Goal: Information Seeking & Learning: Learn about a topic

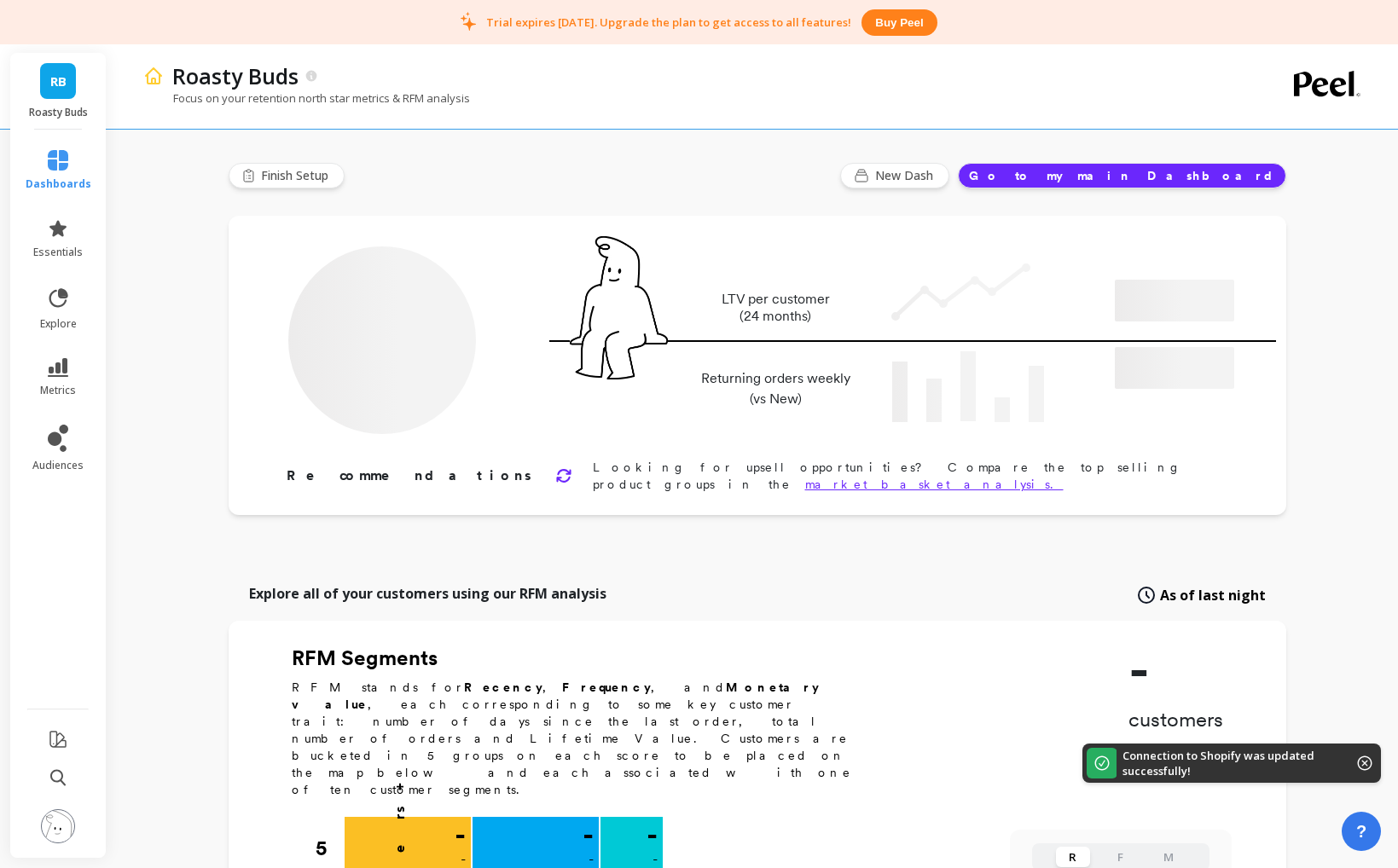
type input "Champions"
type input "490"
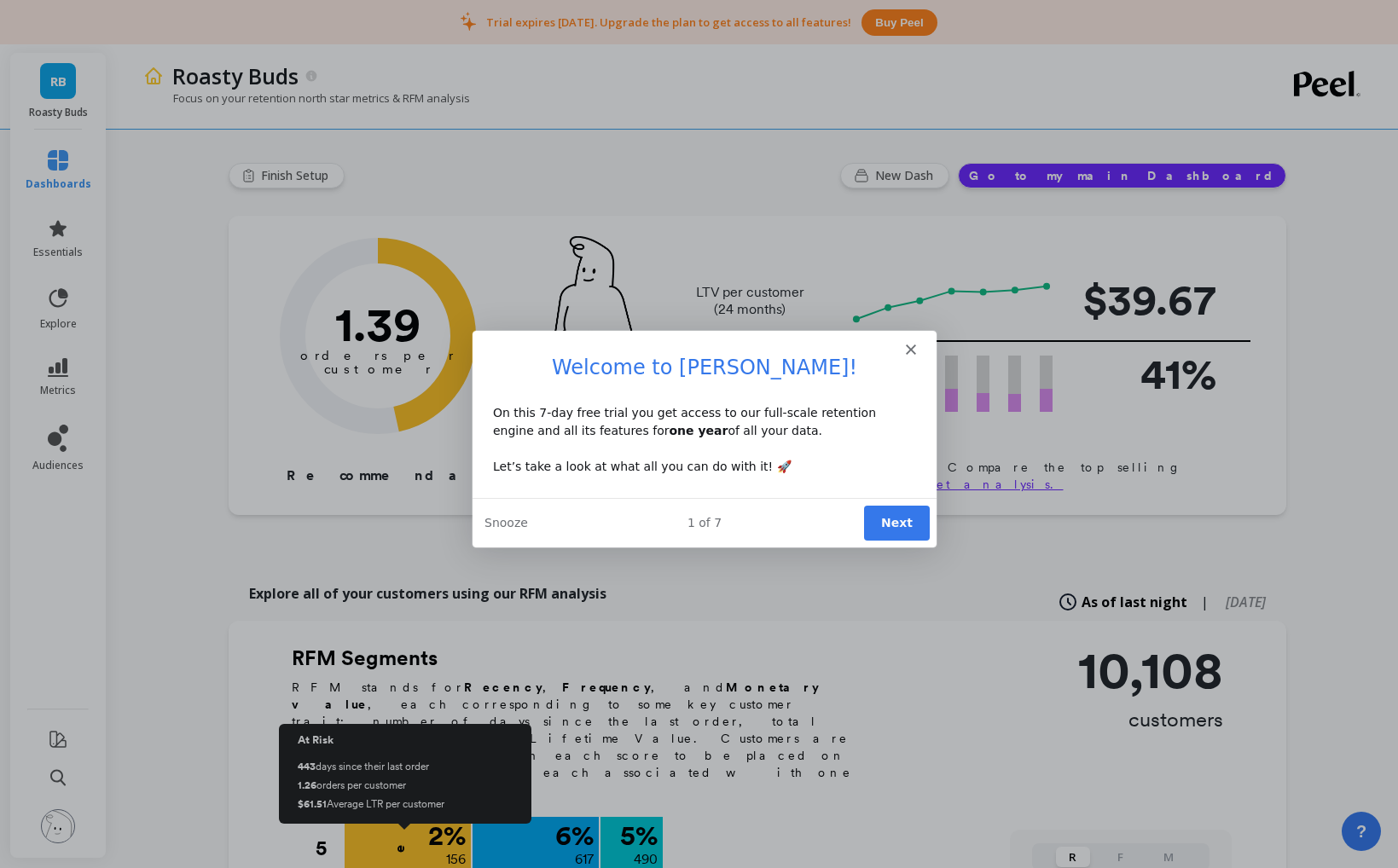
click at [909, 348] on polygon "Close" at bounding box center [909, 348] width 11 height 11
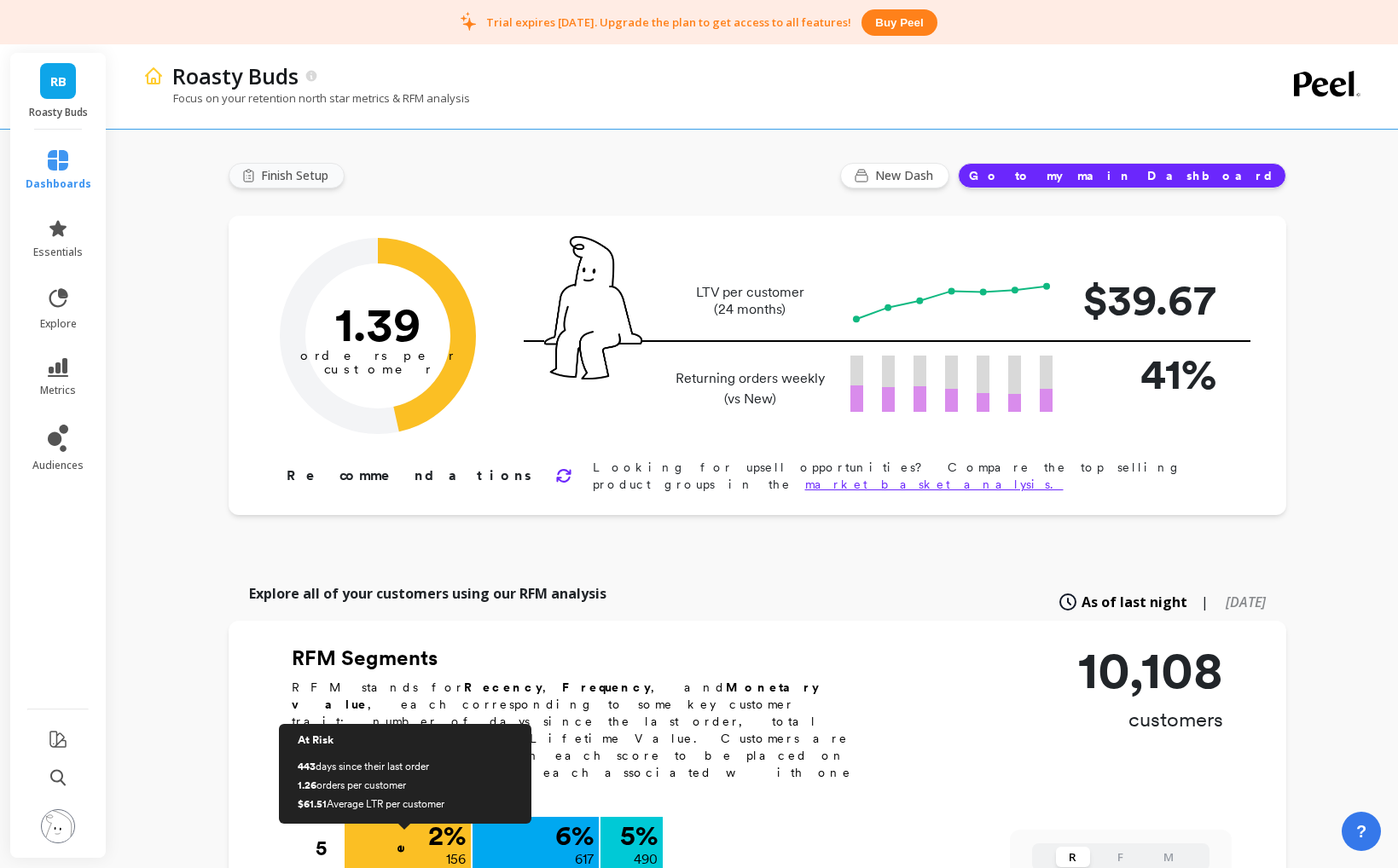
click at [291, 169] on span "Finish Setup" at bounding box center [298, 176] width 73 height 17
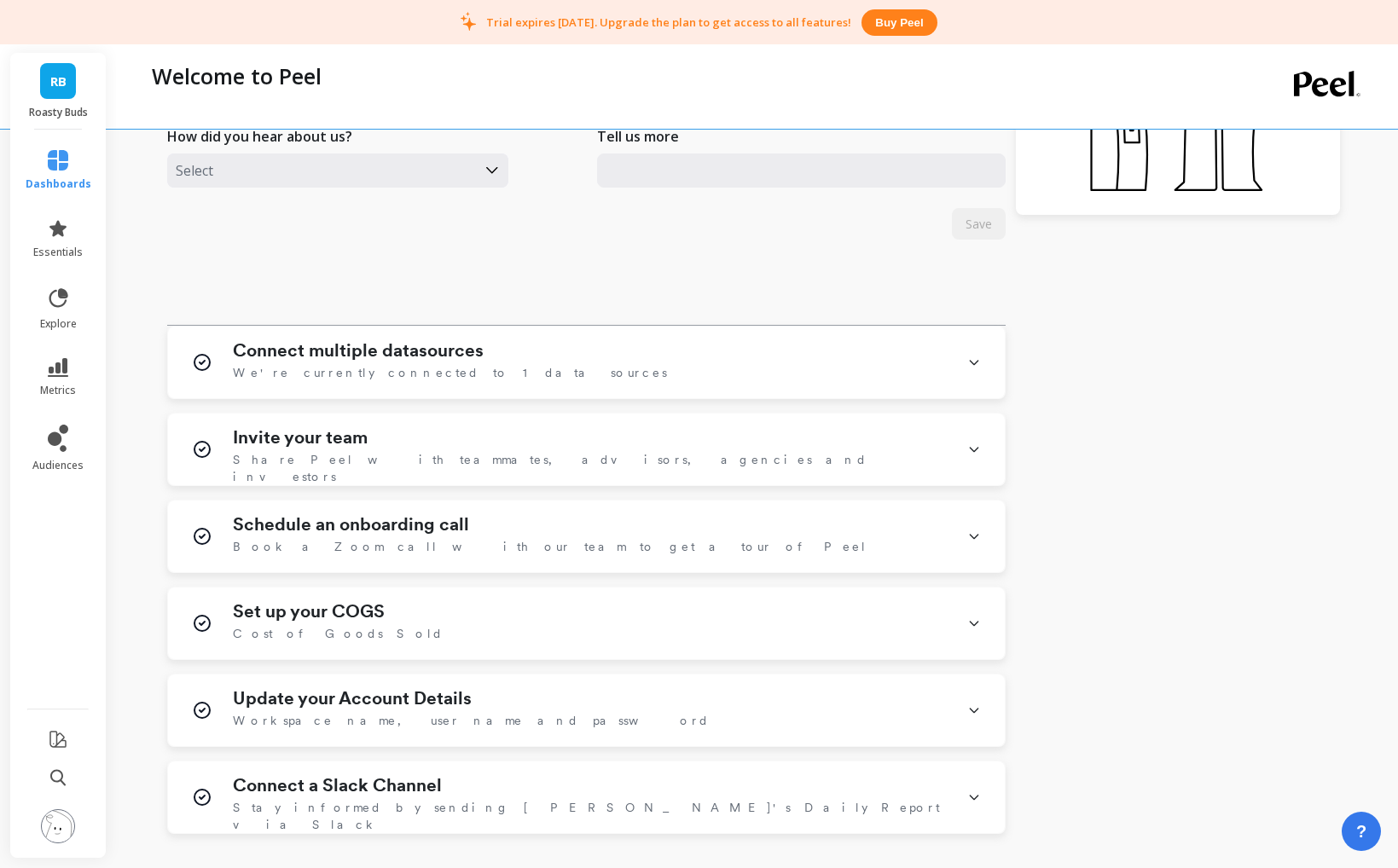
scroll to position [533, 0]
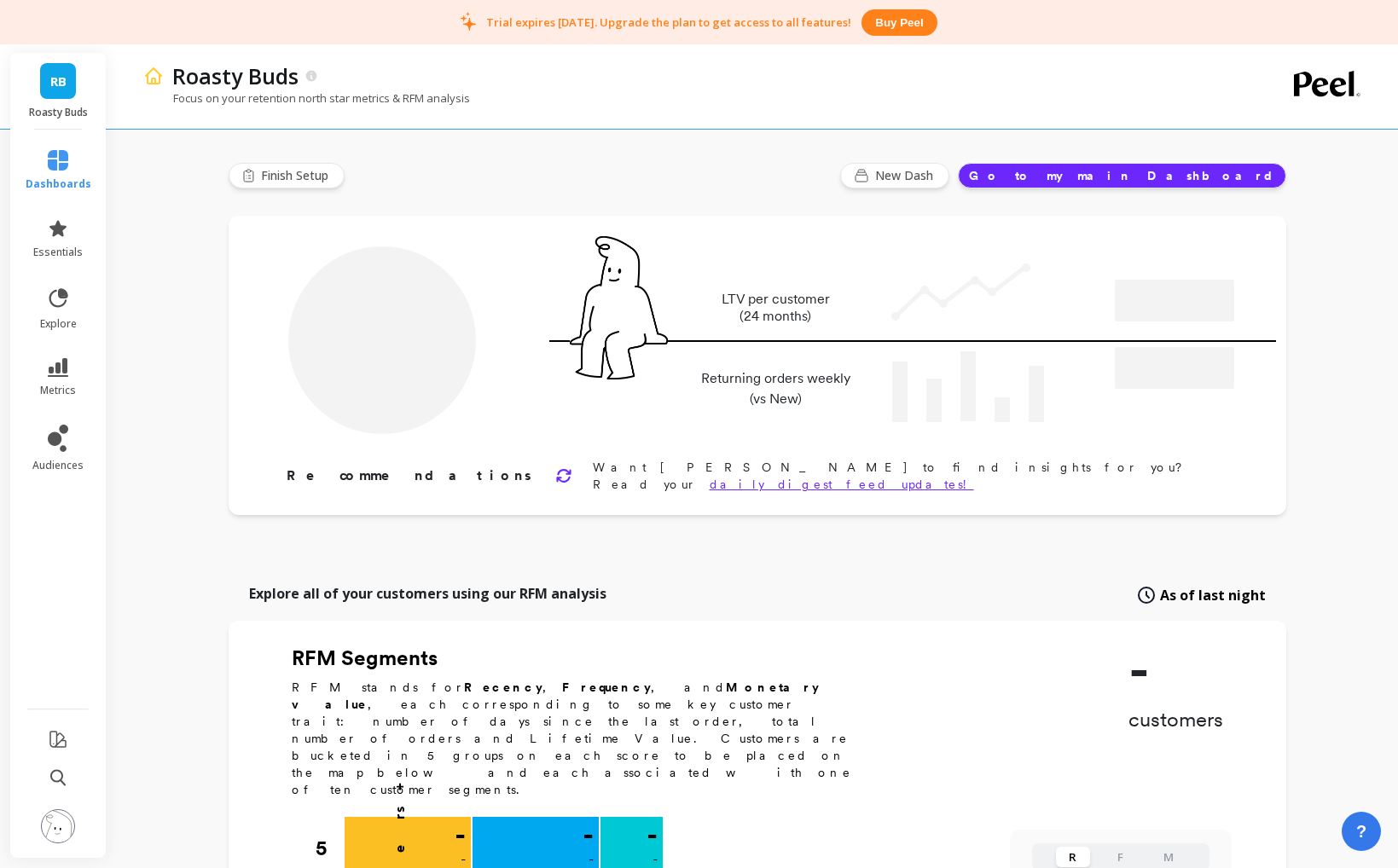
type input "Champions"
type input "490"
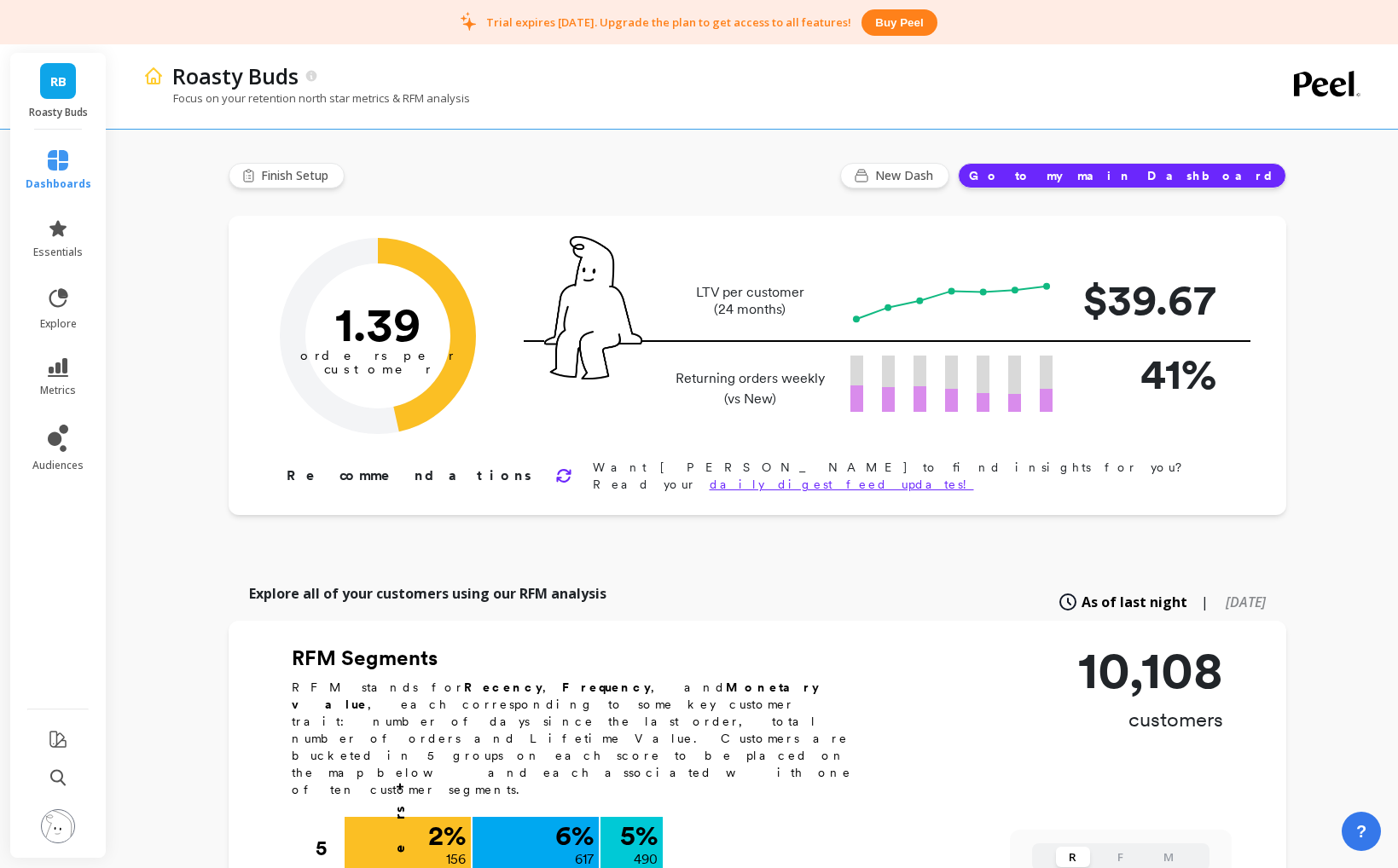
click at [1194, 178] on button "Go to my main Dashboard" at bounding box center [1122, 175] width 328 height 26
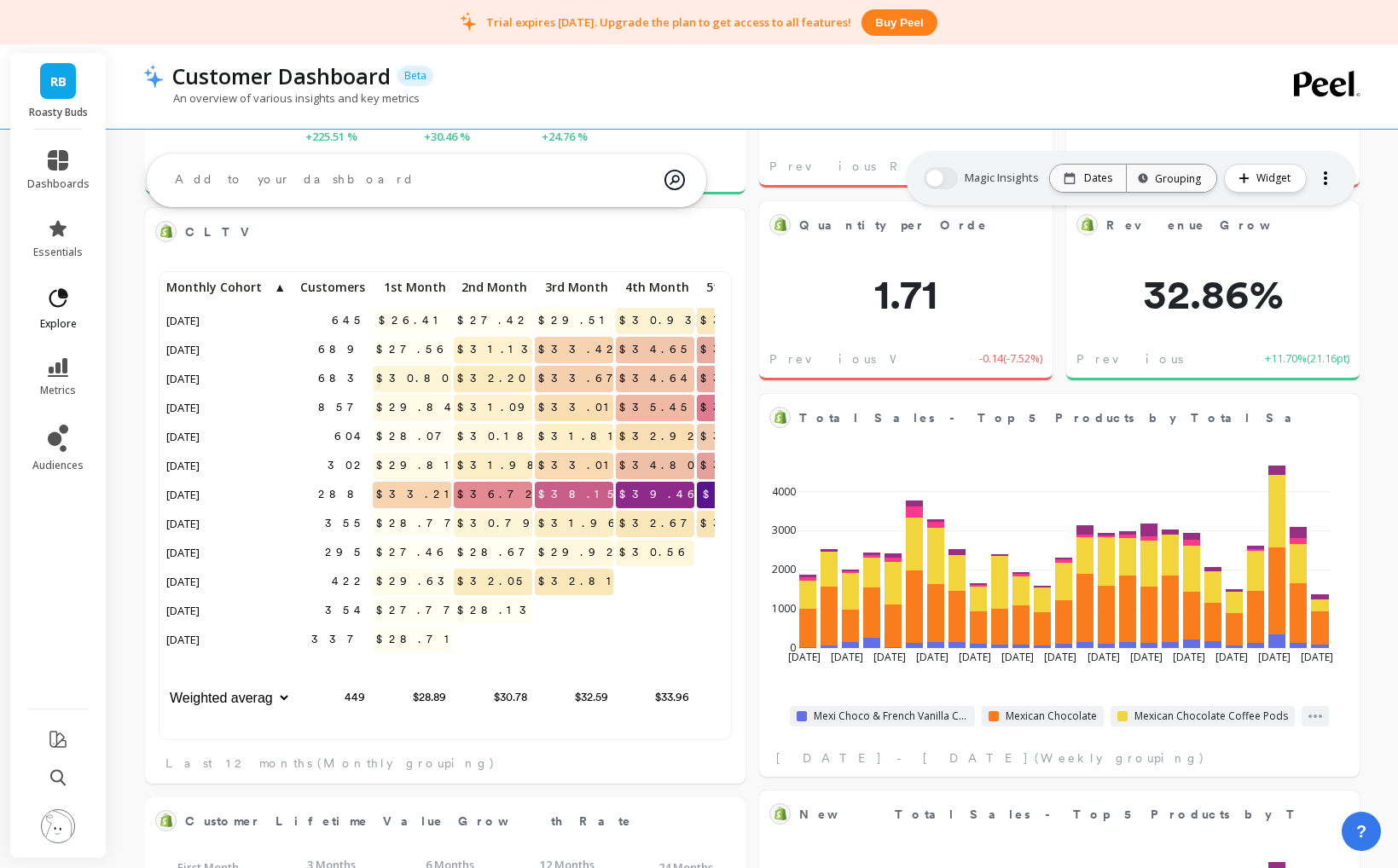
scroll to position [422, 0]
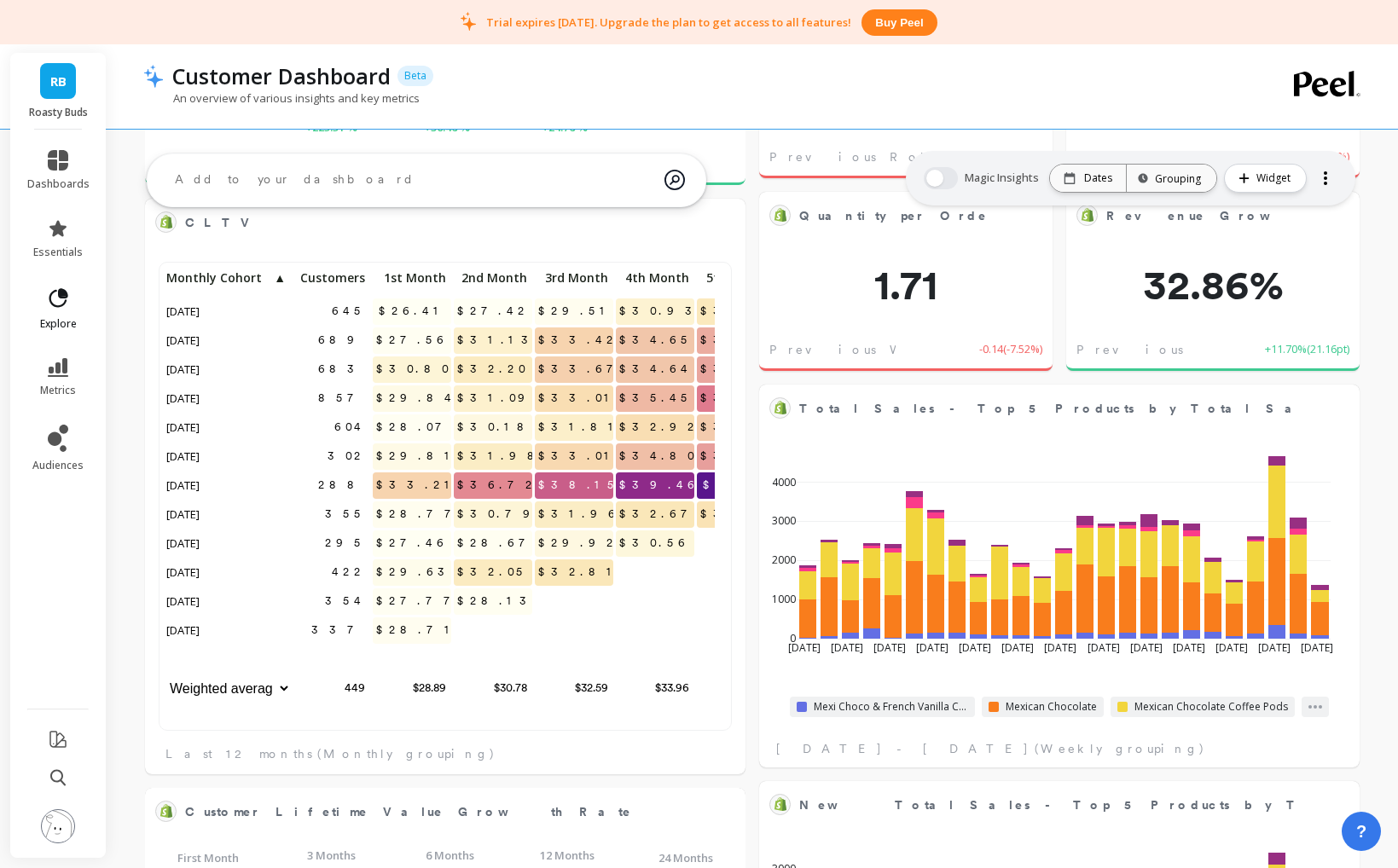
click at [55, 305] on icon at bounding box center [59, 298] width 19 height 19
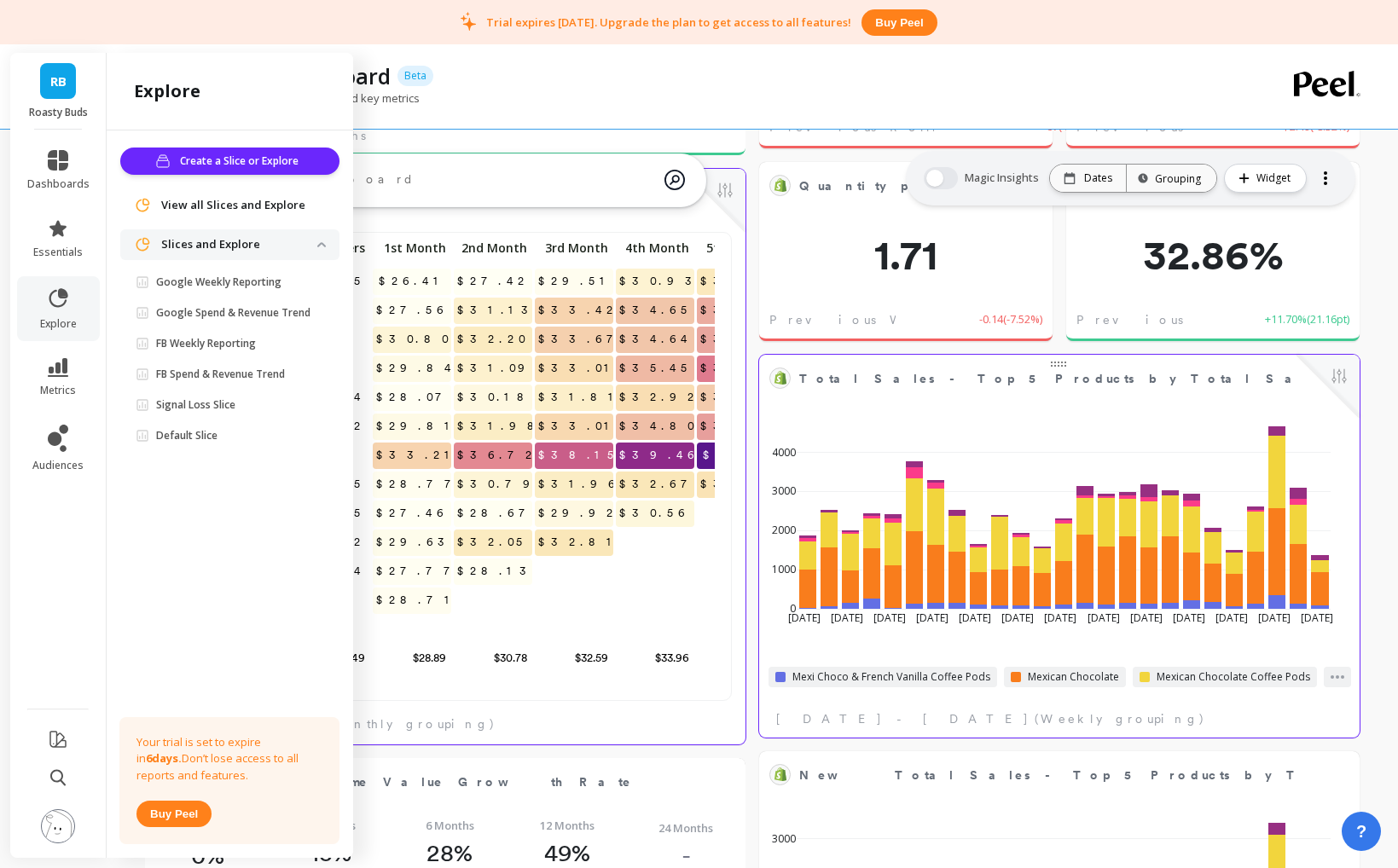
scroll to position [456, 539]
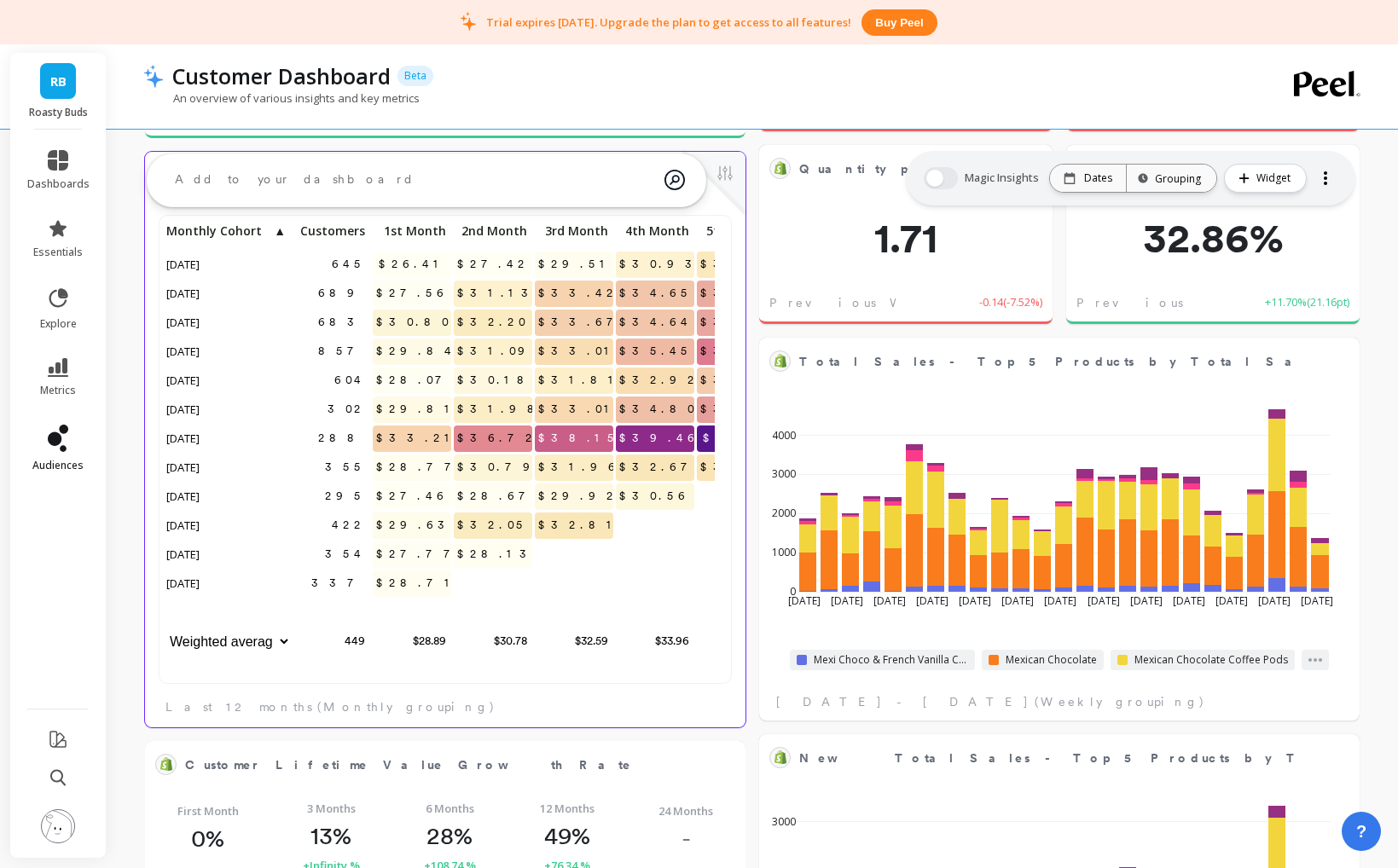
click at [65, 438] on icon at bounding box center [57, 438] width 20 height 28
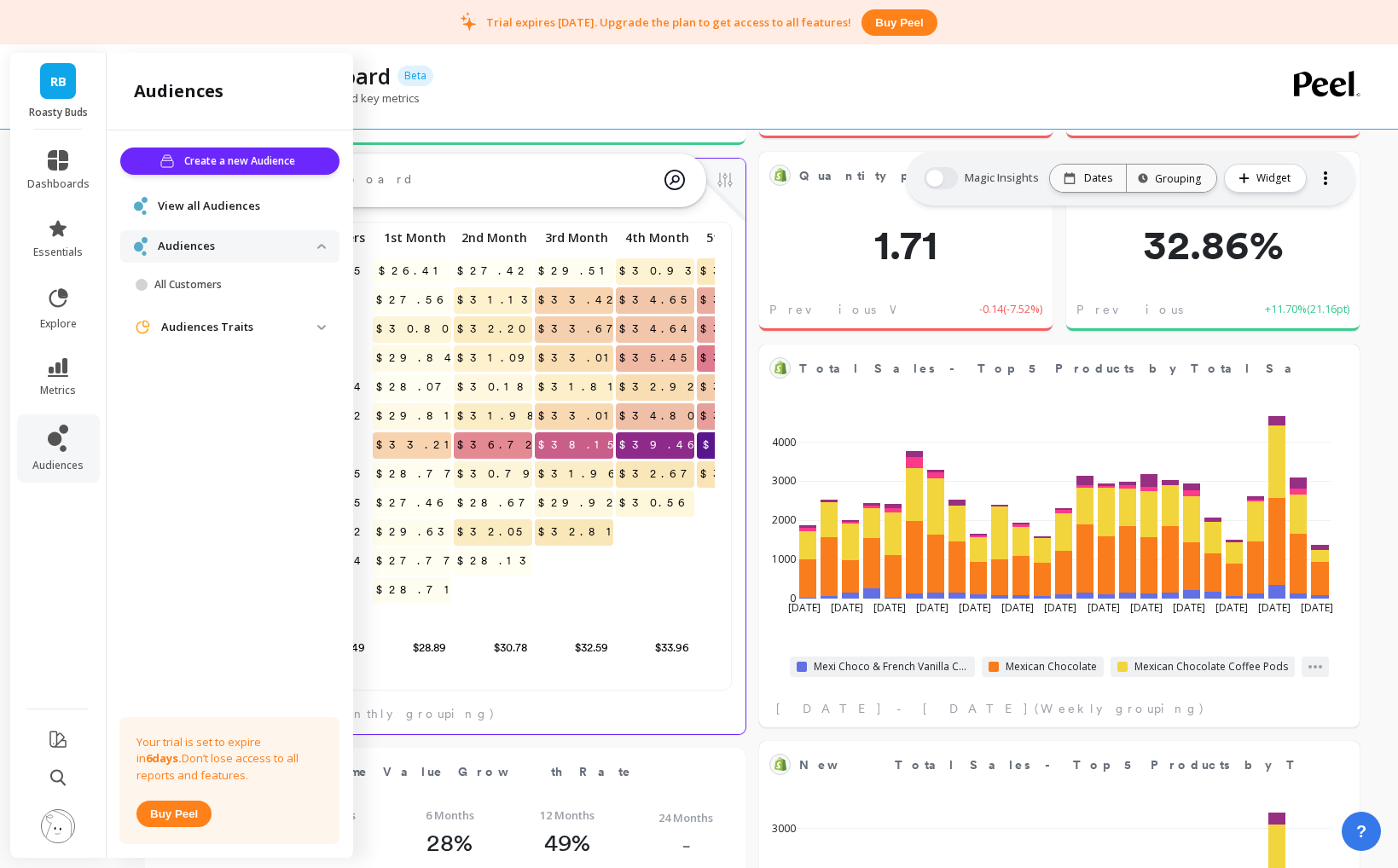
scroll to position [463, 0]
click at [42, 364] on link "metrics" at bounding box center [58, 377] width 62 height 39
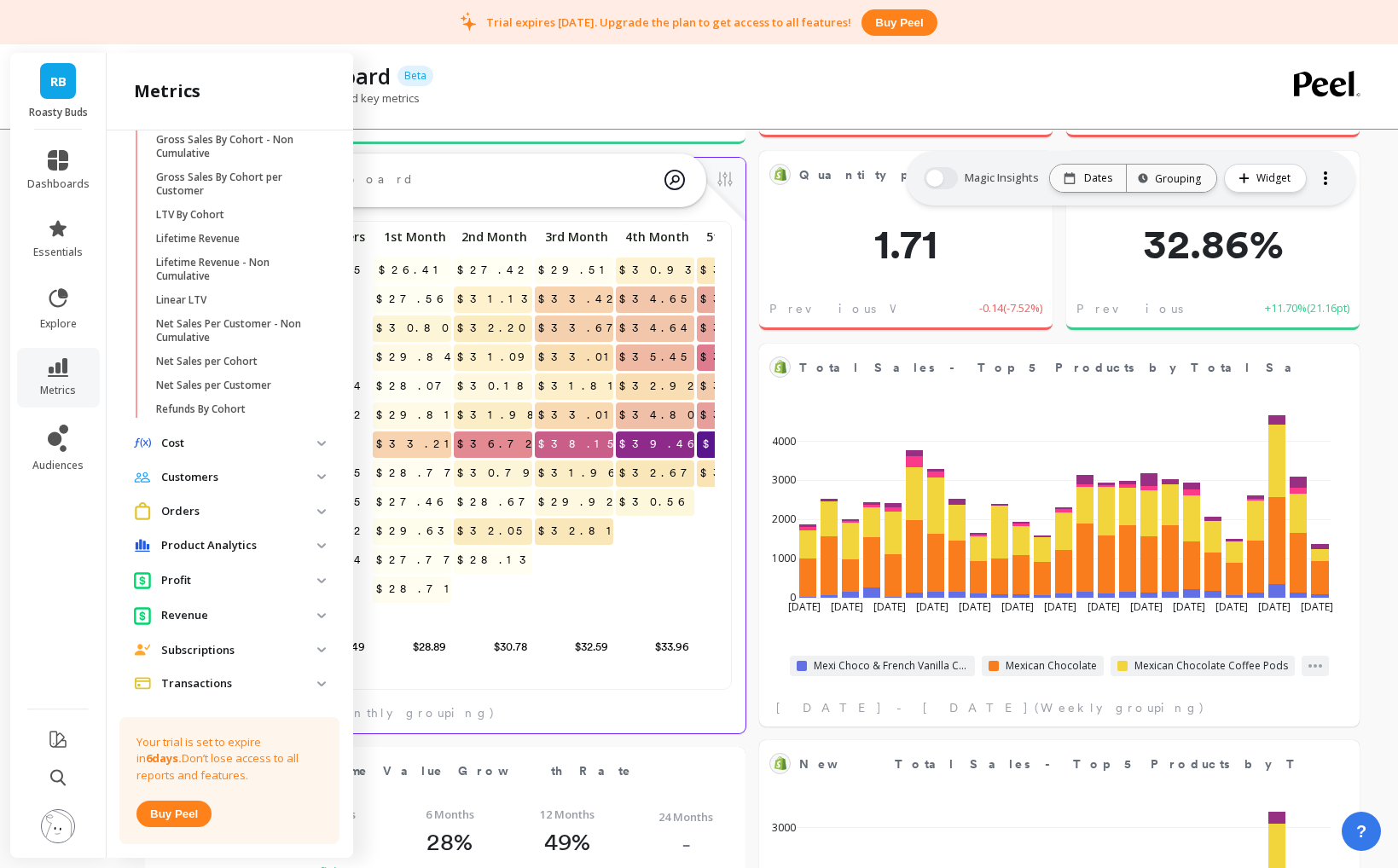
scroll to position [441, 0]
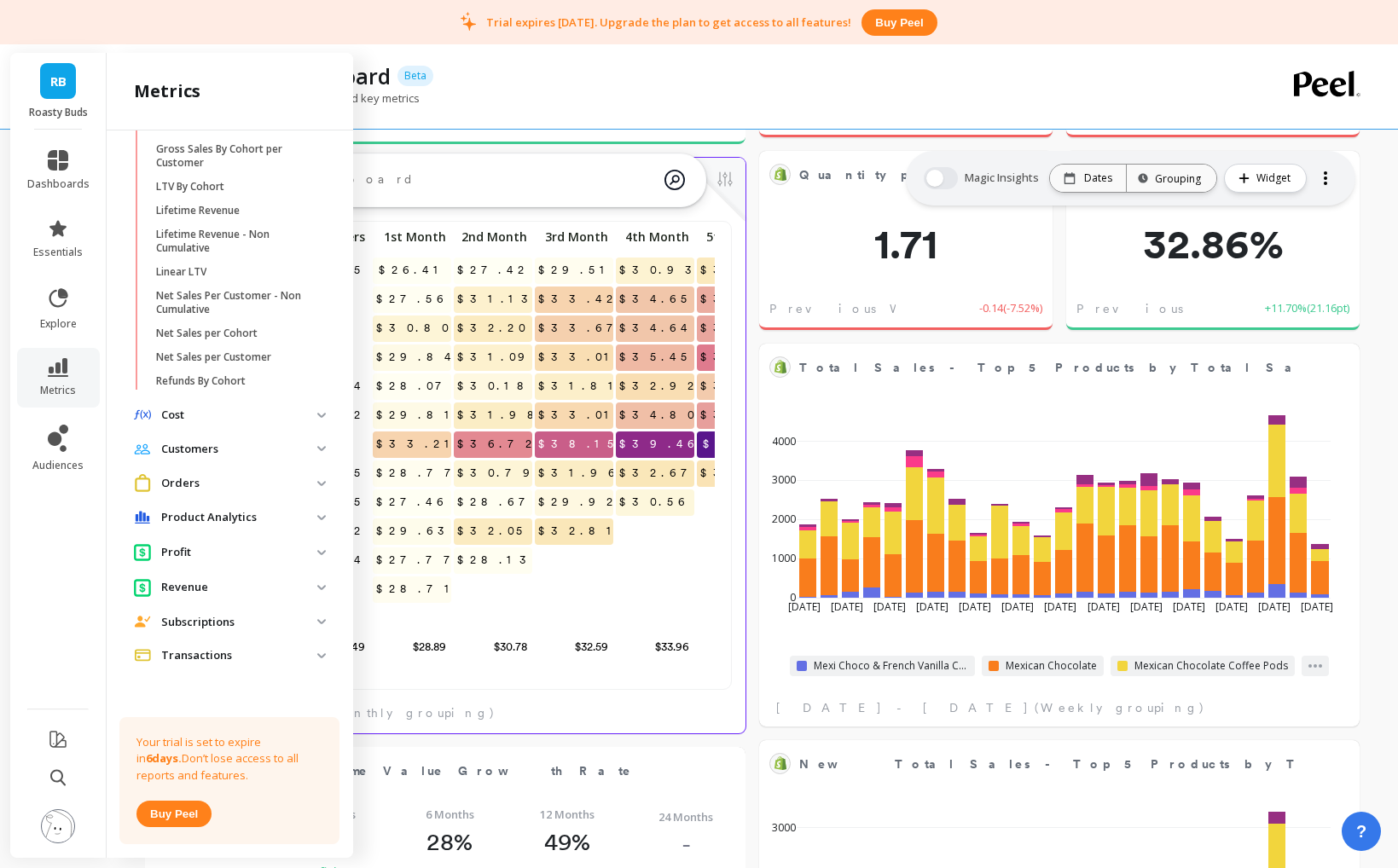
click at [242, 509] on p "Product Analytics" at bounding box center [238, 518] width 156 height 17
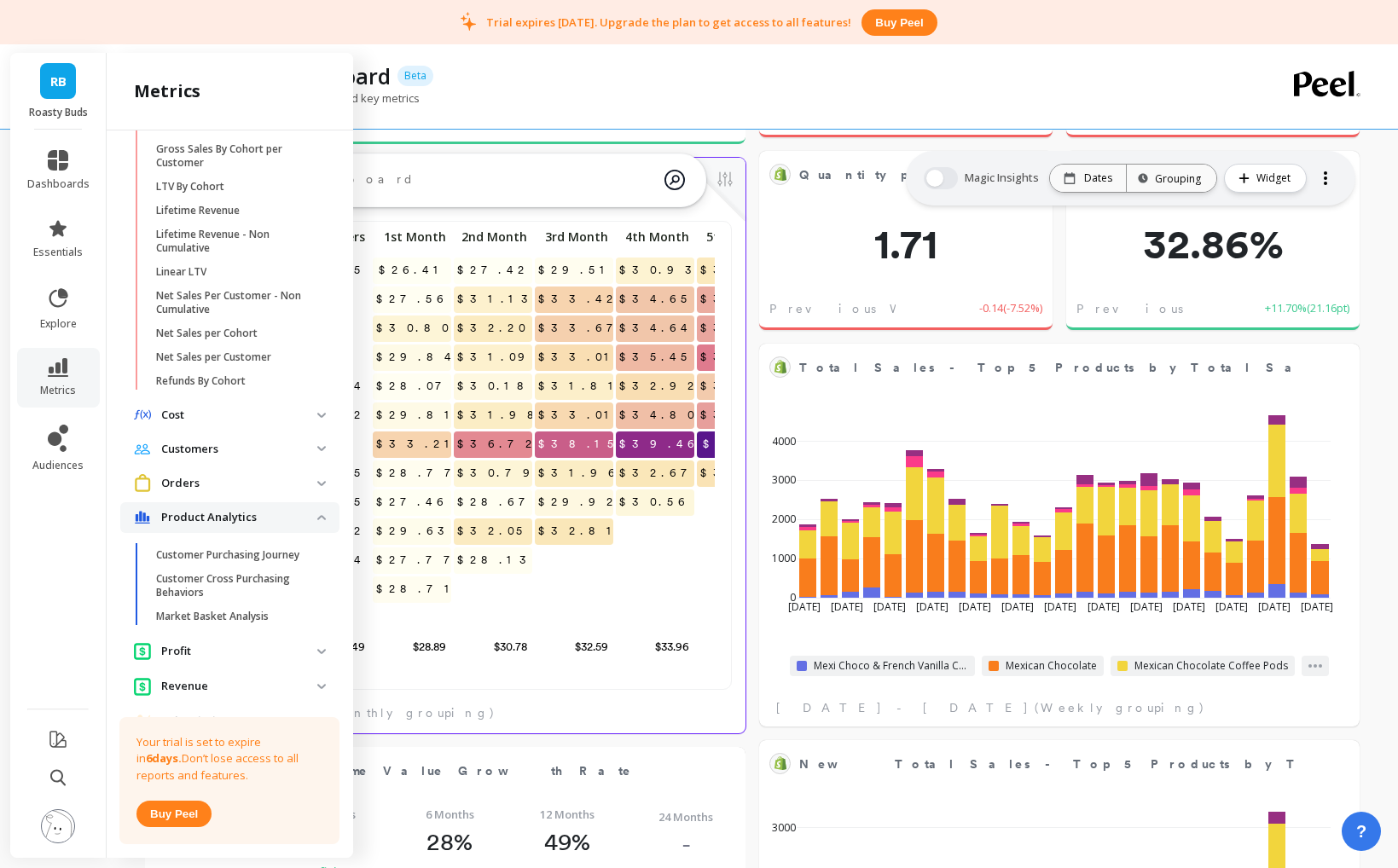
scroll to position [438, 0]
click at [193, 583] on p "Customer Cross Purchasing Behaviors" at bounding box center [237, 588] width 163 height 28
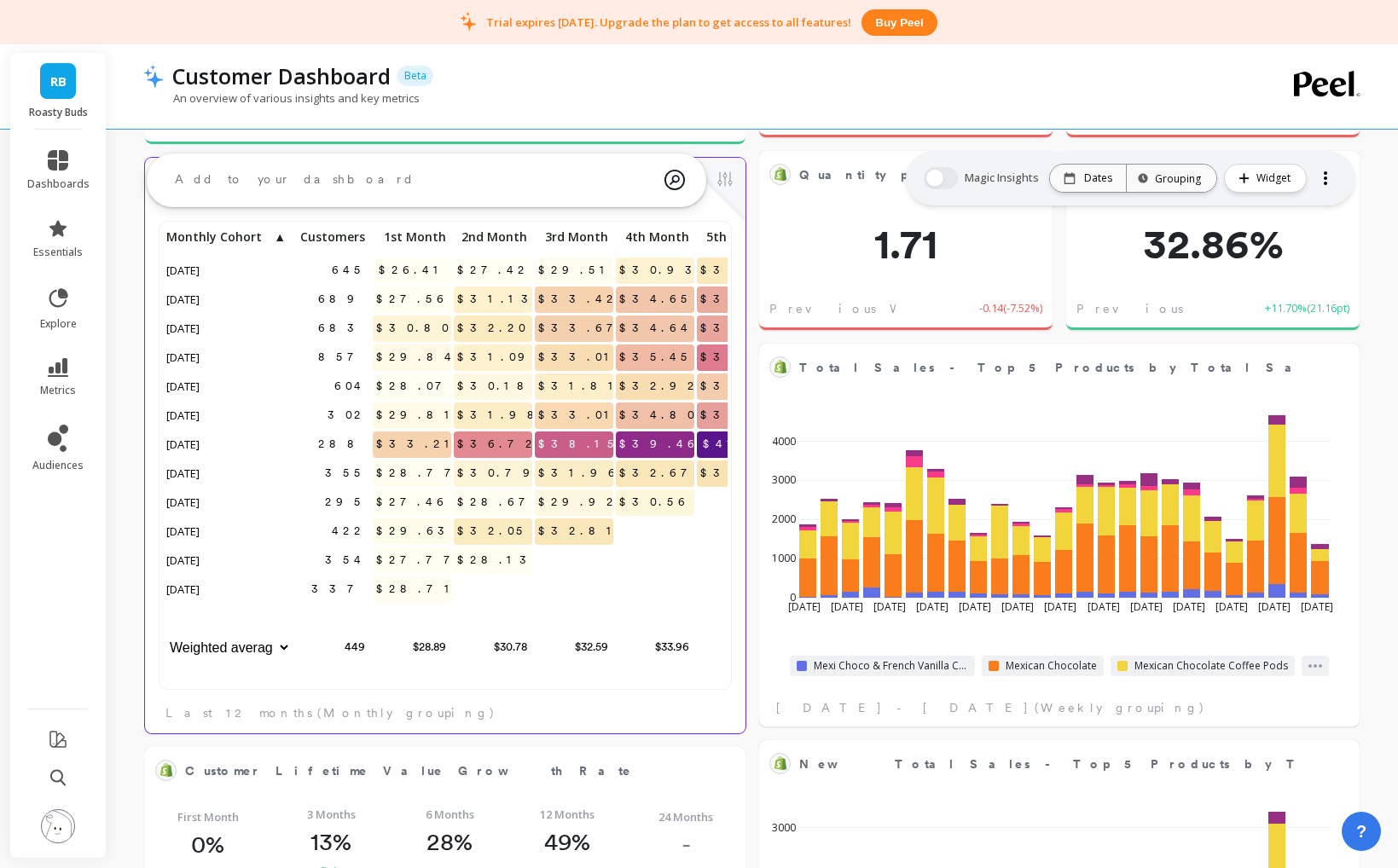
scroll to position [466, 0]
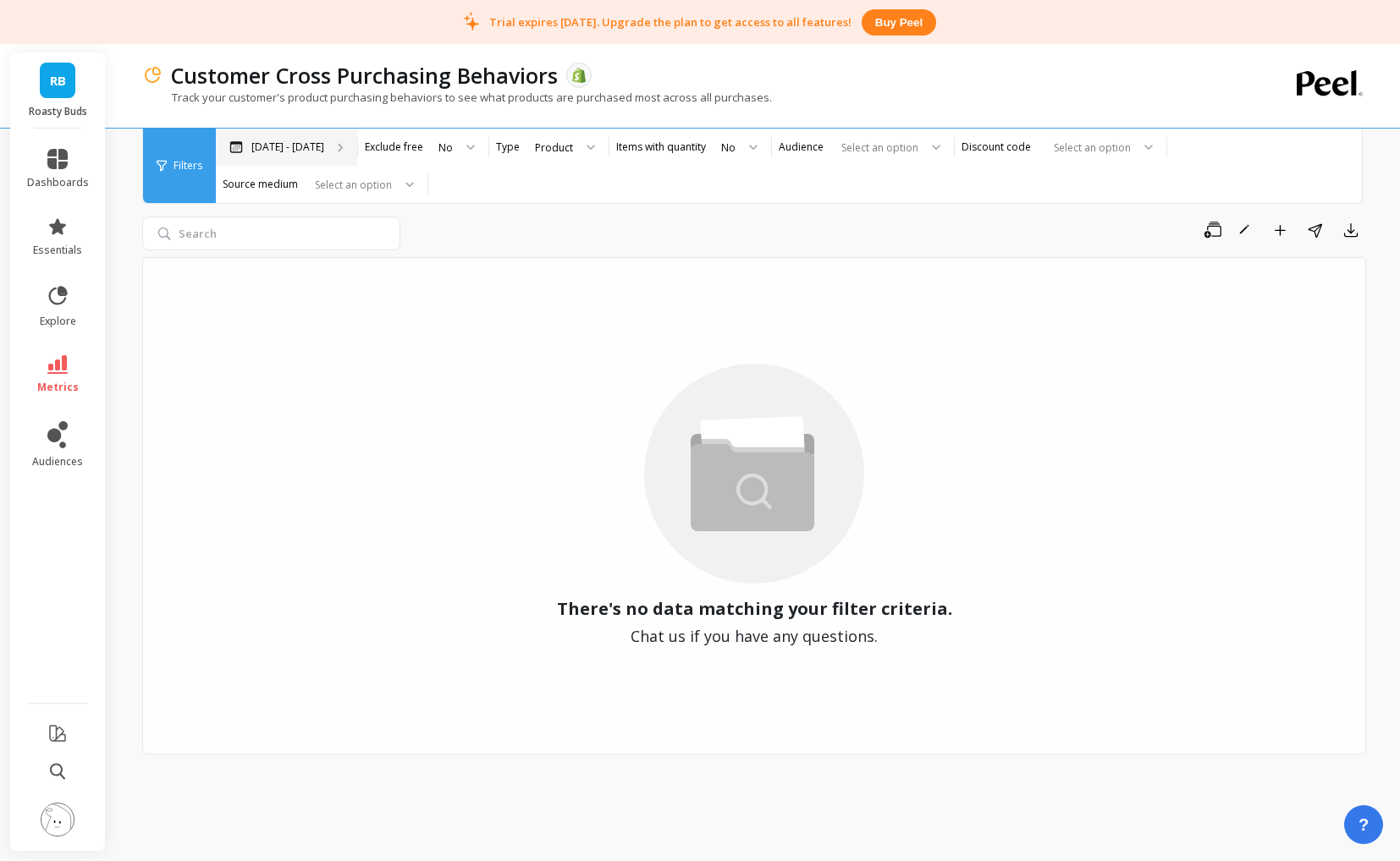
click at [310, 148] on p "[DATE] - [DATE]" at bounding box center [288, 147] width 73 height 13
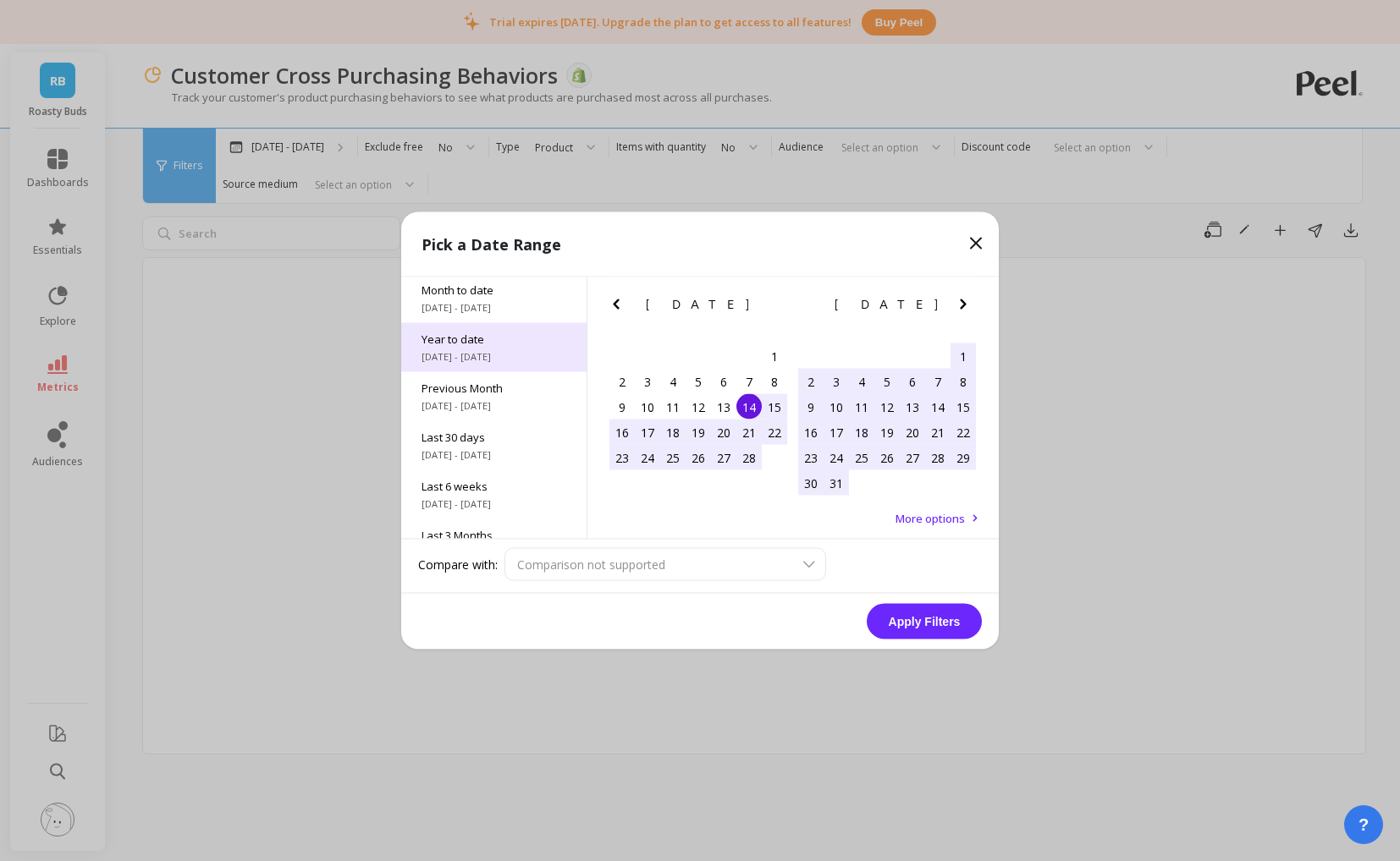
click at [484, 347] on div "Year to date [DATE] - [DATE]" at bounding box center [493, 347] width 185 height 49
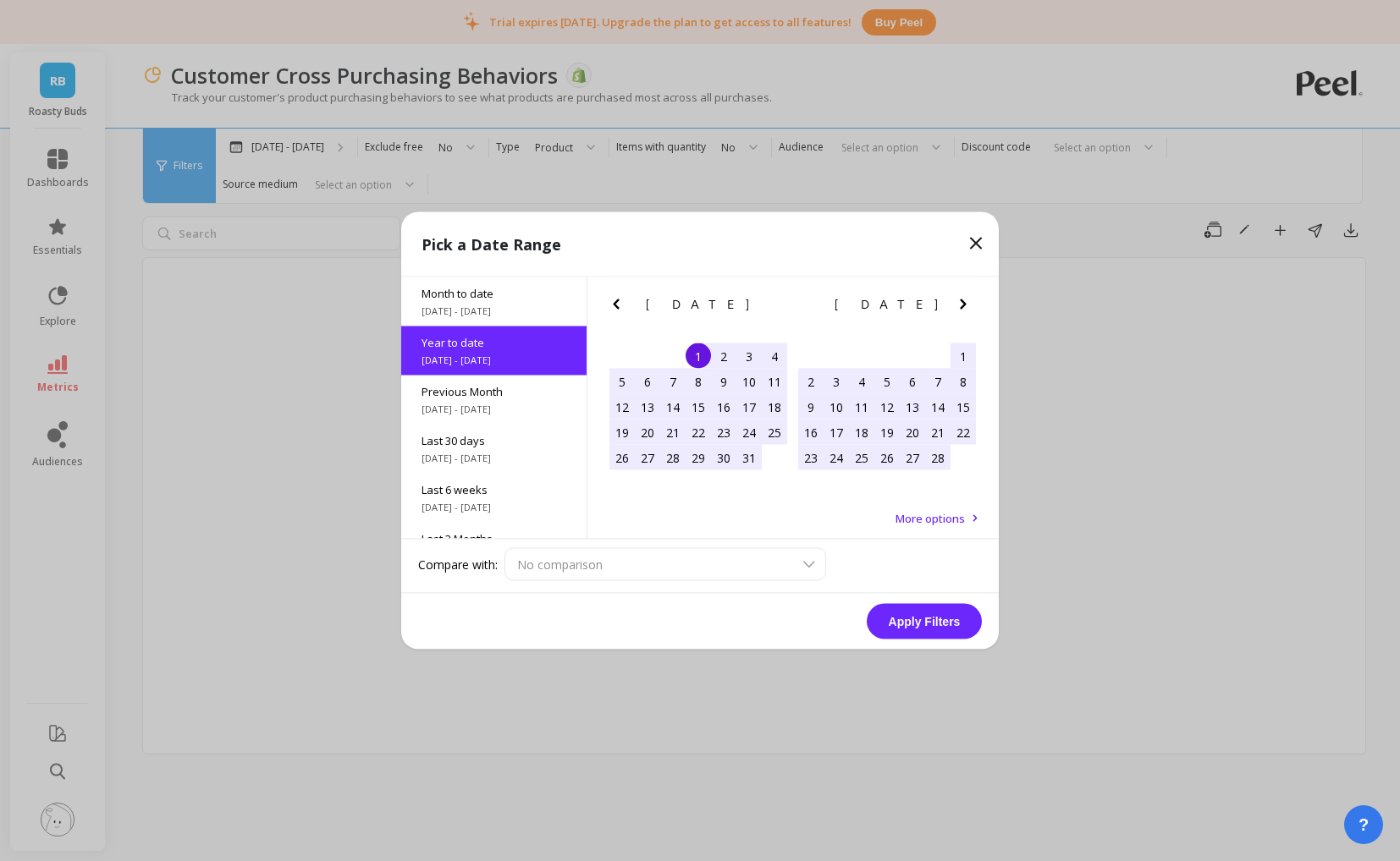
click at [917, 621] on button "Apply Filters" at bounding box center [923, 621] width 115 height 35
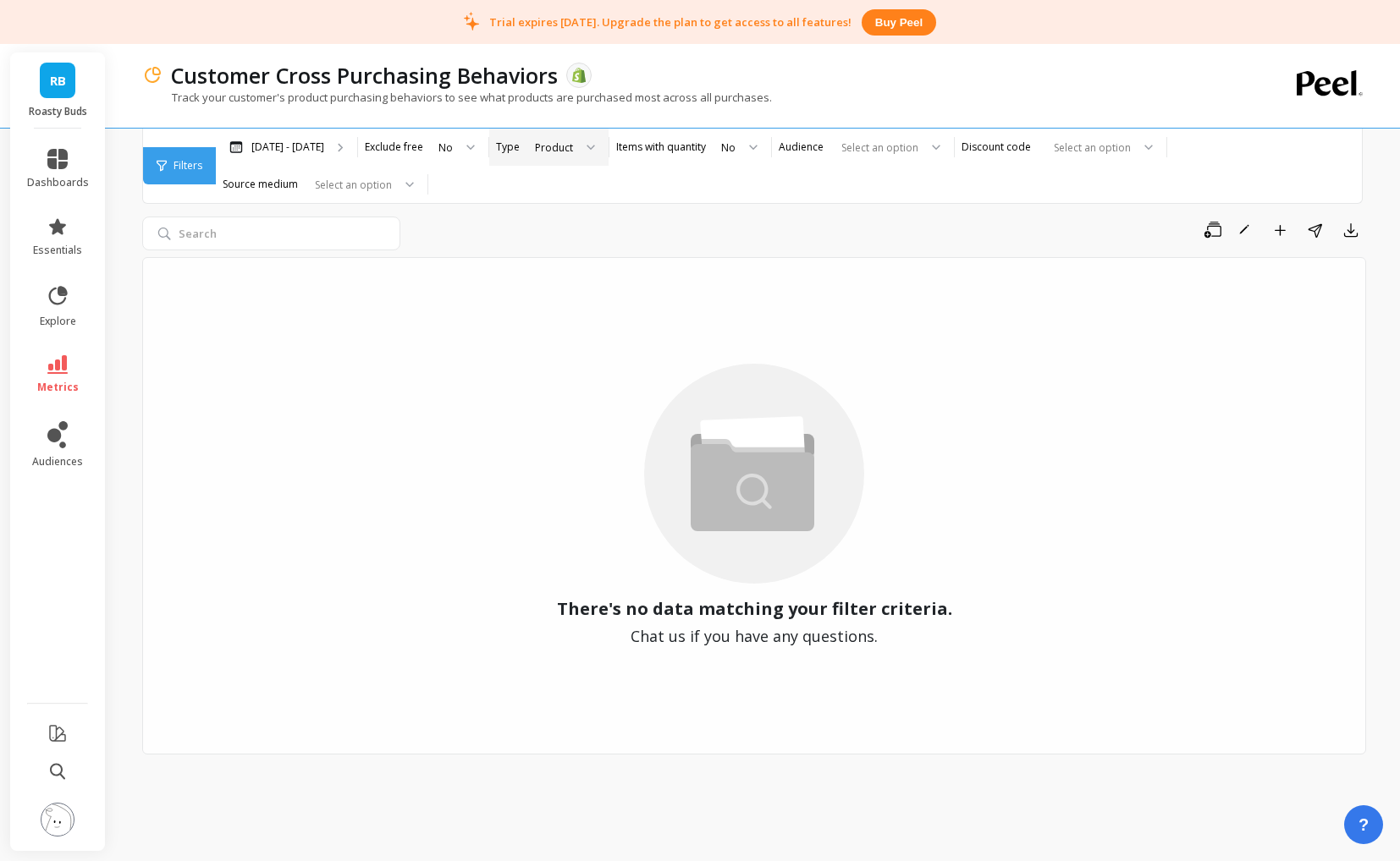
click at [555, 147] on div "Product" at bounding box center [554, 147] width 38 height 16
click at [539, 254] on div "Product" at bounding box center [564, 258] width 66 height 16
click at [334, 236] on input "search" at bounding box center [272, 234] width 258 height 34
type input "banana"
click at [273, 158] on div "[DATE] - [DATE]" at bounding box center [286, 146] width 142 height 37
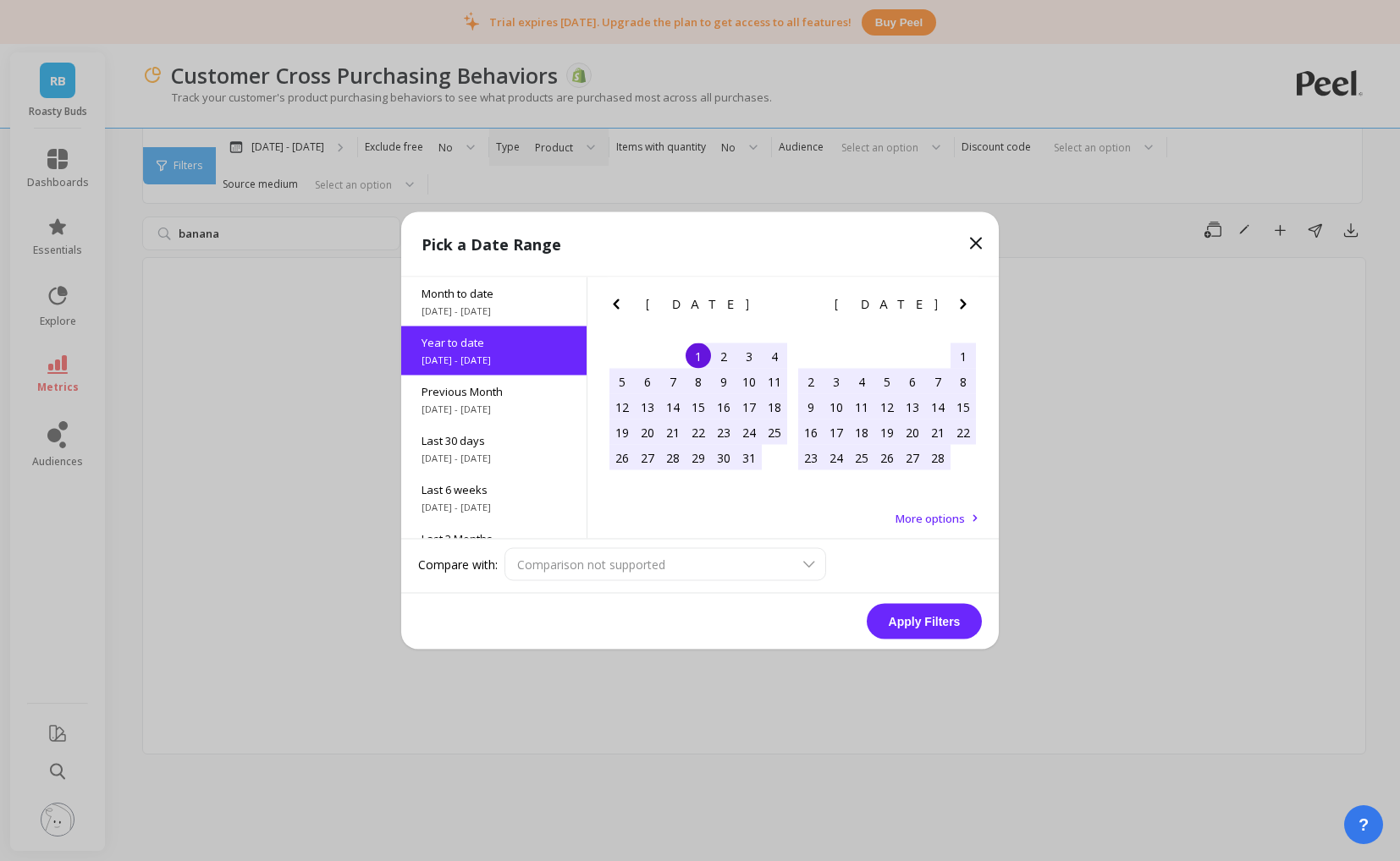
click at [976, 237] on icon at bounding box center [975, 243] width 20 height 20
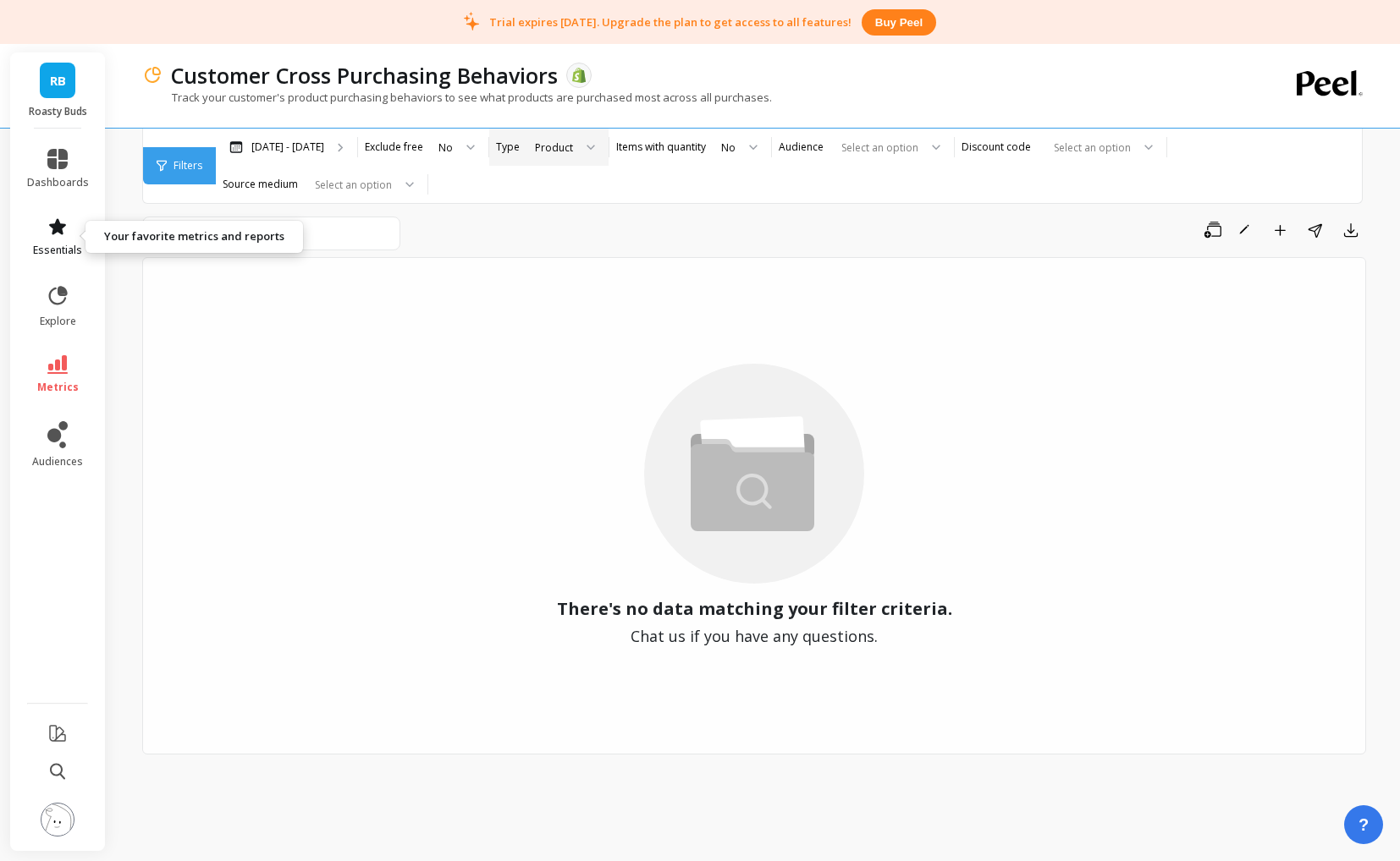
click at [54, 242] on link "essentials" at bounding box center [58, 236] width 62 height 41
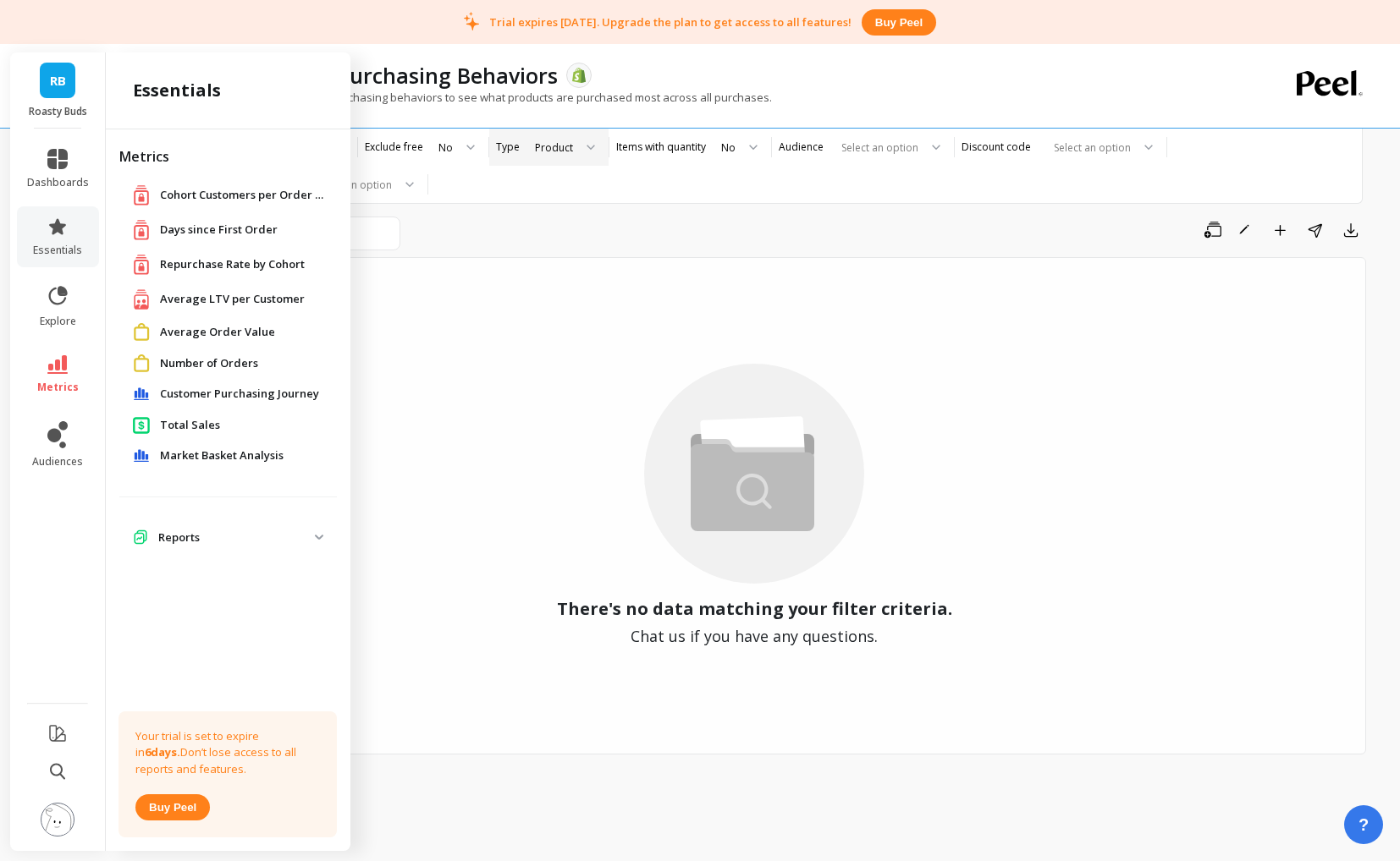
click at [190, 321] on div "Average Order Value" at bounding box center [228, 331] width 218 height 31
click at [193, 334] on span "Average Order Value" at bounding box center [217, 332] width 115 height 17
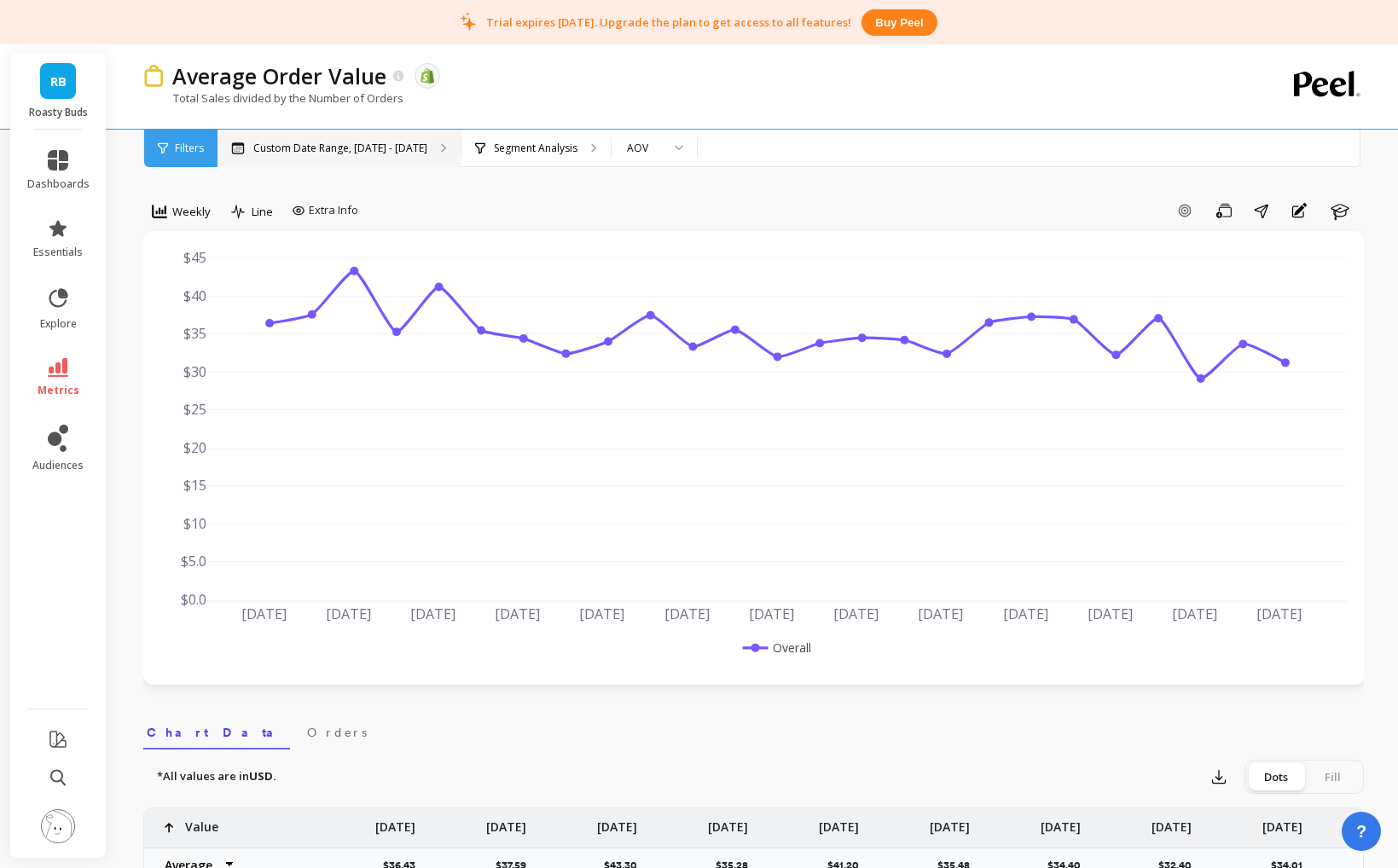
click at [310, 150] on p "Custom Date Range, Mar 1 - Aug 14" at bounding box center [341, 148] width 174 height 13
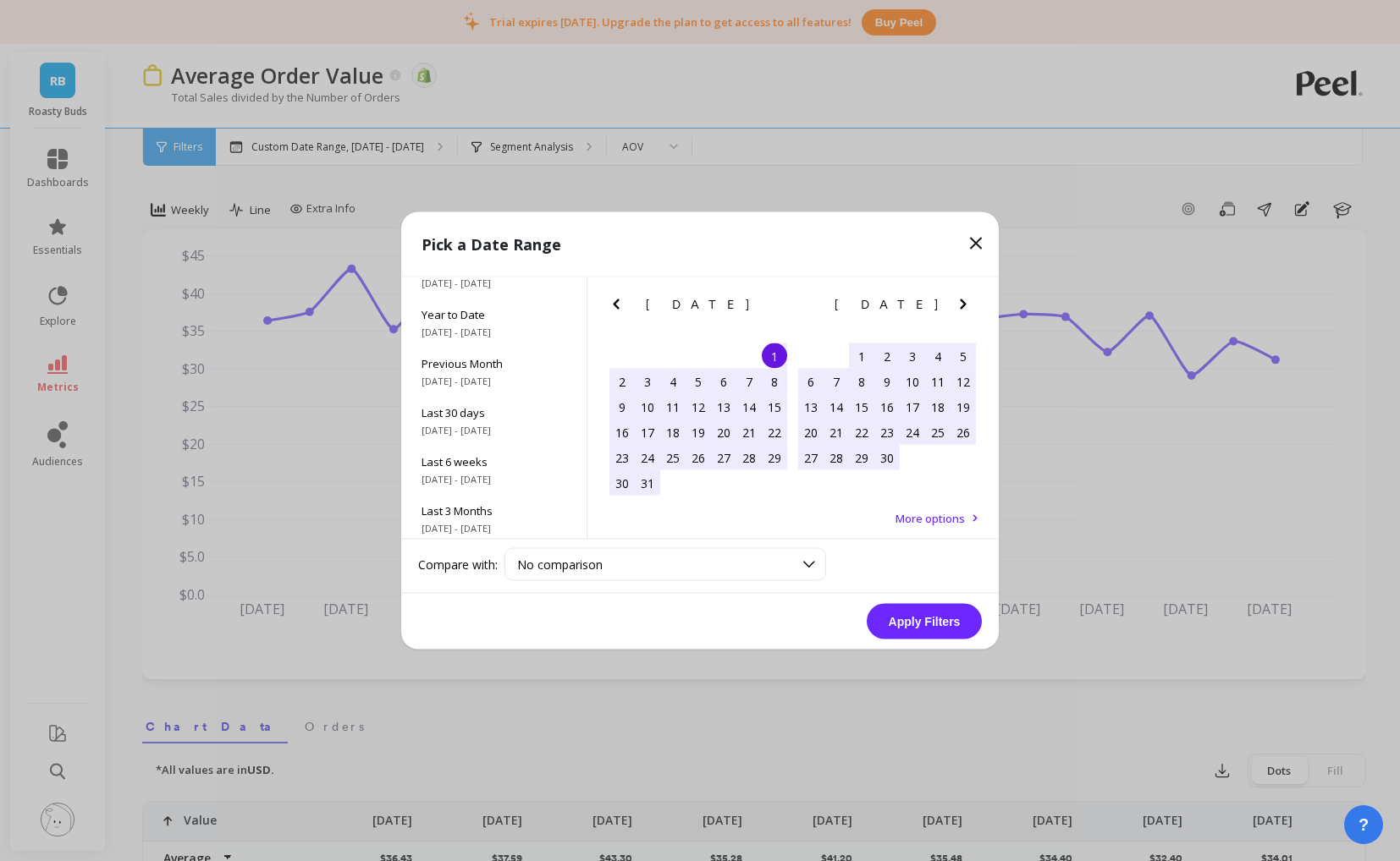
scroll to position [11, 0]
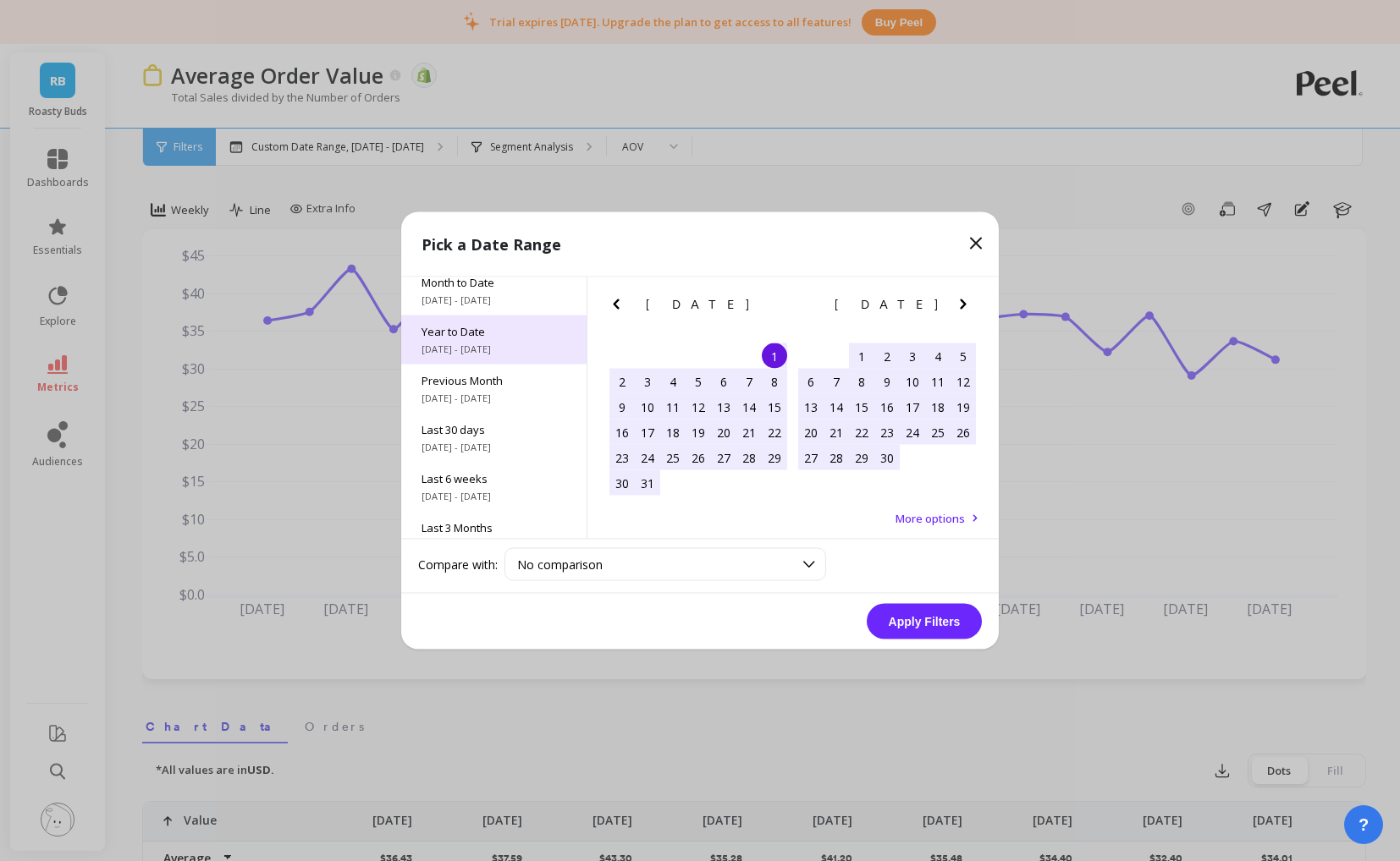
click at [475, 339] on div "Year to Date 1/1/2025 - 8/15/2025" at bounding box center [493, 340] width 185 height 49
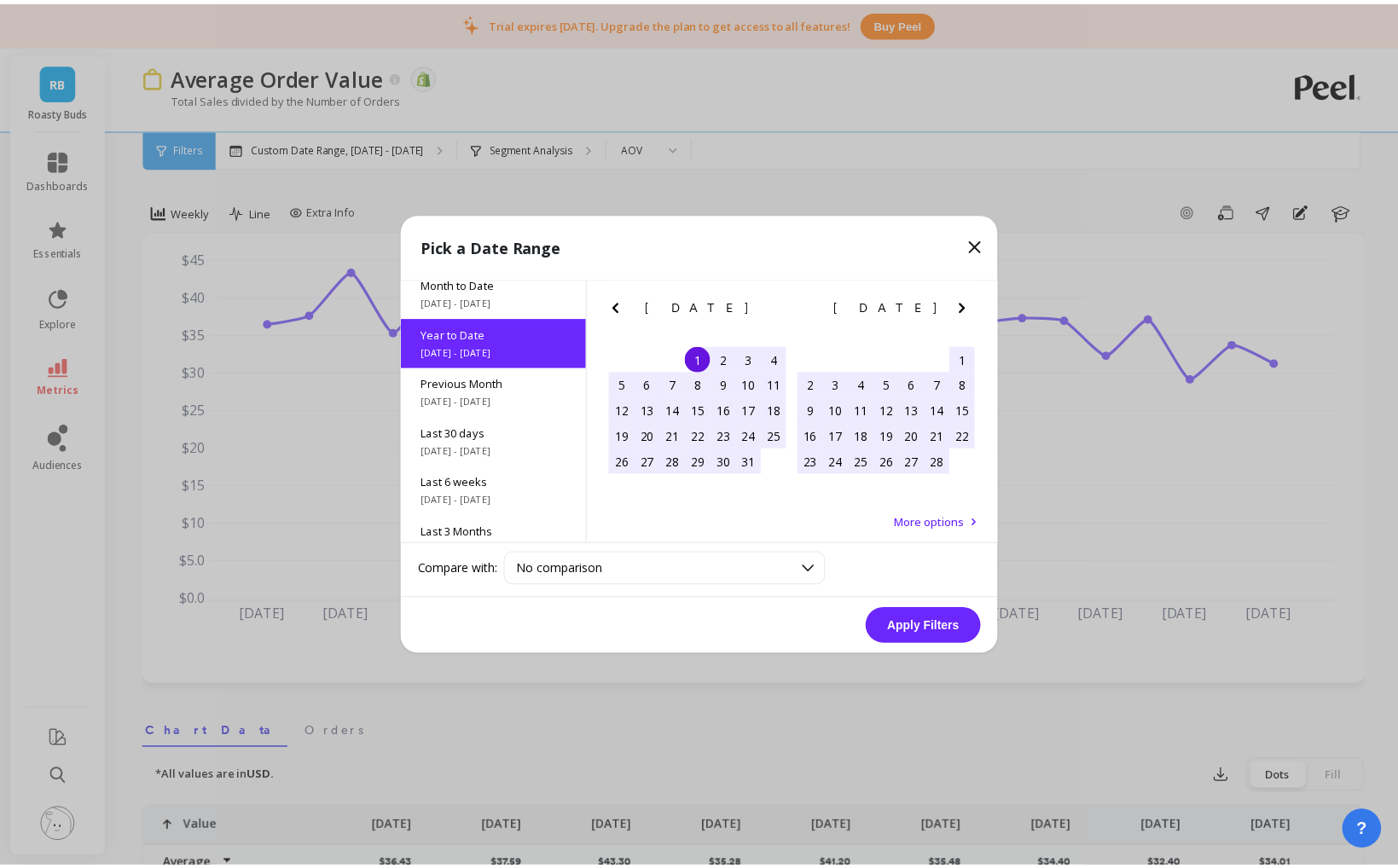
scroll to position [0, 0]
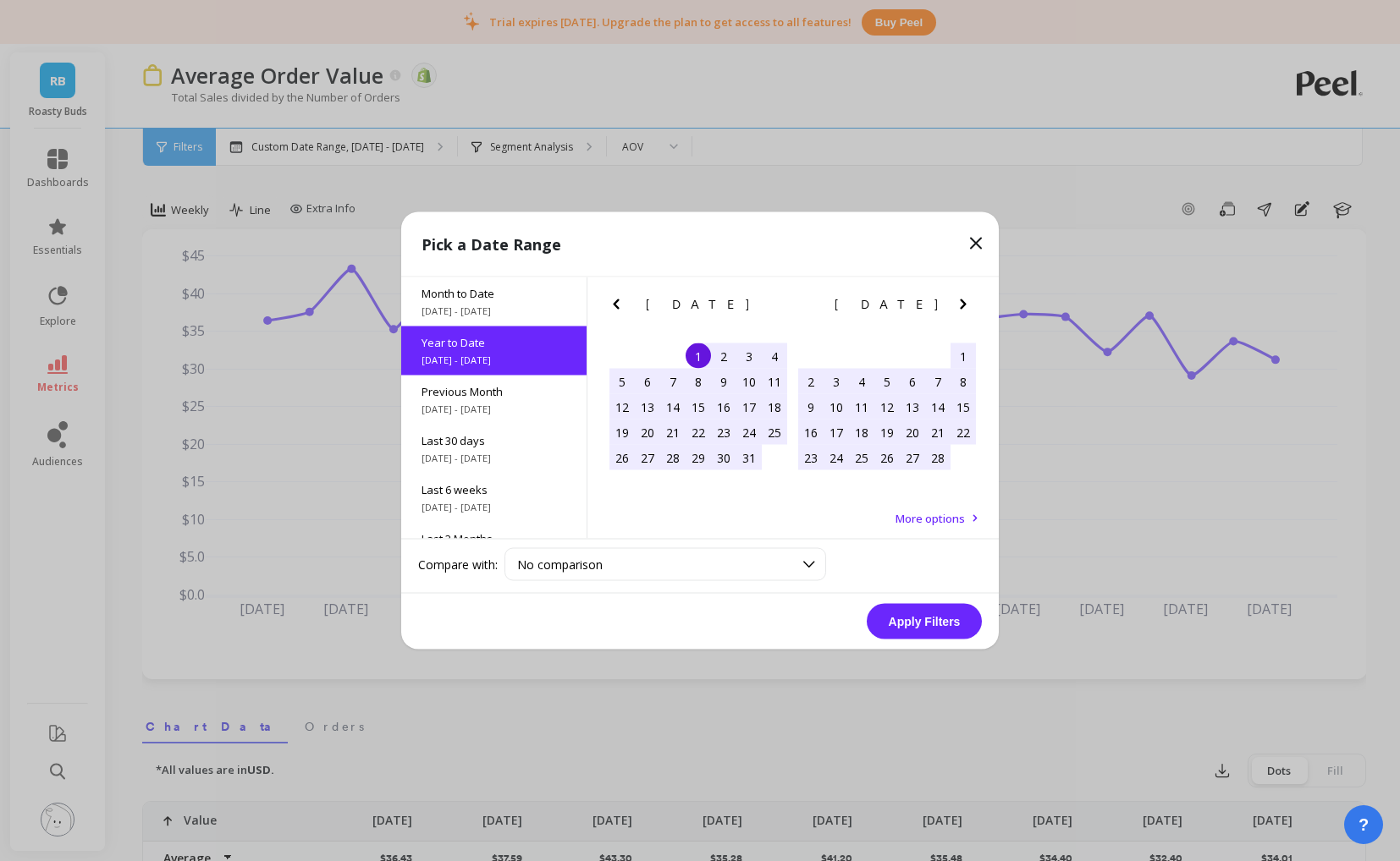
click at [918, 618] on button "Apply Filters" at bounding box center [923, 621] width 115 height 35
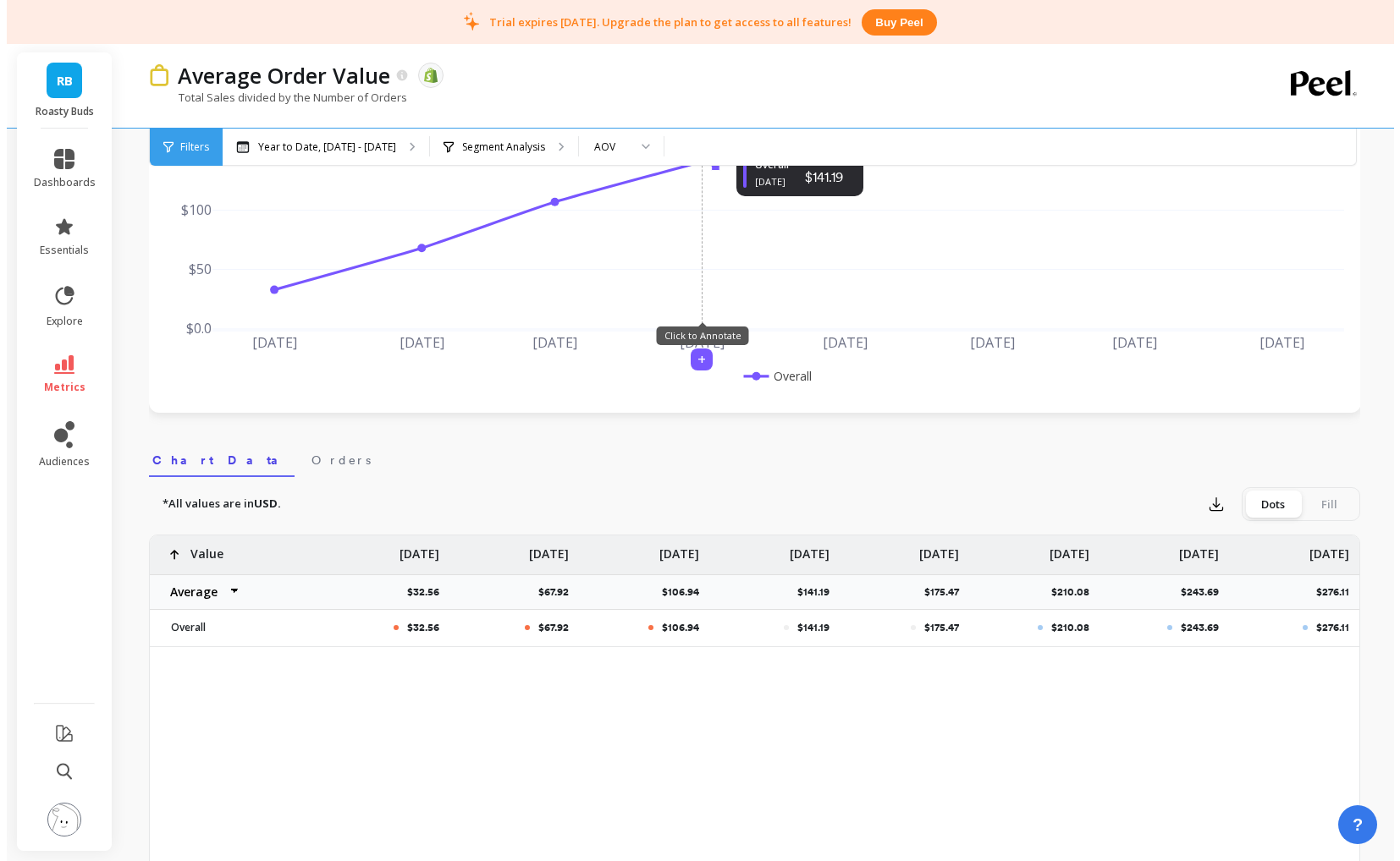
scroll to position [272, 0]
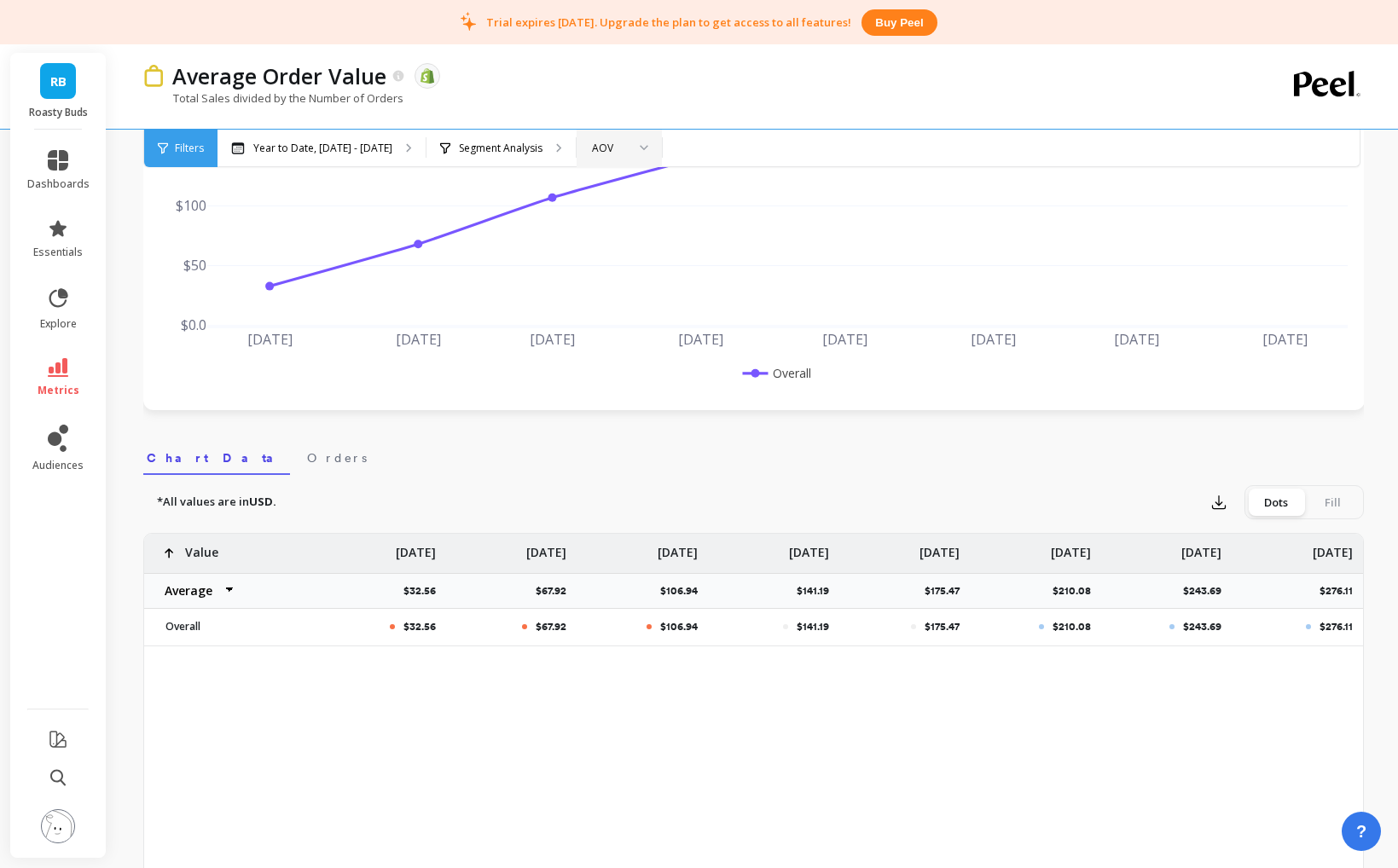
click at [598, 145] on div "AOV" at bounding box center [609, 147] width 34 height 16
click at [802, 145] on div "Year to Date, Jan 1 - Aug 15 Segment Analysis AOV" at bounding box center [825, 147] width 1216 height 37
click at [596, 147] on div "AOV" at bounding box center [609, 147] width 34 height 16
click at [595, 300] on div "AOV (Returning)" at bounding box center [620, 301] width 63 height 33
click at [617, 143] on div "AOV (Returning)" at bounding box center [629, 147] width 76 height 16
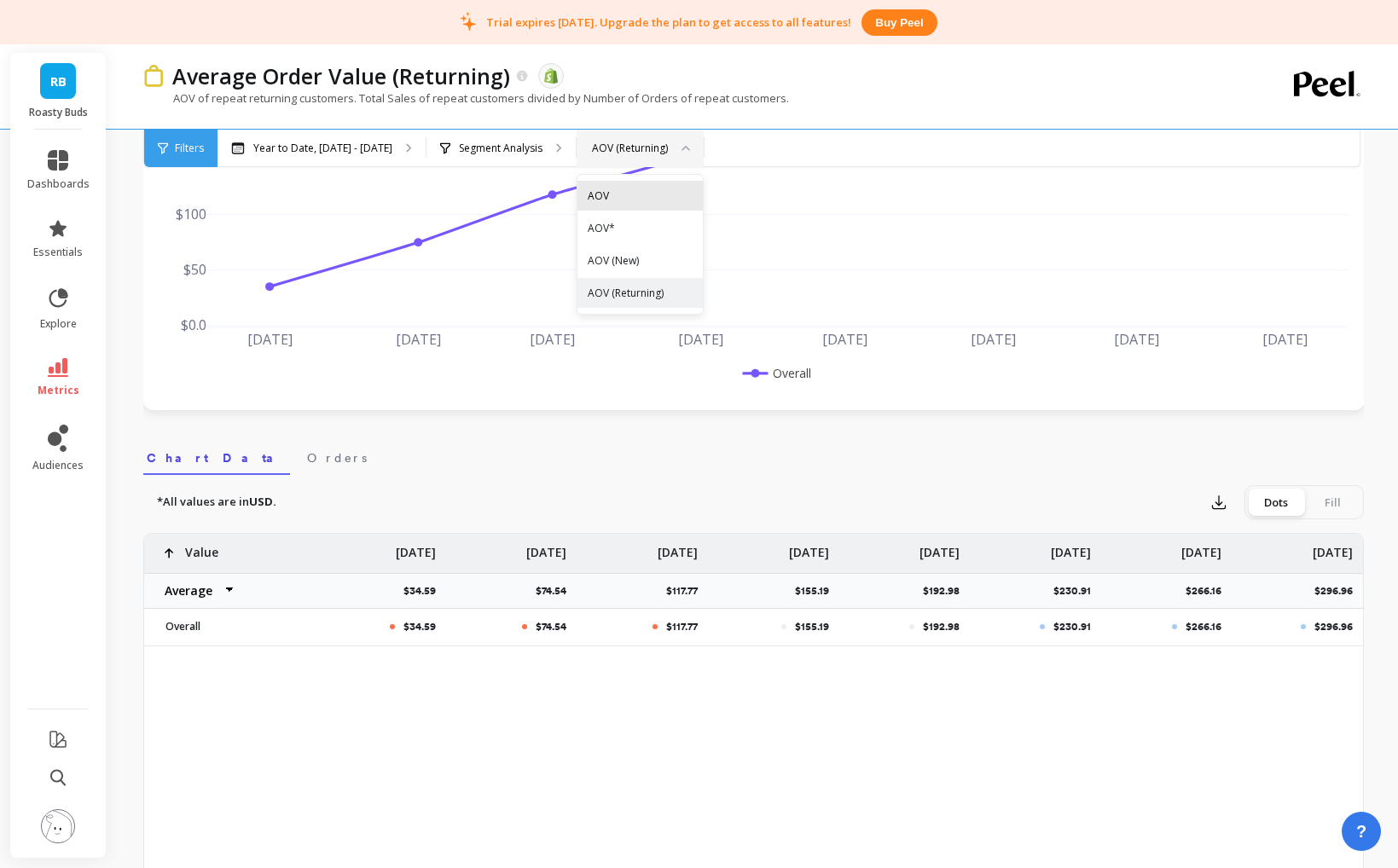
click at [588, 190] on div "AOV" at bounding box center [641, 195] width 105 height 16
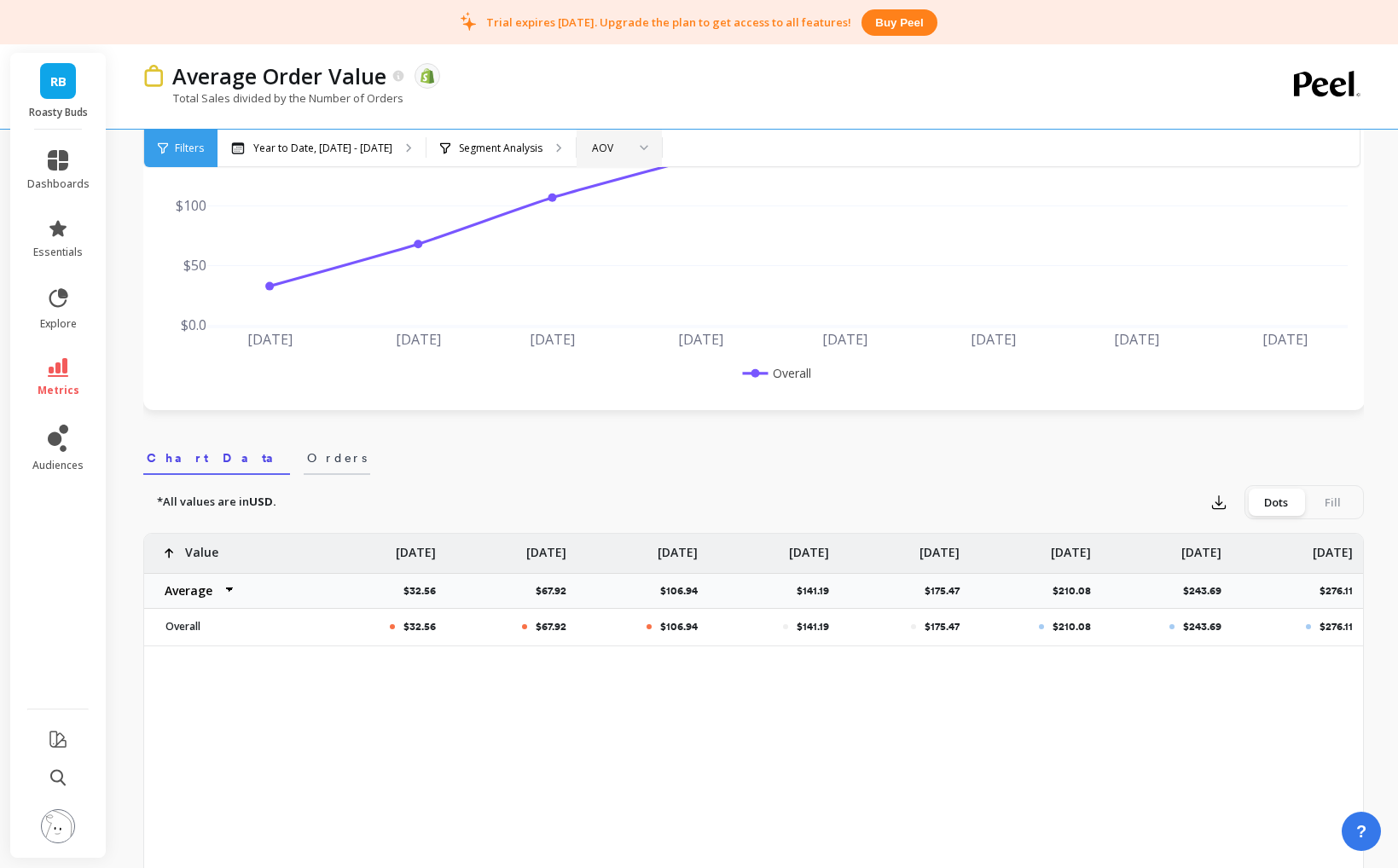
click at [307, 450] on span "Orders" at bounding box center [337, 458] width 59 height 17
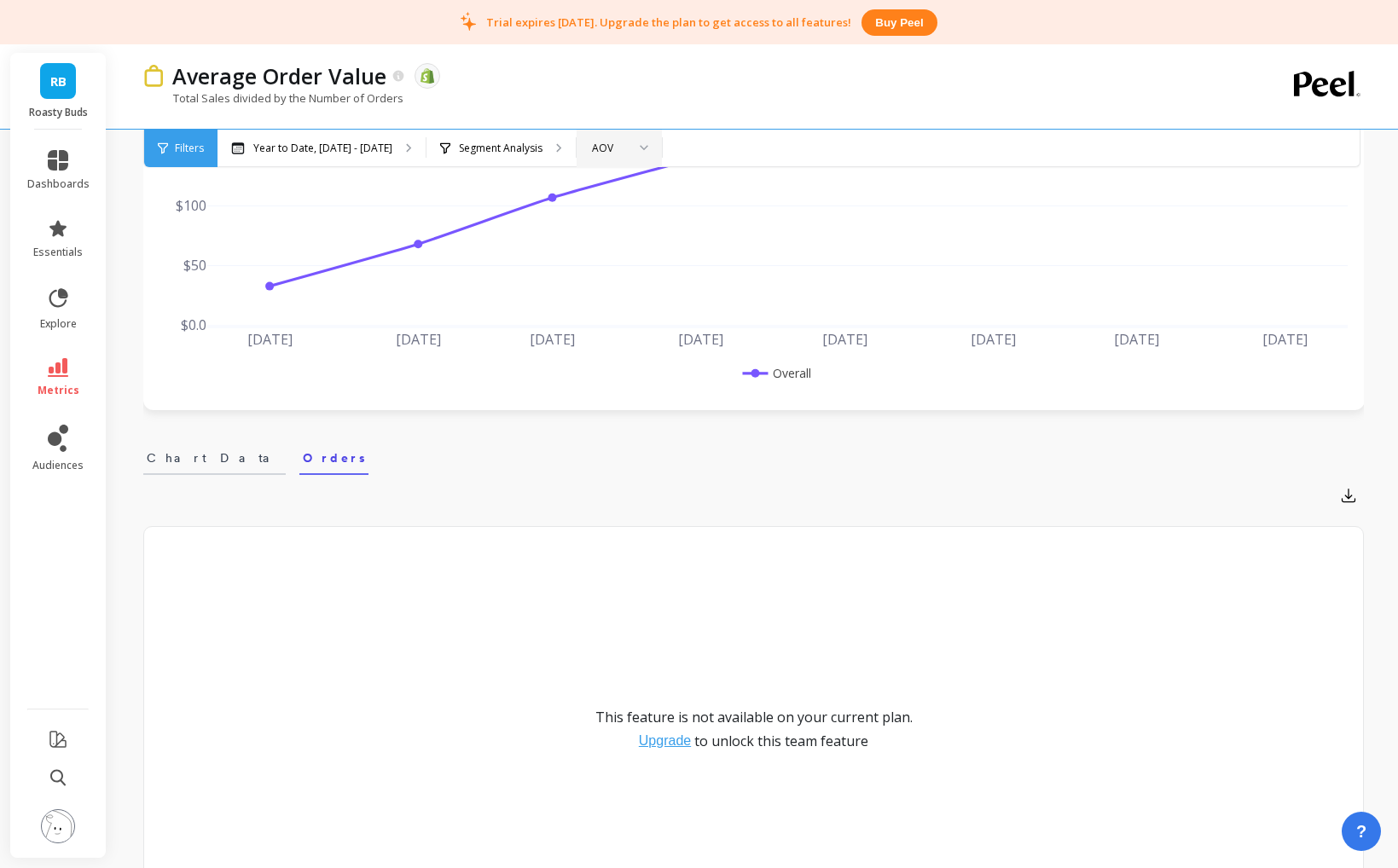
click at [171, 457] on span "Chart Data" at bounding box center [214, 458] width 136 height 17
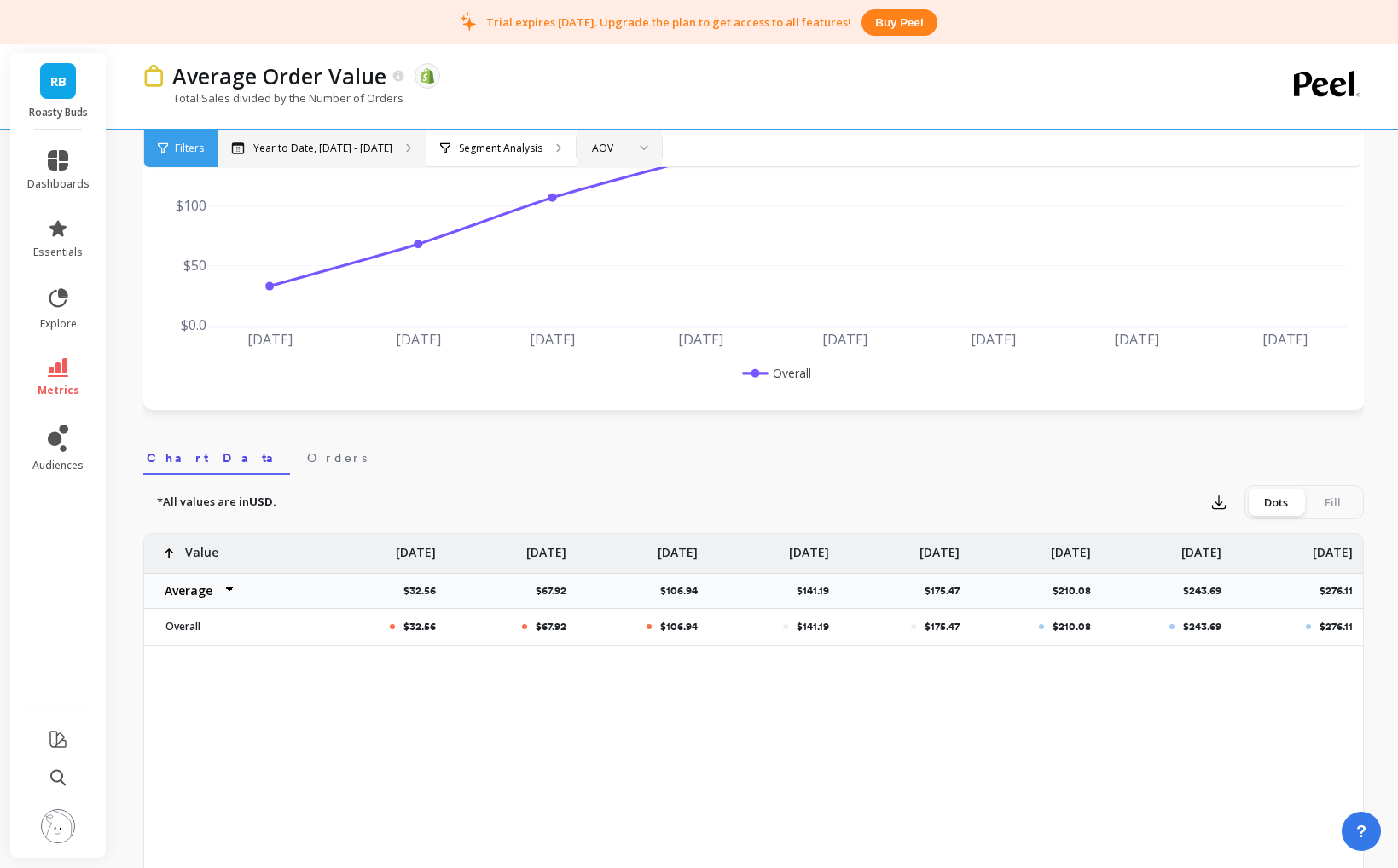
click at [291, 152] on p "Year to Date, Jan 1 - Aug 15" at bounding box center [323, 148] width 139 height 13
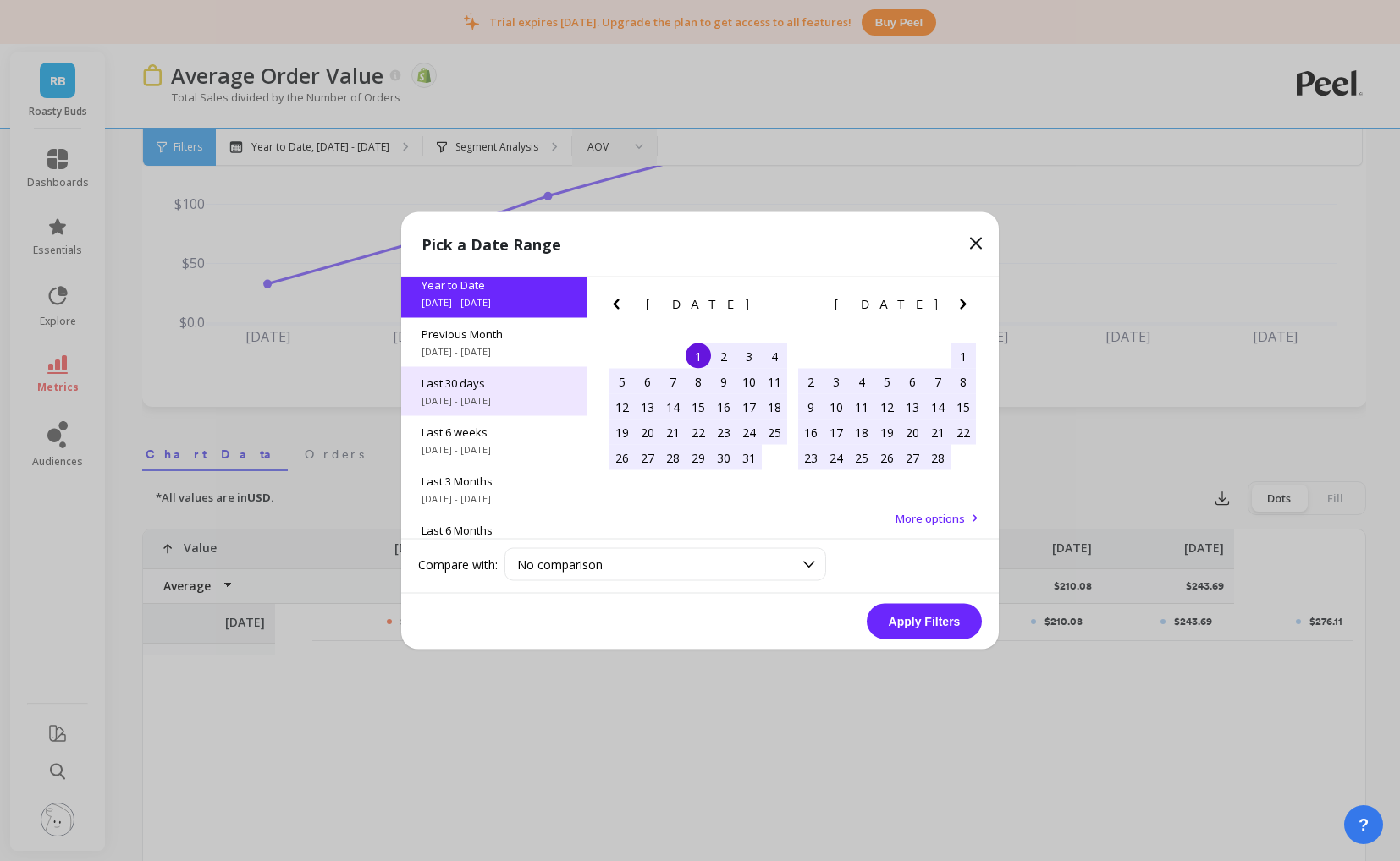
click at [477, 394] on span "7/16/2025 - 8/14/2025" at bounding box center [494, 401] width 144 height 13
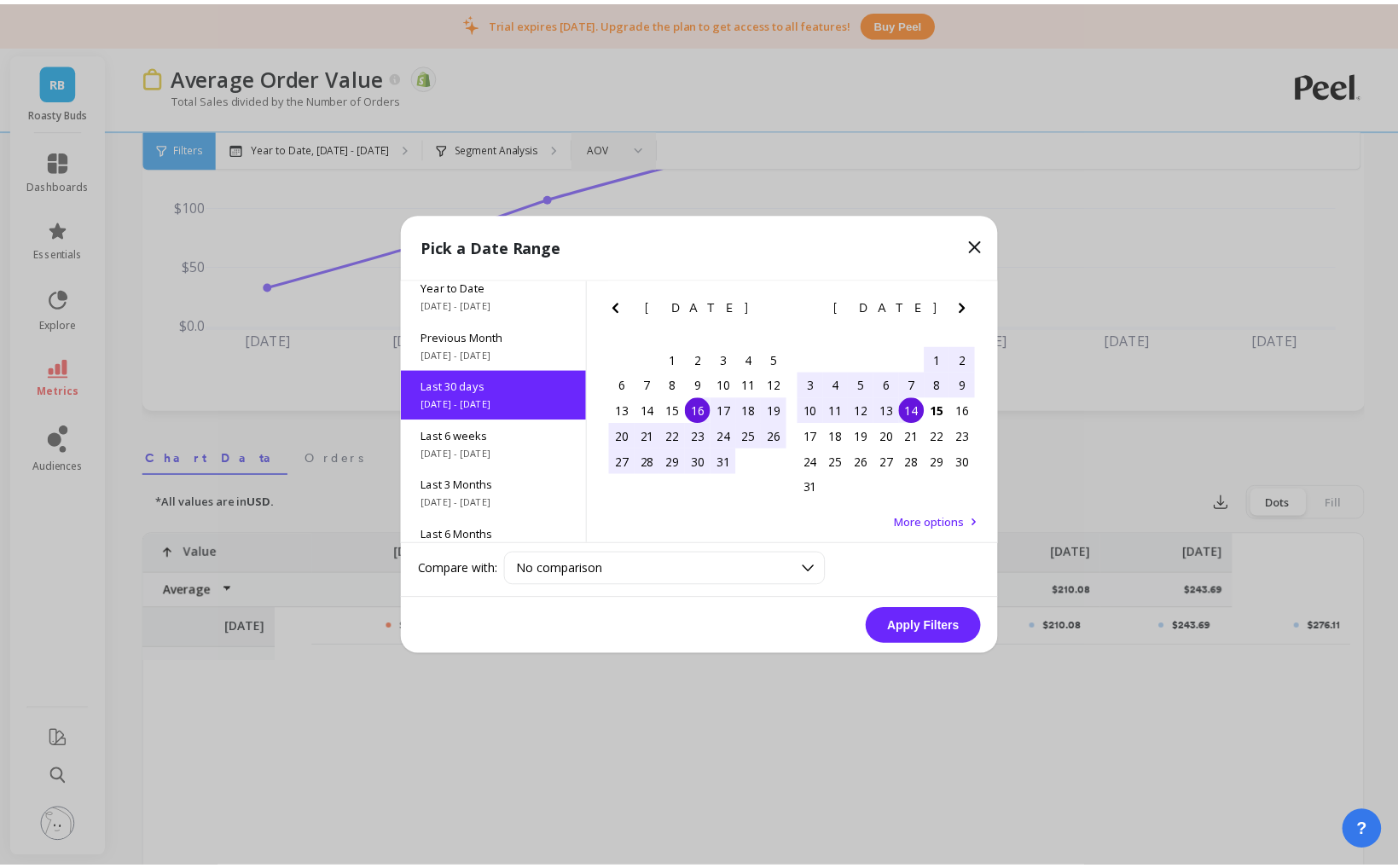
scroll to position [41, 0]
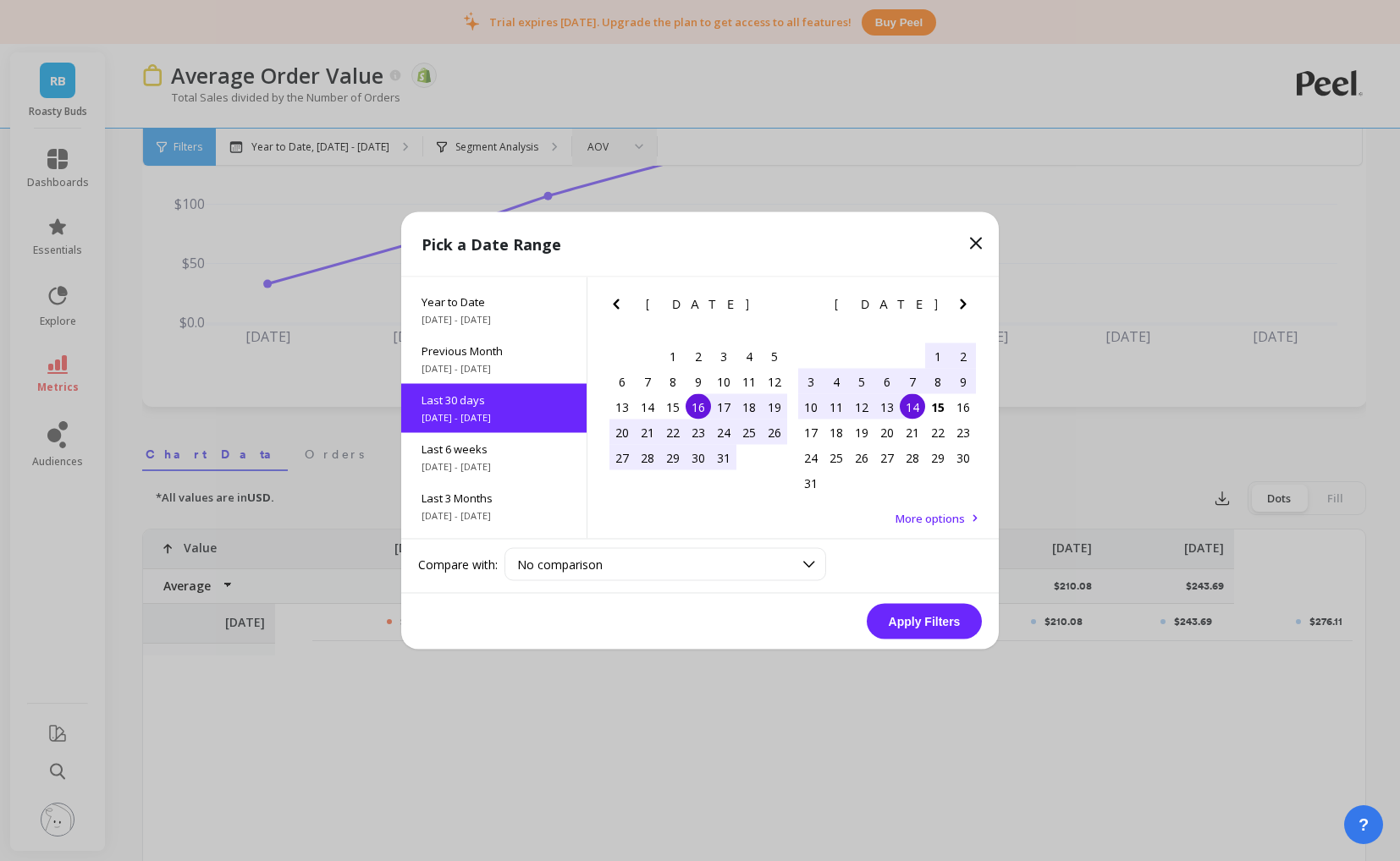
click at [921, 625] on button "Apply Filters" at bounding box center [923, 621] width 115 height 35
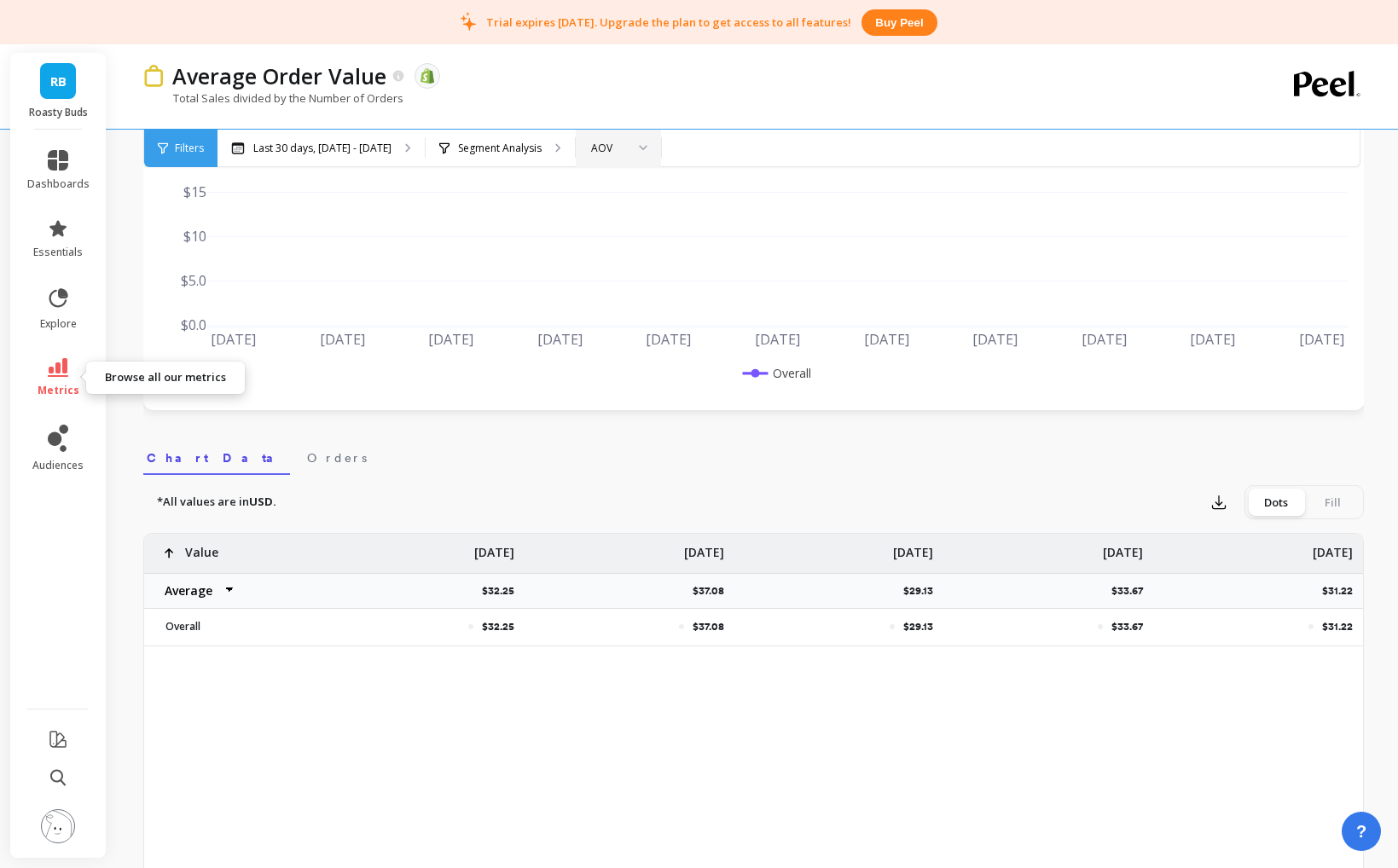
click at [58, 374] on icon at bounding box center [57, 367] width 20 height 19
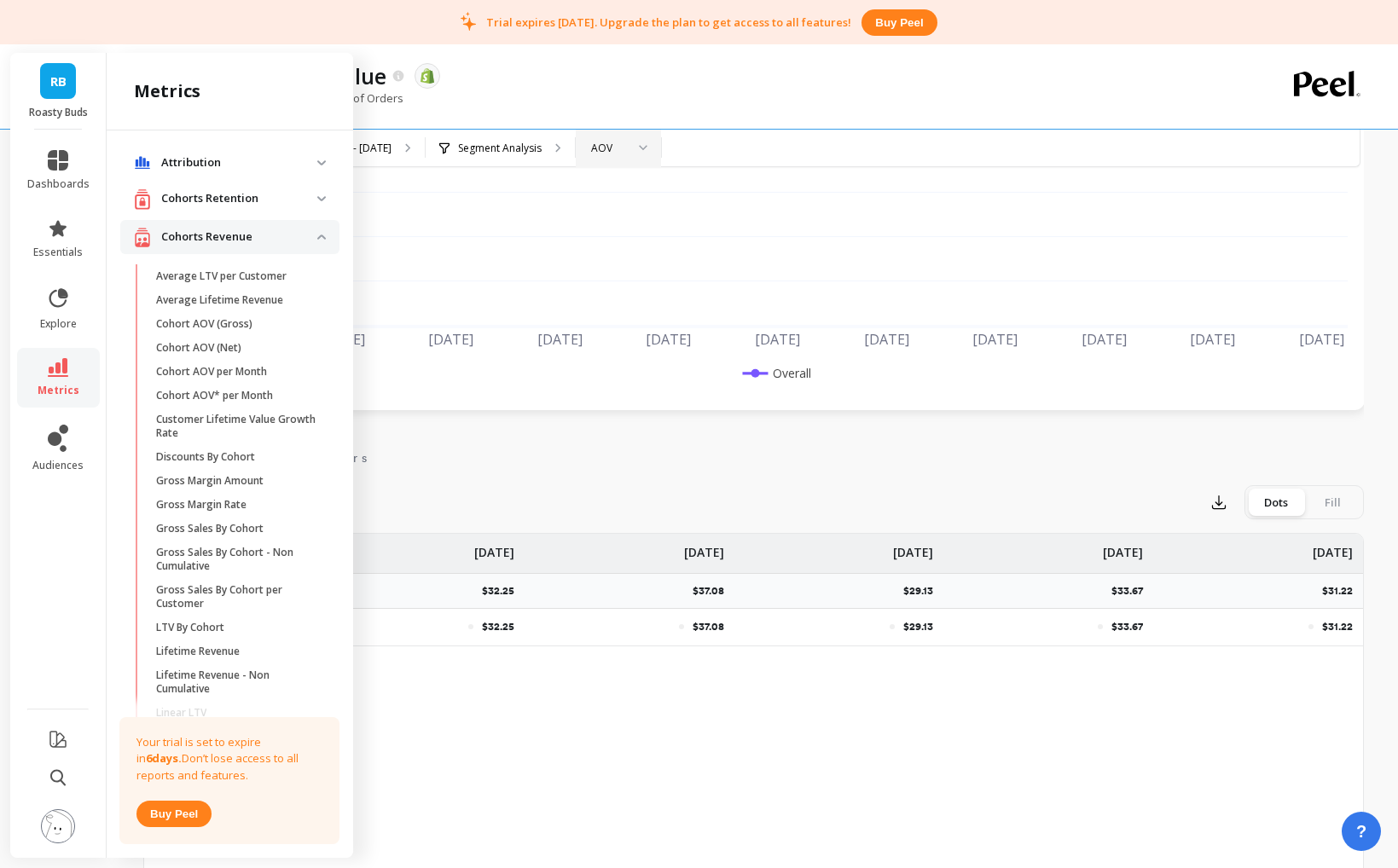
scroll to position [438, 0]
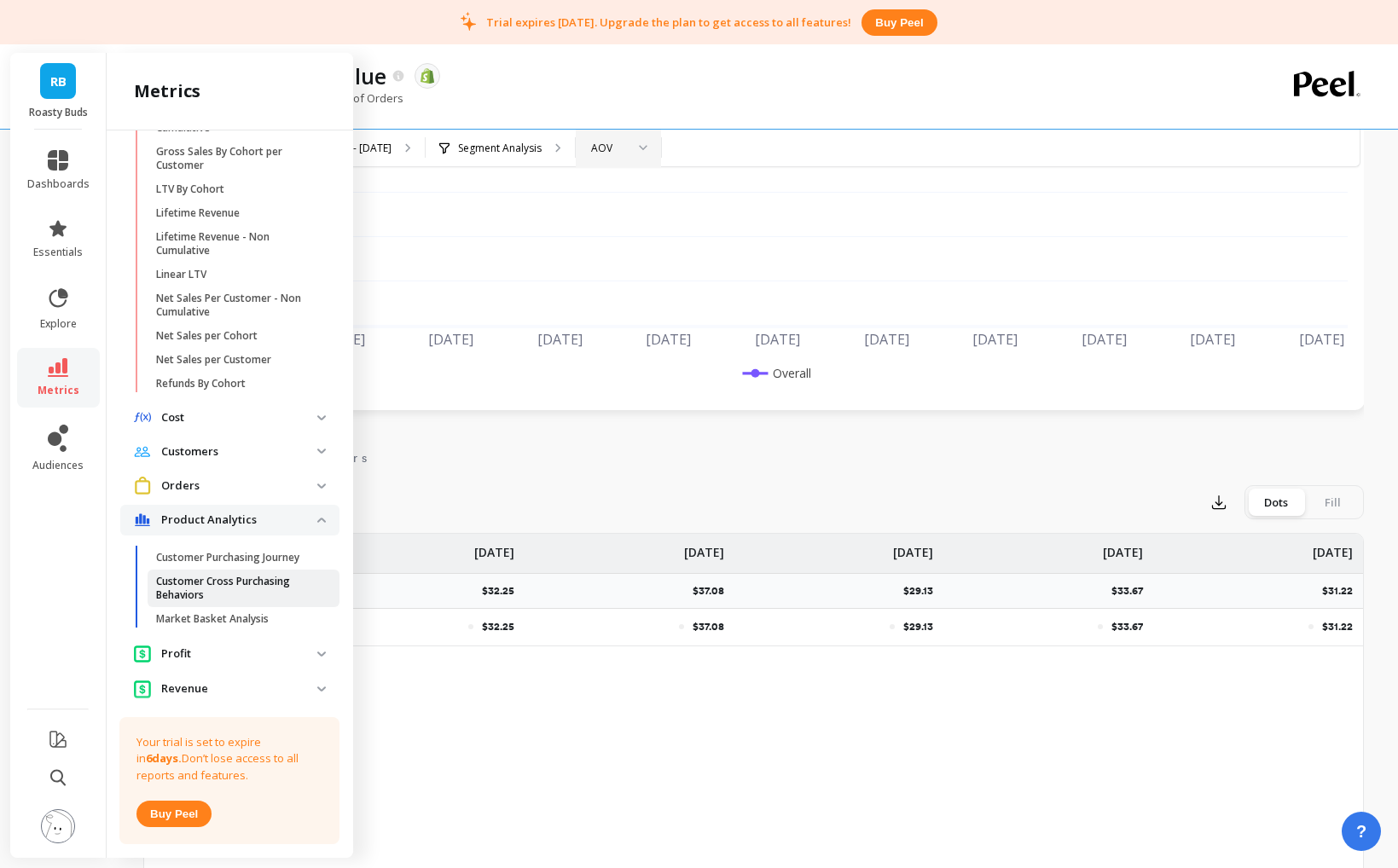
click at [238, 586] on p "Customer Cross Purchasing Behaviors" at bounding box center [237, 588] width 163 height 28
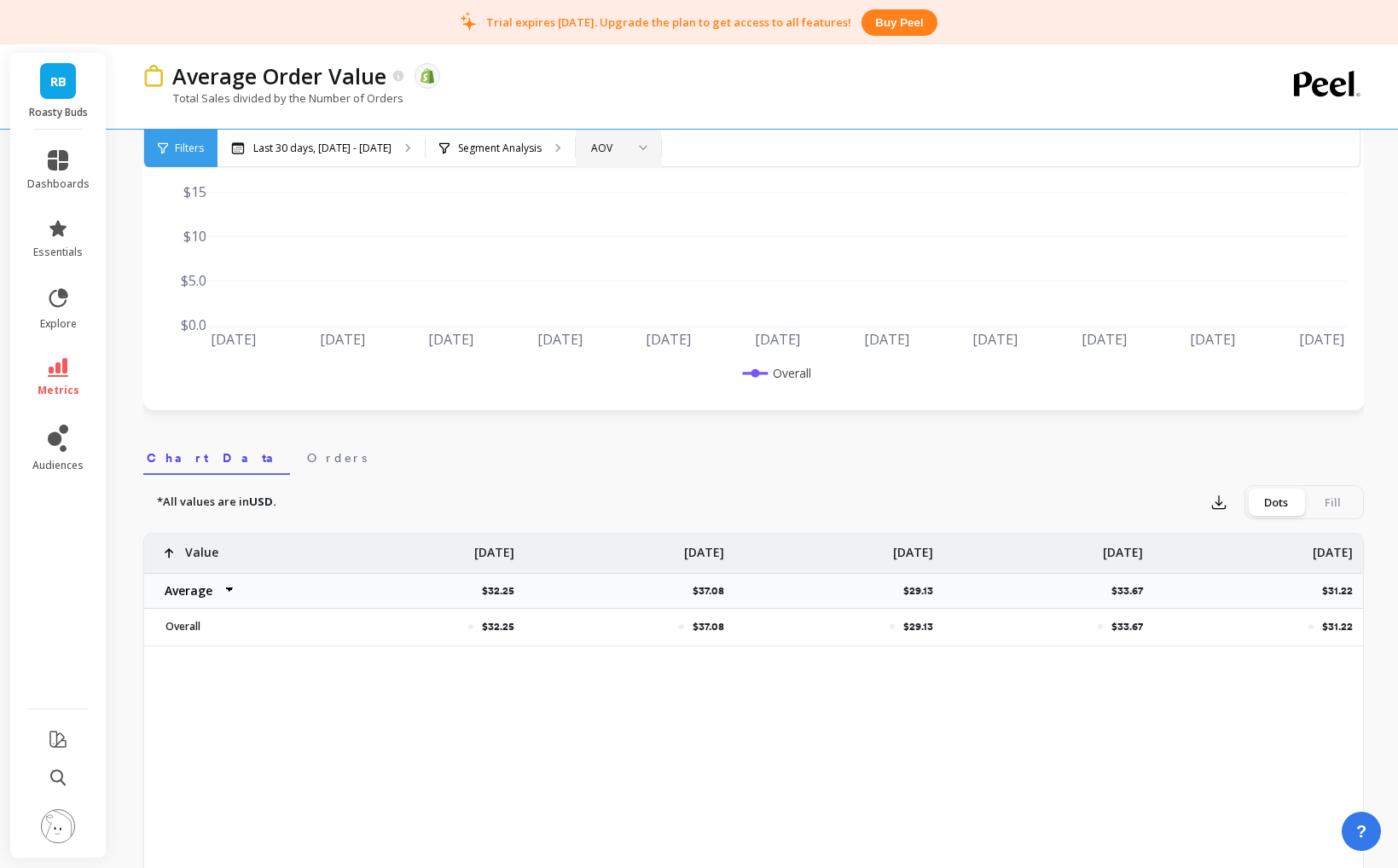
scroll to position [0, 0]
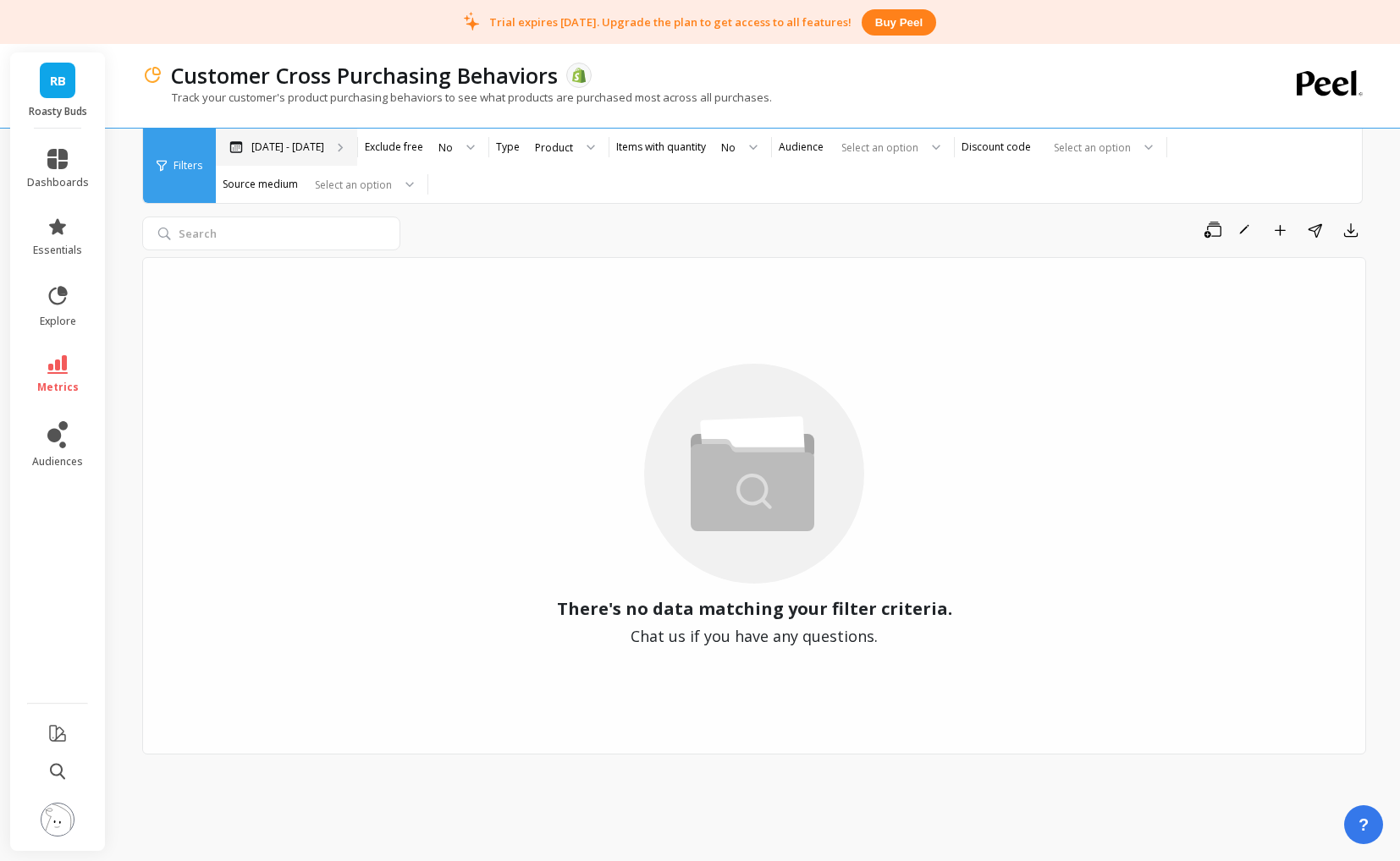
click at [296, 157] on div "[DATE] - [DATE]" at bounding box center [286, 146] width 142 height 37
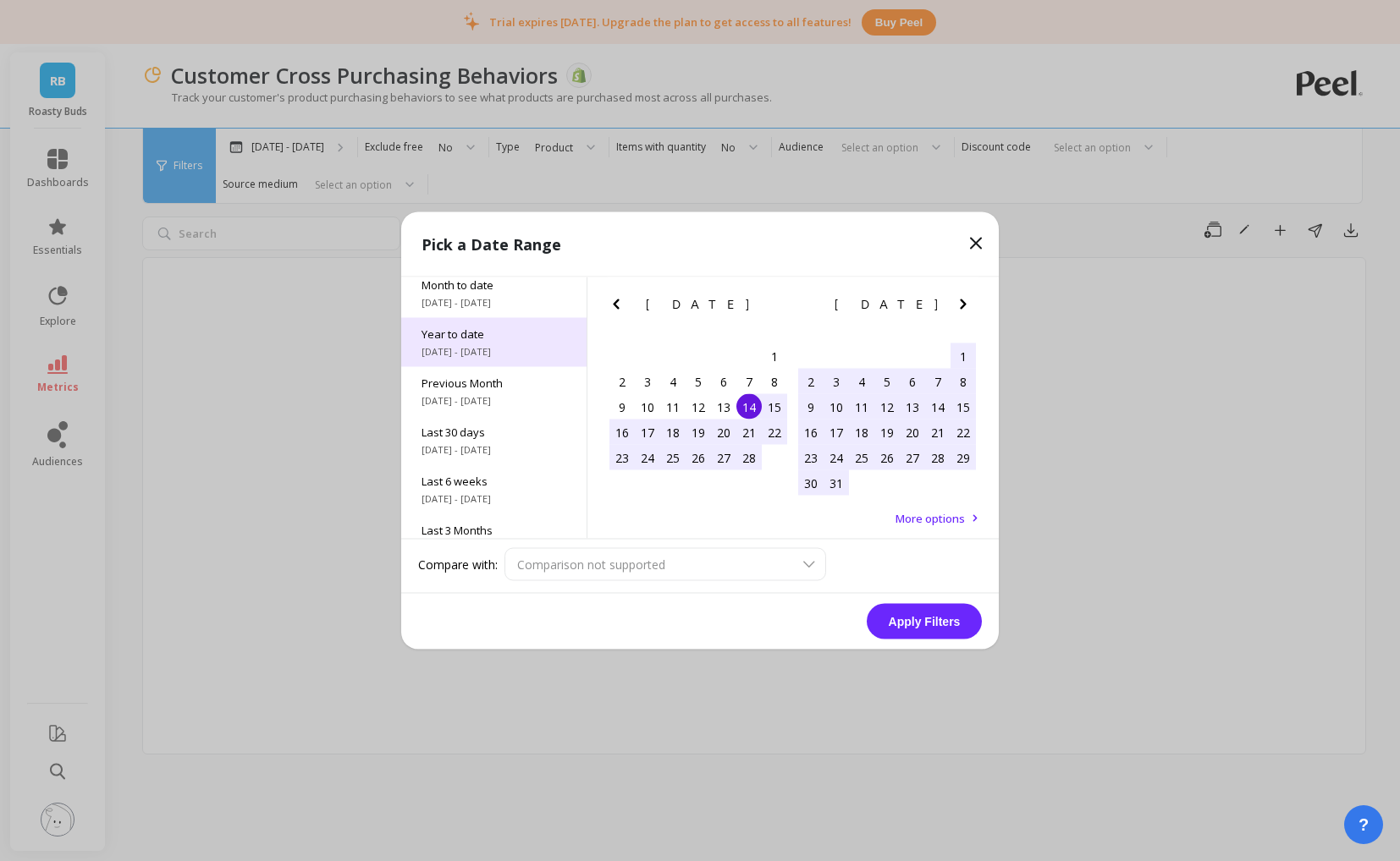
scroll to position [10, 0]
click at [470, 329] on span "Year to date" at bounding box center [494, 332] width 144 height 15
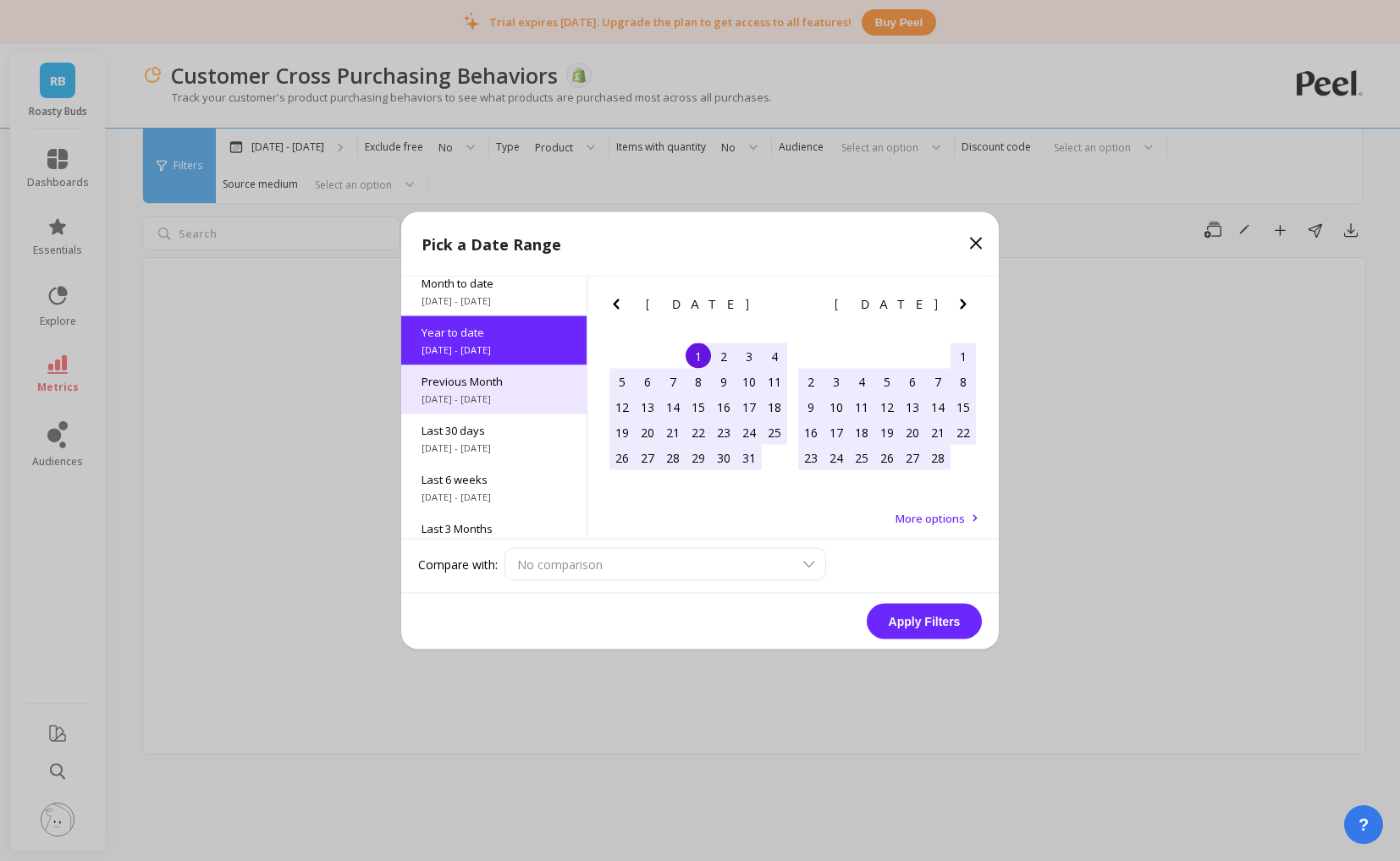
scroll to position [0, 0]
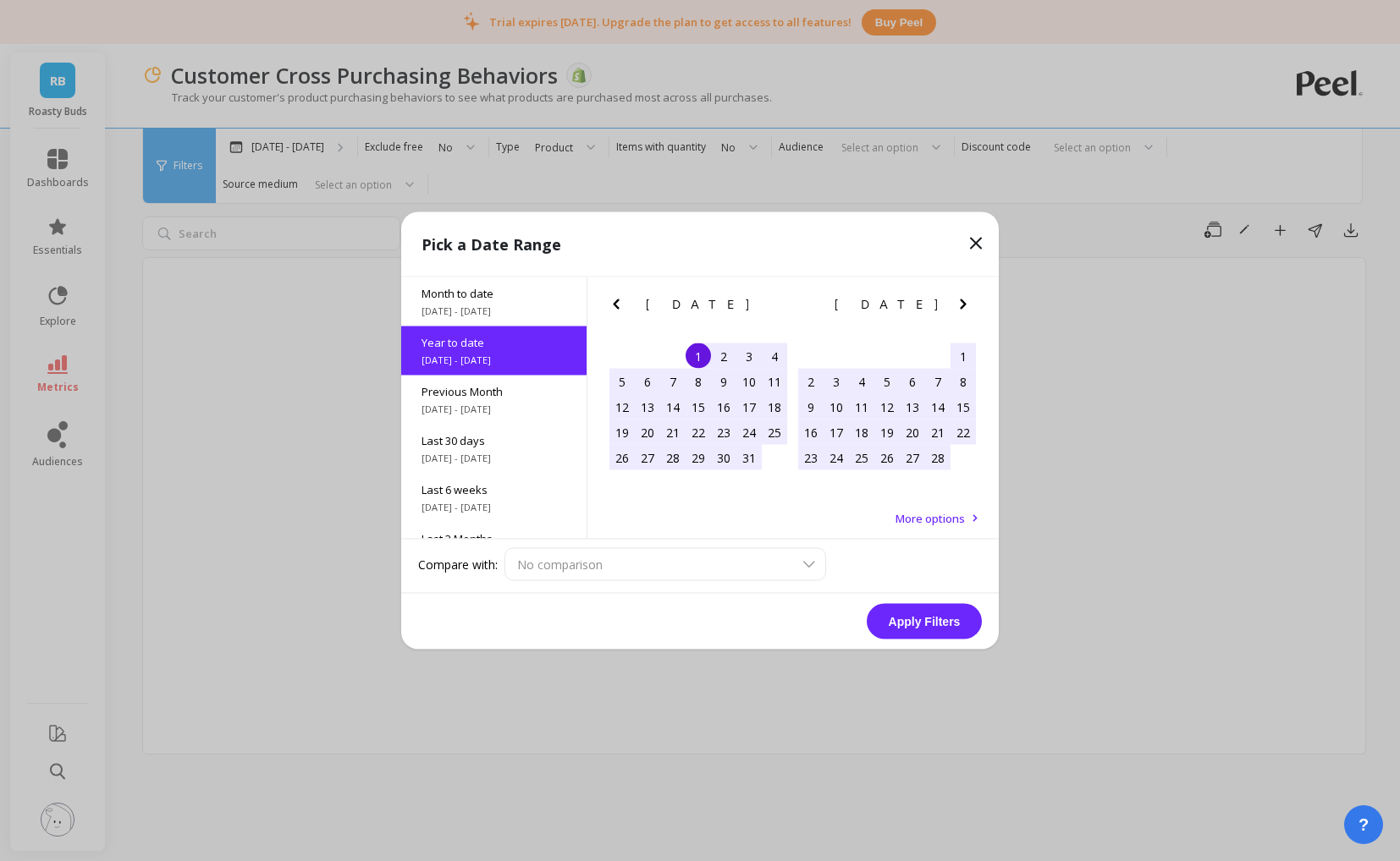
click at [919, 625] on button "Apply Filters" at bounding box center [923, 621] width 115 height 35
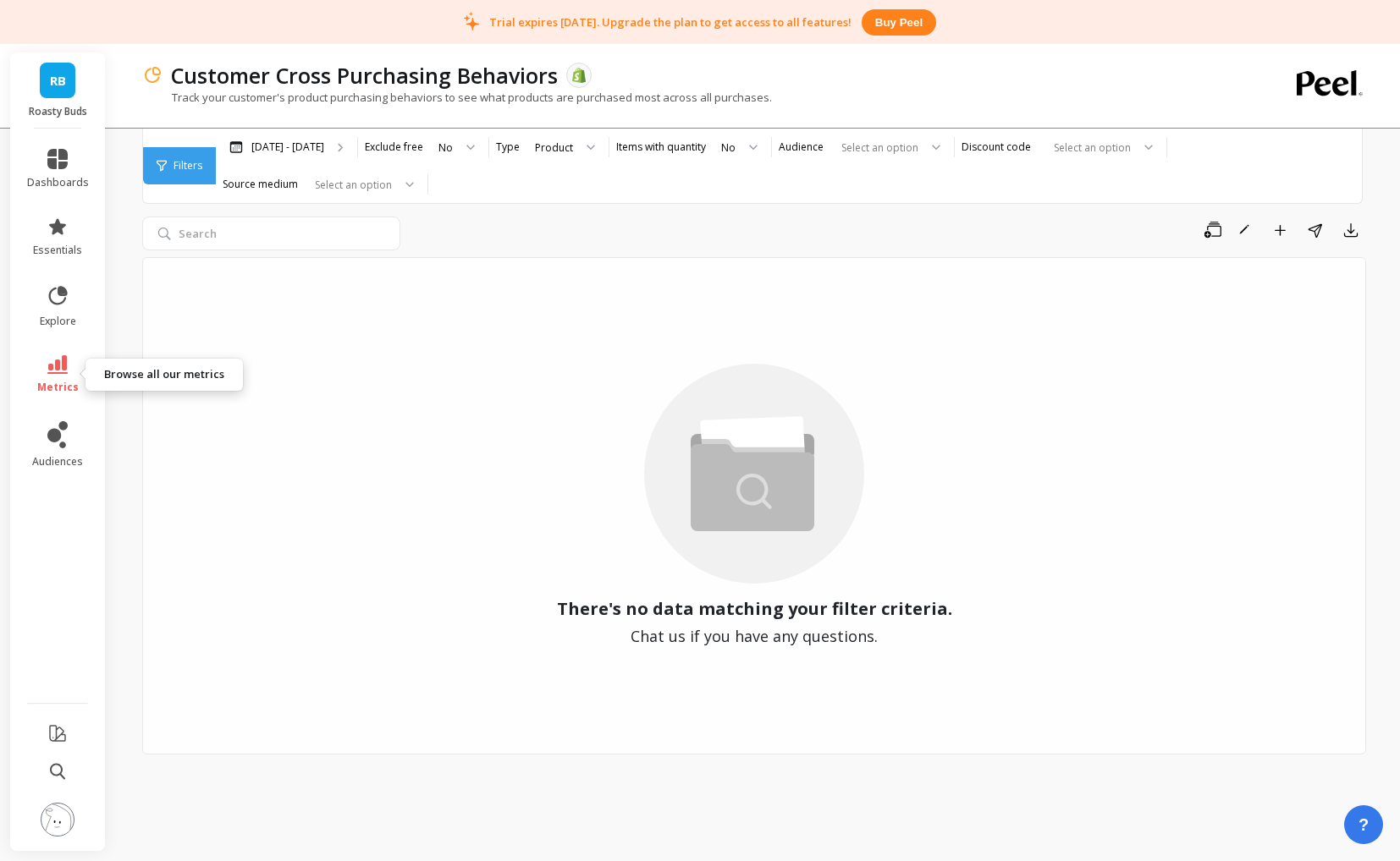
click at [59, 368] on icon at bounding box center [57, 365] width 20 height 19
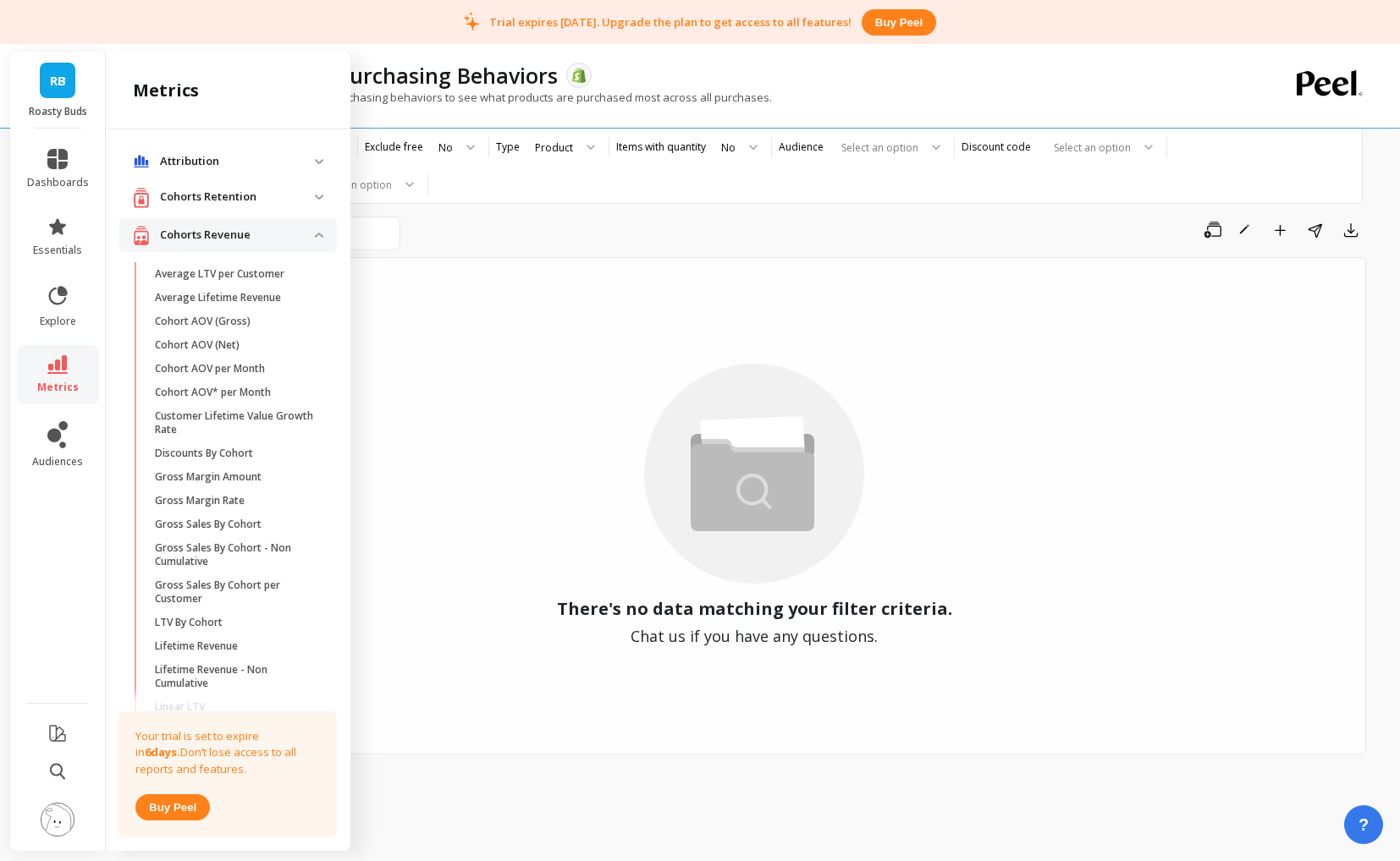
scroll to position [435, 0]
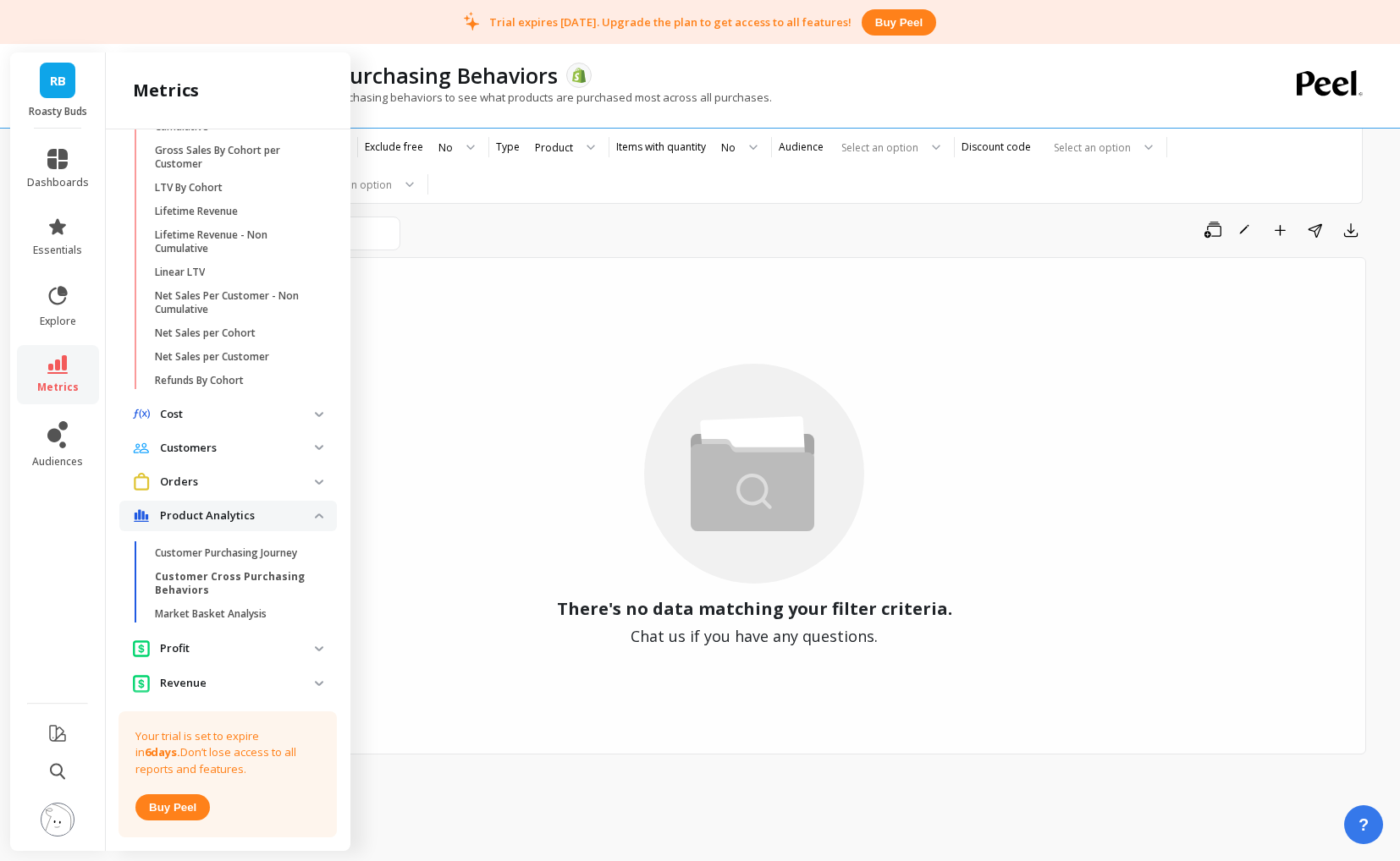
click at [226, 641] on p "Profit" at bounding box center [236, 648] width 155 height 17
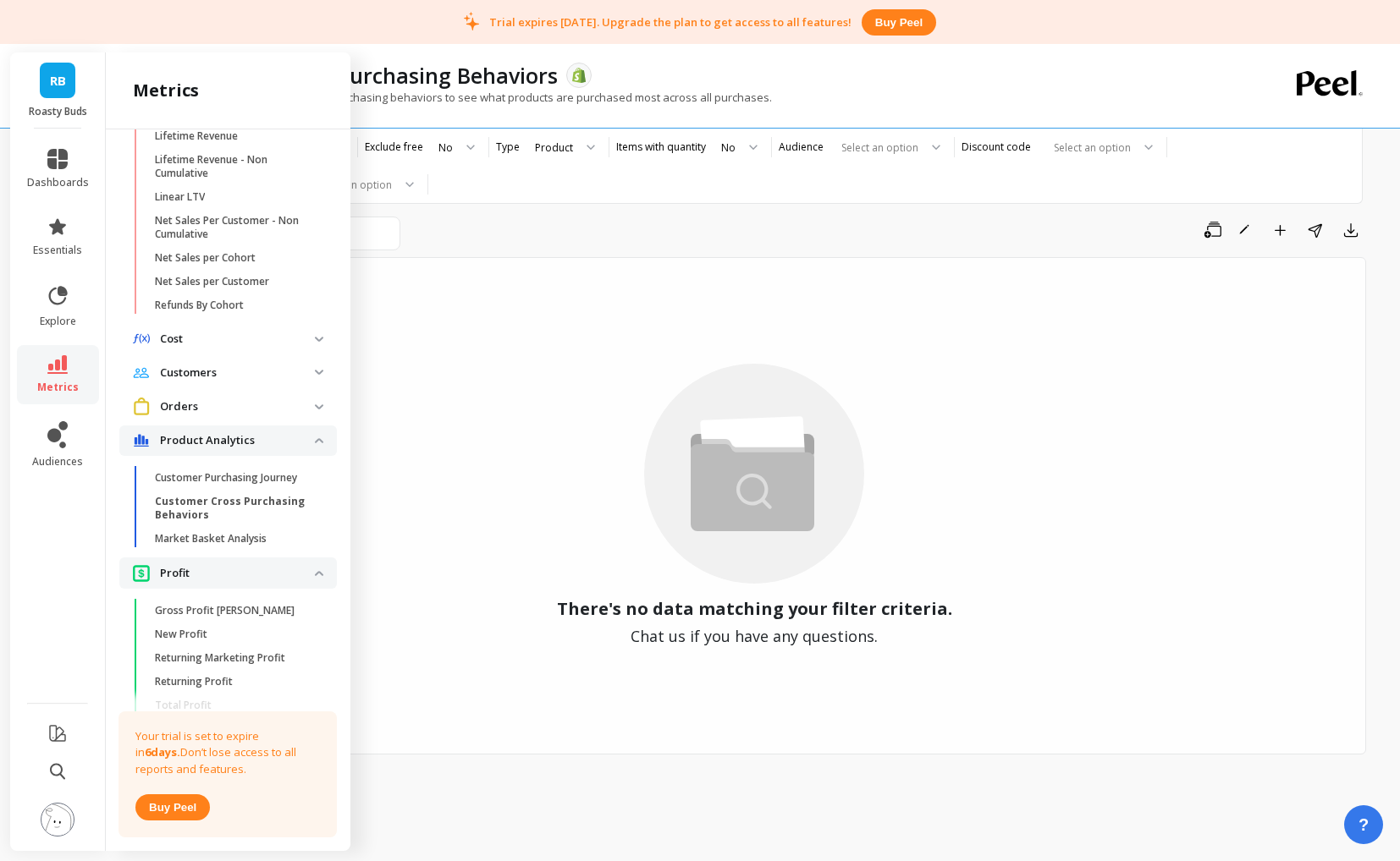
scroll to position [526, 0]
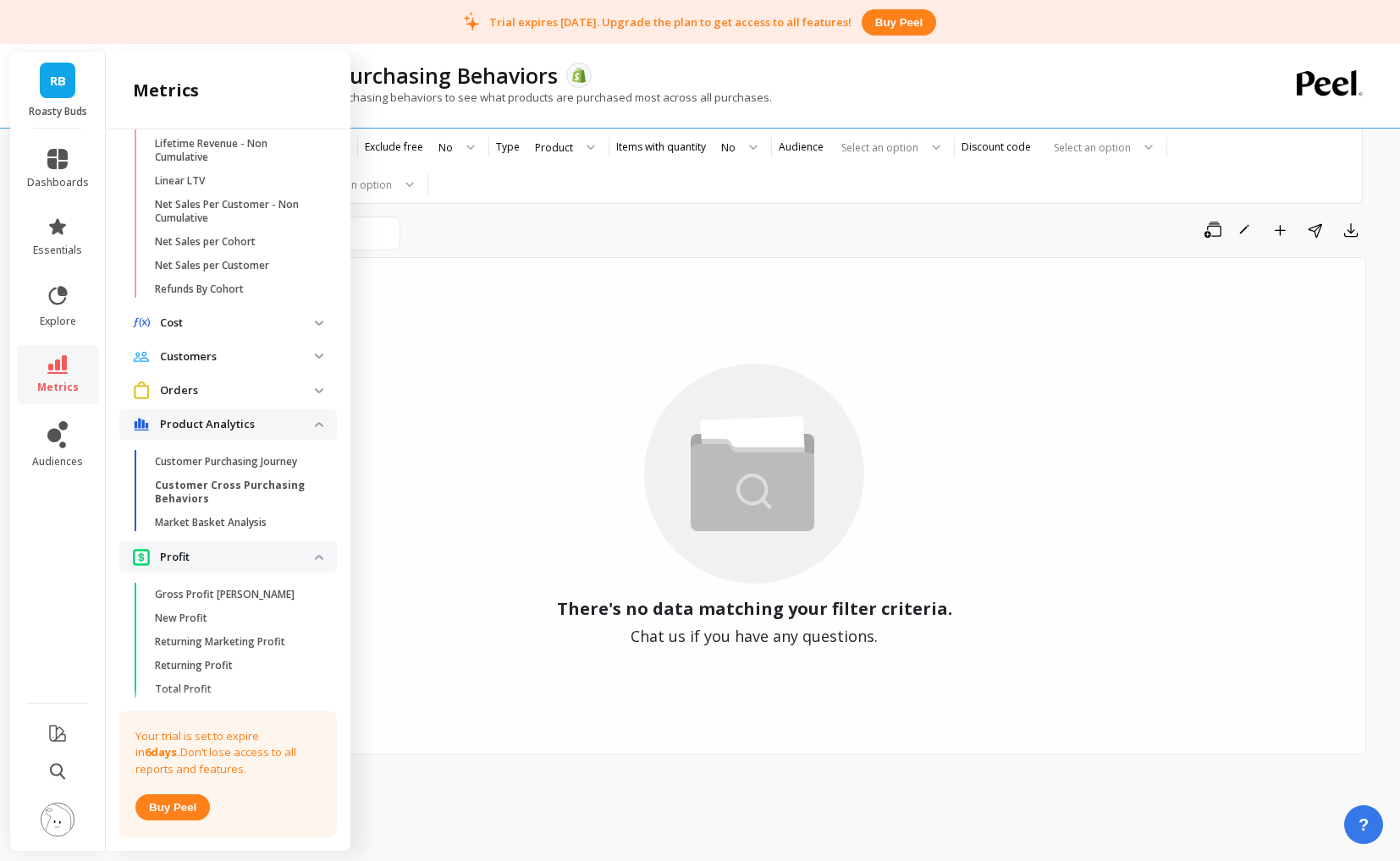
click at [254, 554] on p "Profit" at bounding box center [236, 557] width 155 height 17
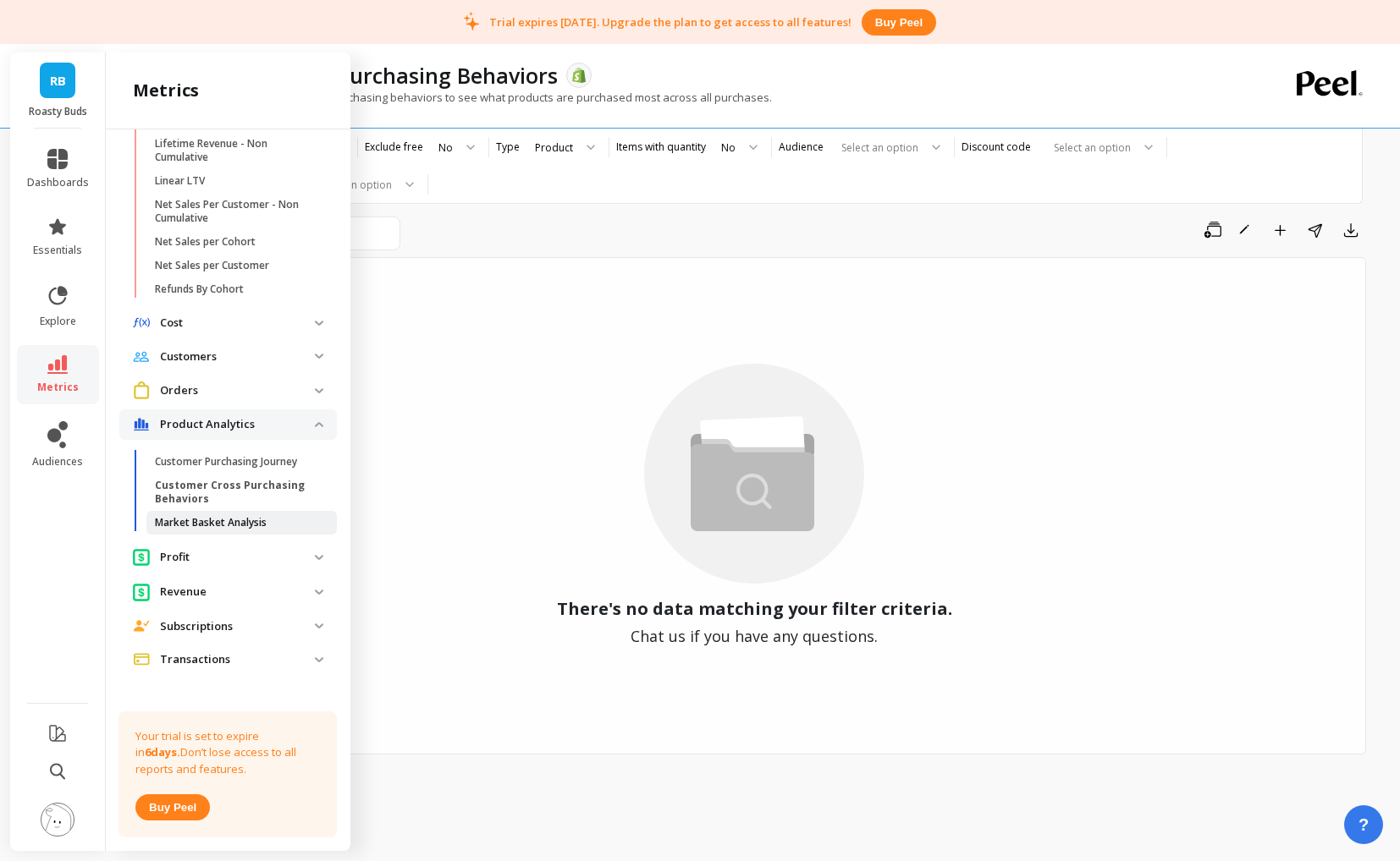
click at [221, 524] on p "Market Basket Analysis" at bounding box center [211, 522] width 112 height 13
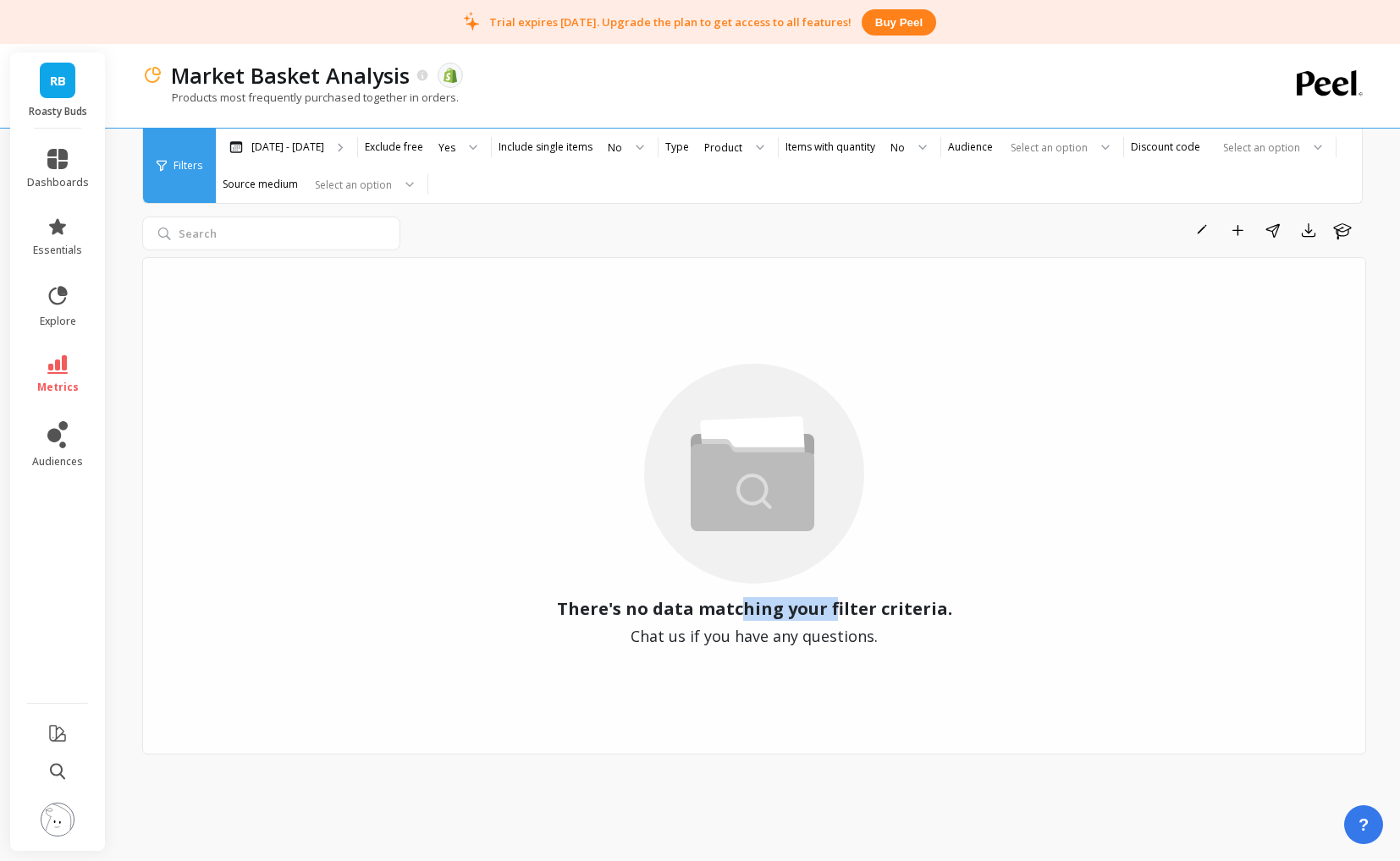
drag, startPoint x: 743, startPoint y: 614, endPoint x: 835, endPoint y: 612, distance: 92.0
click at [835, 612] on span "There's no data matching your filter criteria." at bounding box center [754, 608] width 395 height 24
click at [851, 612] on span "There's no data matching your filter criteria." at bounding box center [754, 608] width 395 height 24
click at [59, 301] on icon at bounding box center [57, 295] width 24 height 24
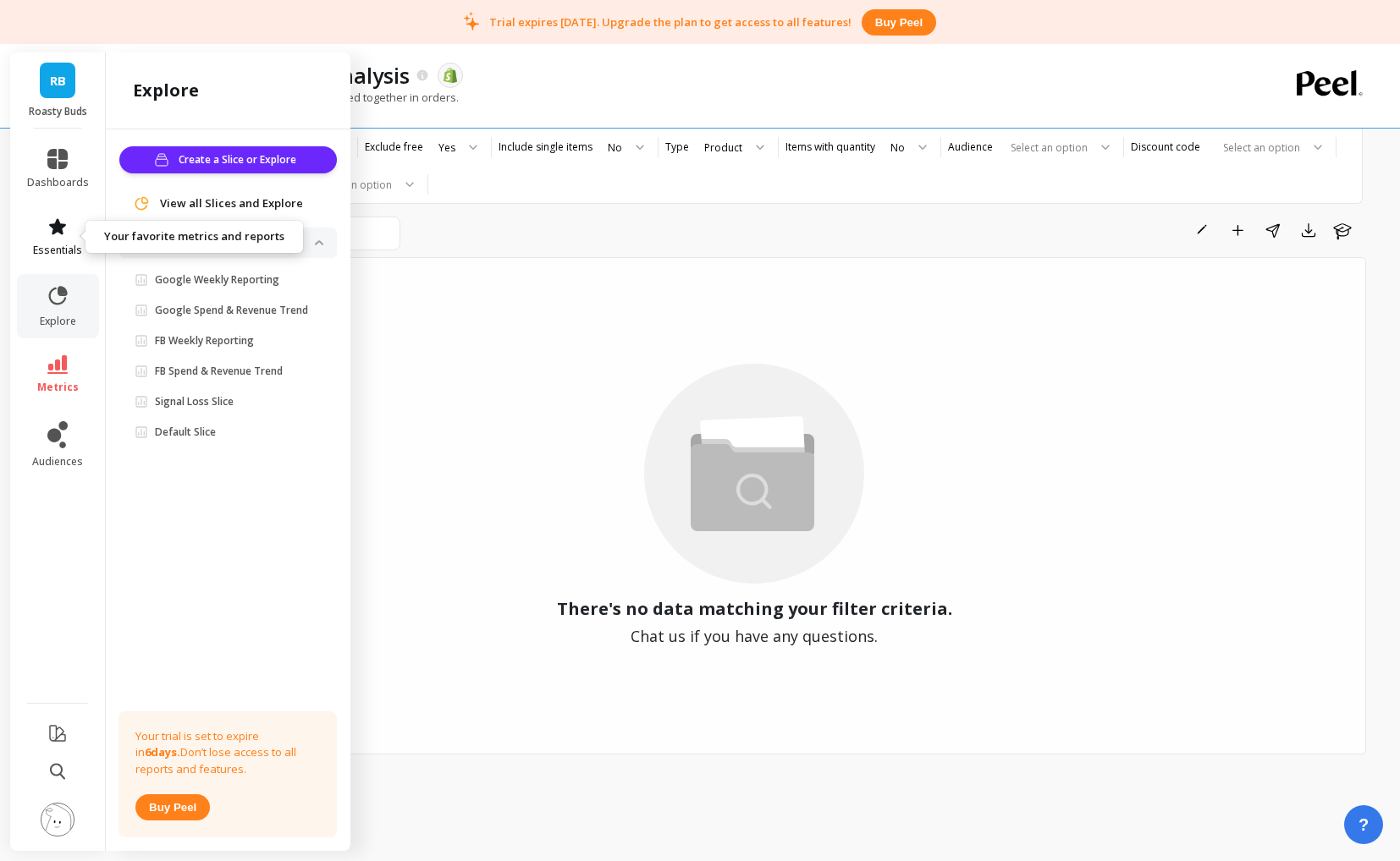
click at [58, 231] on icon at bounding box center [58, 226] width 17 height 16
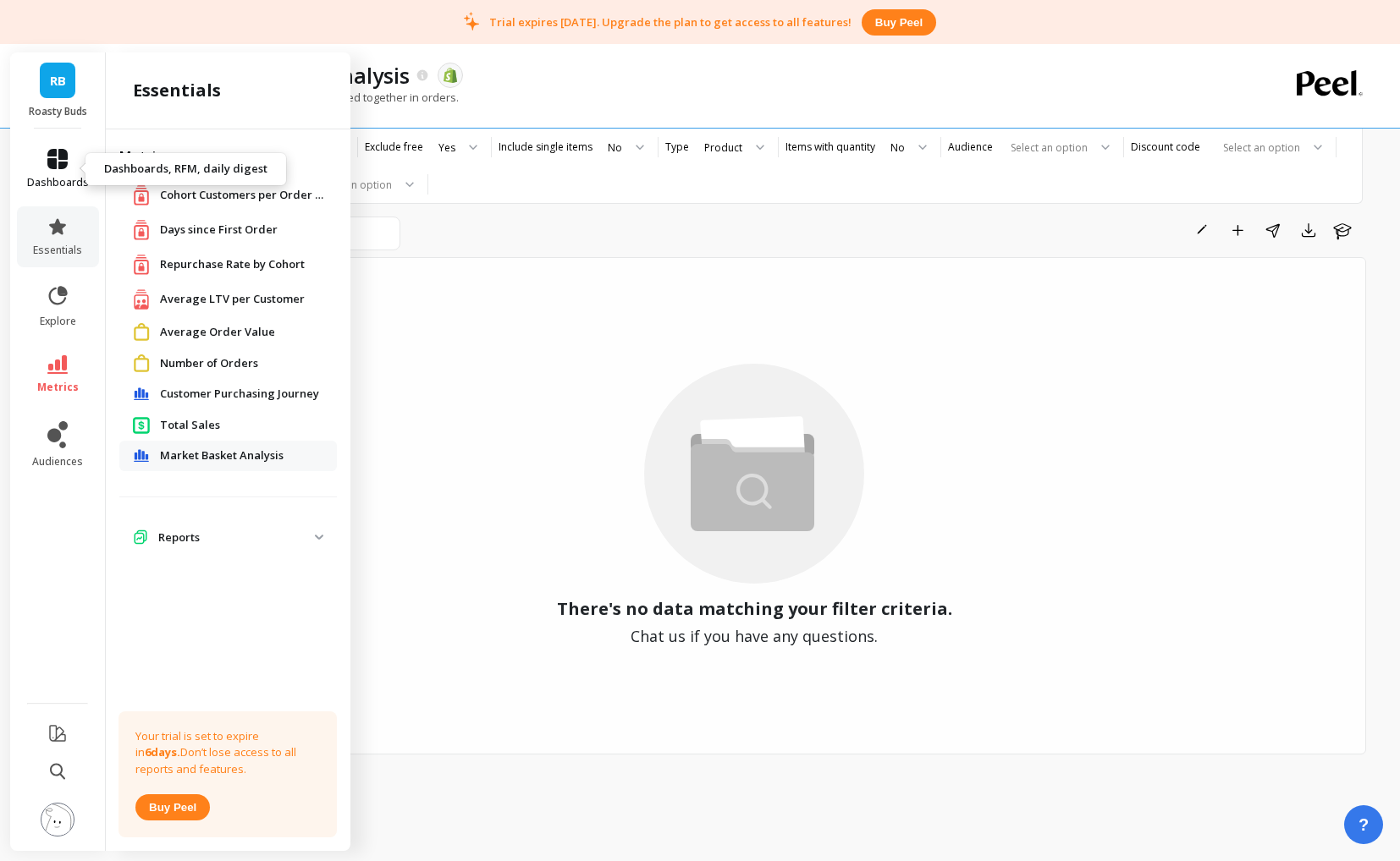
click at [54, 160] on icon at bounding box center [57, 159] width 20 height 20
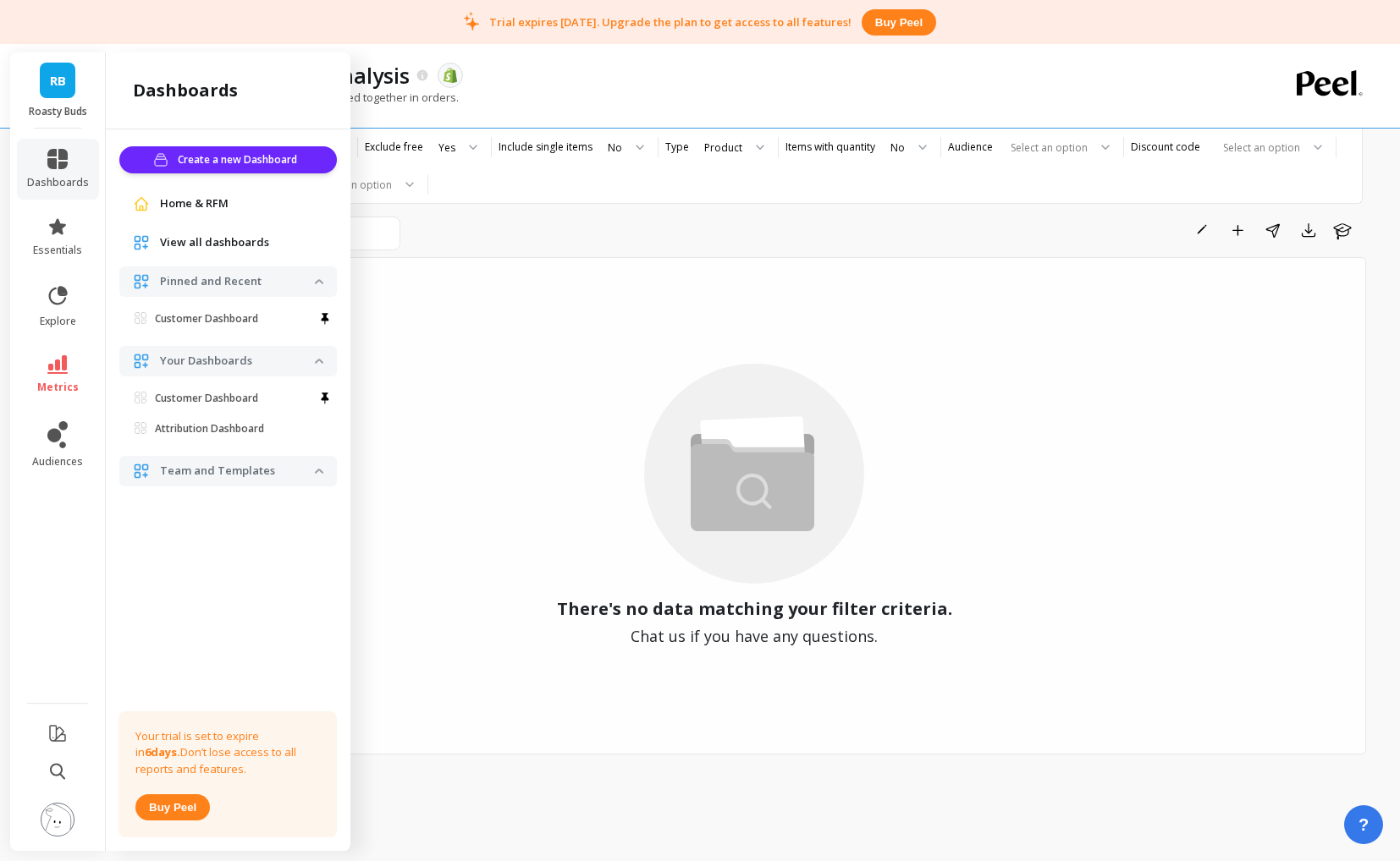
click at [205, 244] on span "View all dashboards" at bounding box center [214, 243] width 109 height 17
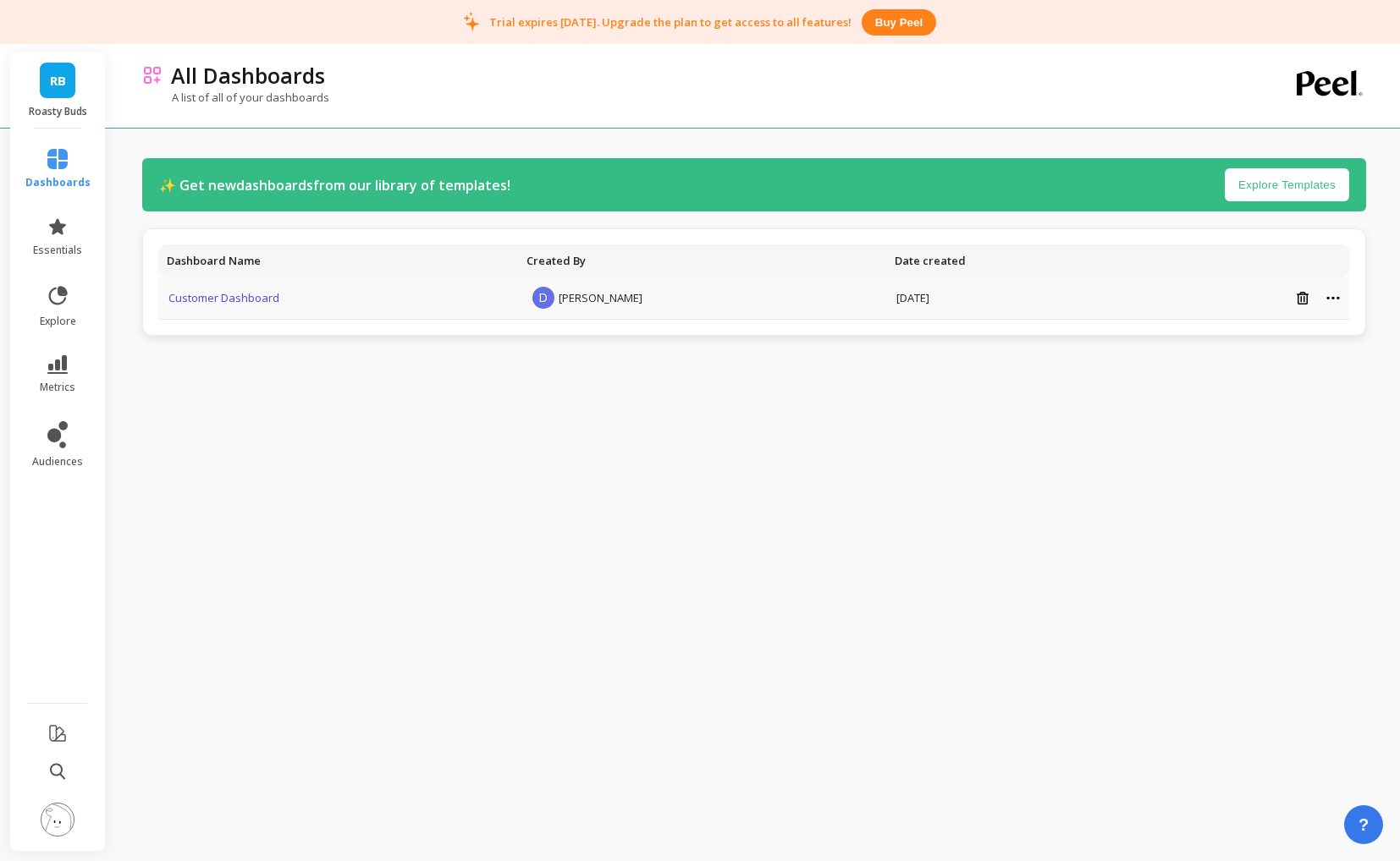
click at [228, 299] on link "Customer Dashboard" at bounding box center [223, 298] width 111 height 15
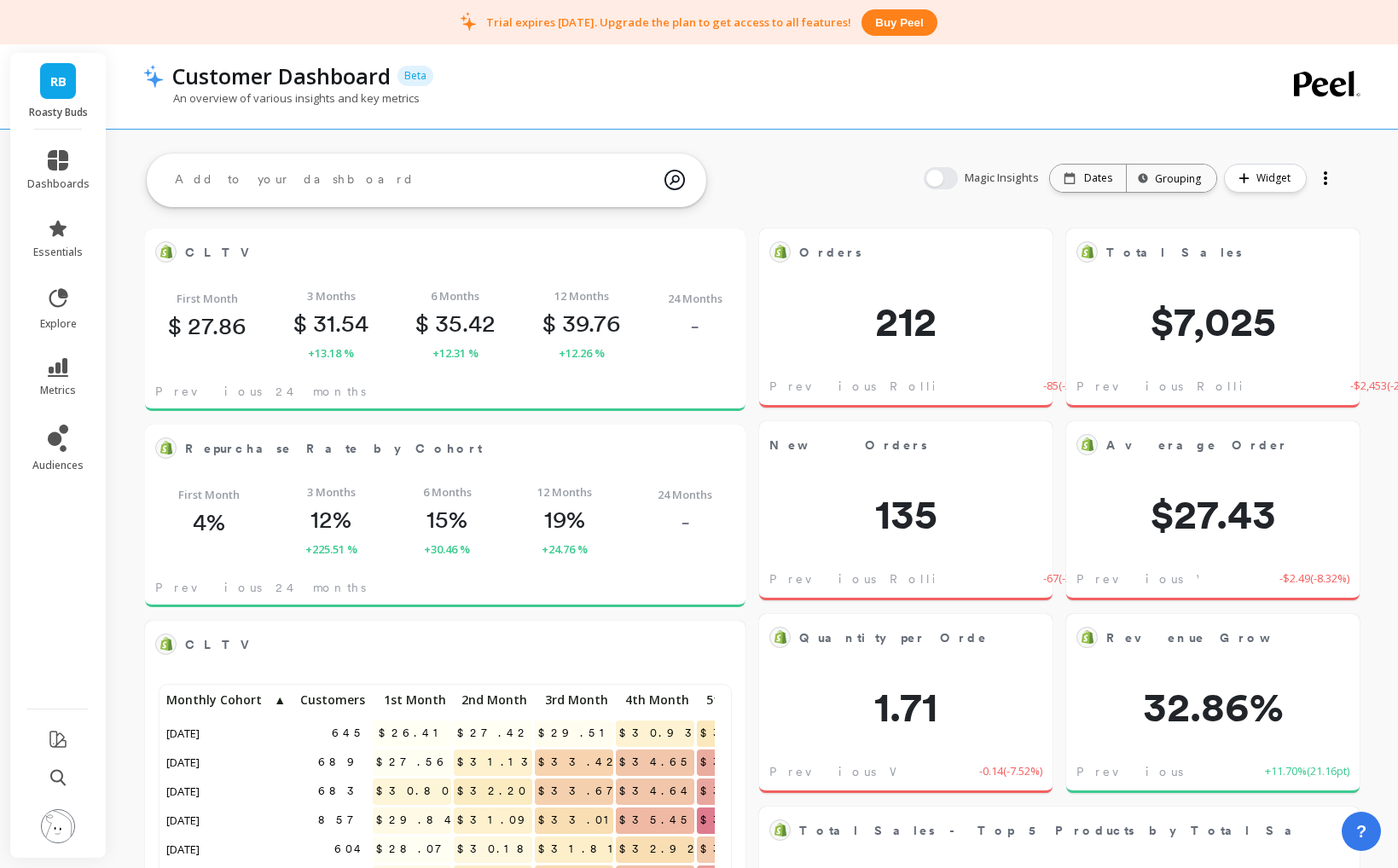
scroll to position [456, 539]
click at [1100, 178] on p "Dates" at bounding box center [1097, 178] width 28 height 13
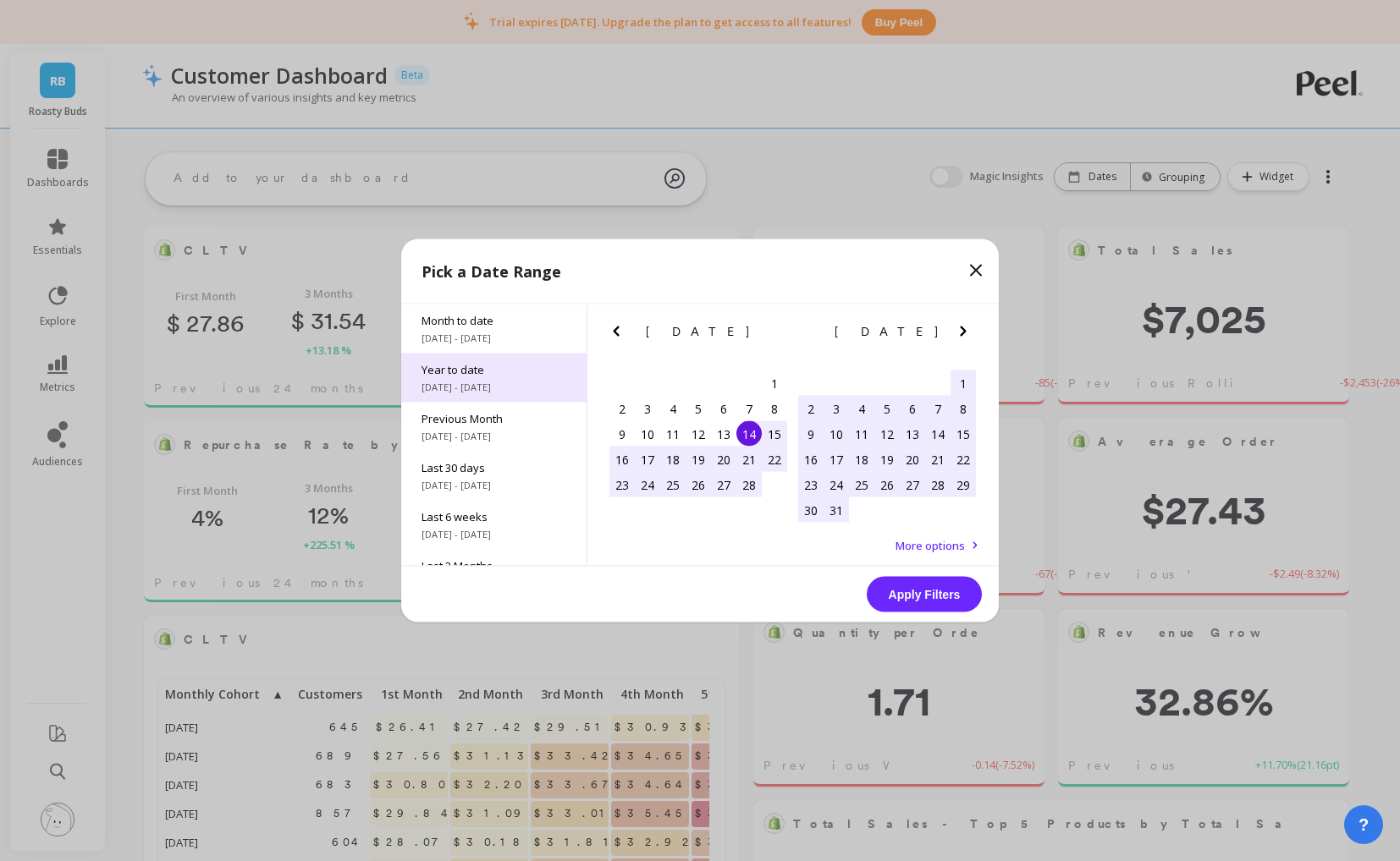
click at [473, 381] on span "[DATE] - [DATE]" at bounding box center [494, 387] width 144 height 13
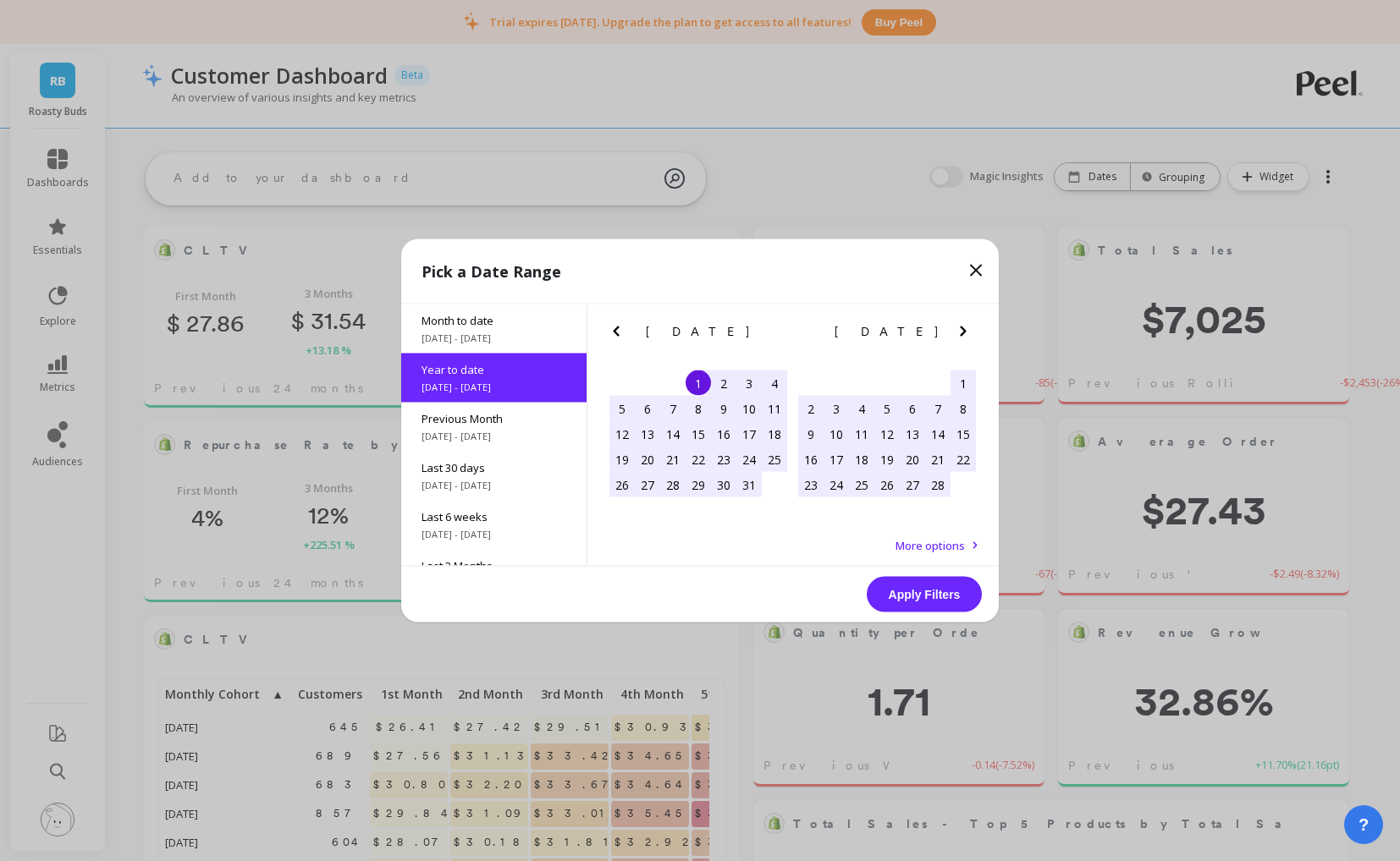
click at [912, 594] on button "Apply Filters" at bounding box center [923, 594] width 115 height 35
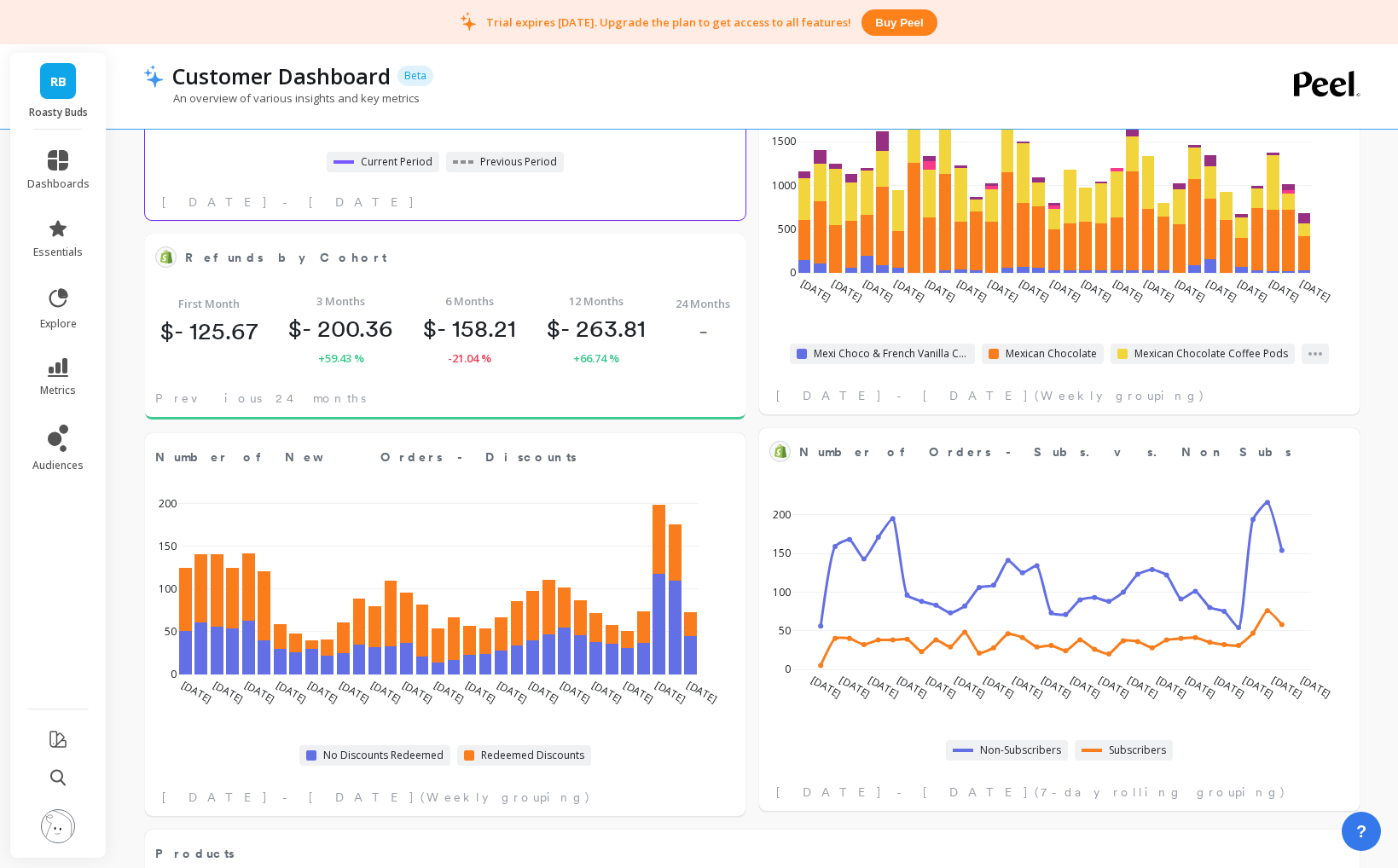
scroll to position [1572, 0]
